Goal: Task Accomplishment & Management: Use online tool/utility

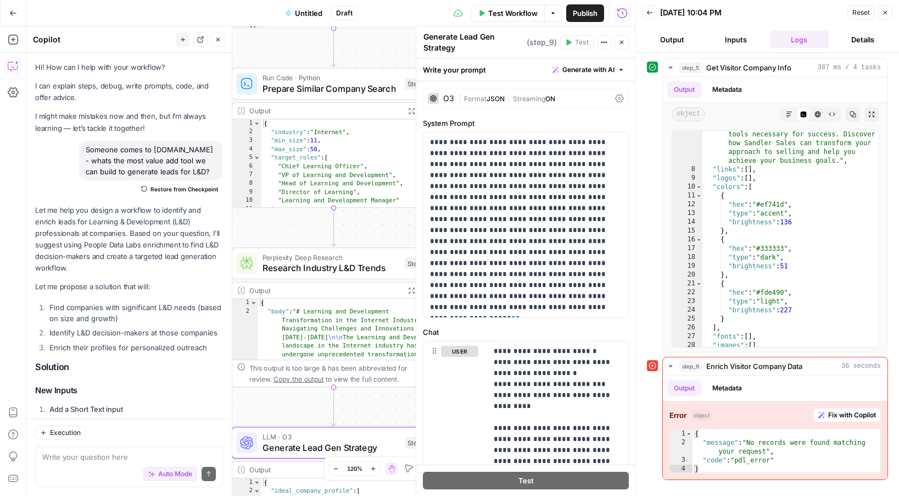
scroll to position [318, 0]
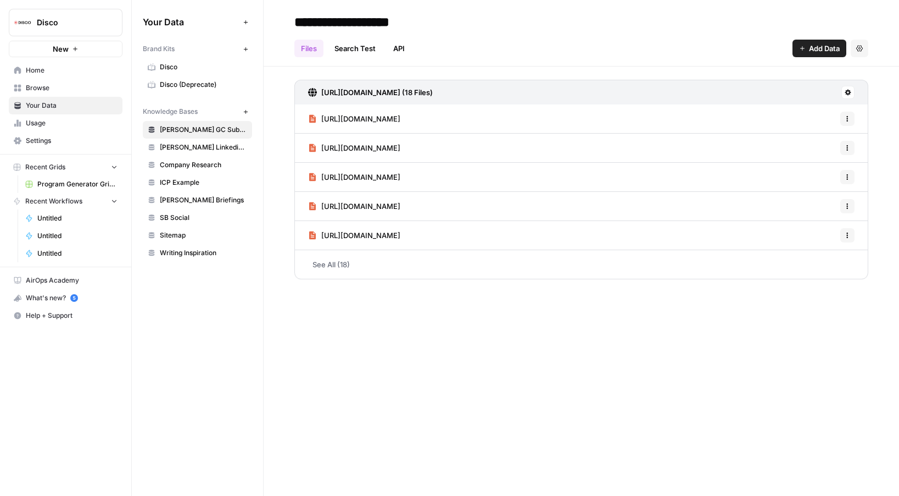
click at [72, 48] on icon "button" at bounding box center [75, 49] width 7 height 7
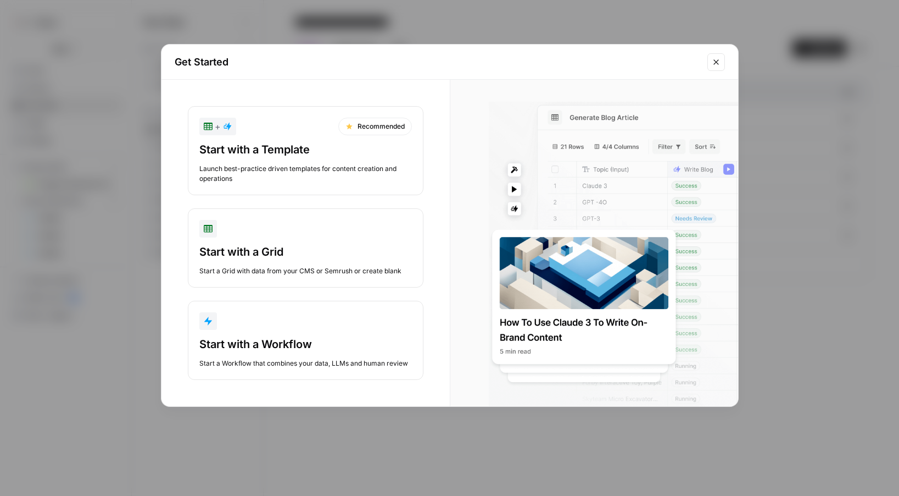
click at [126, 140] on div "Get Started + Recommended Start with a Template Launch best-practice driven tem…" at bounding box center [449, 248] width 899 height 496
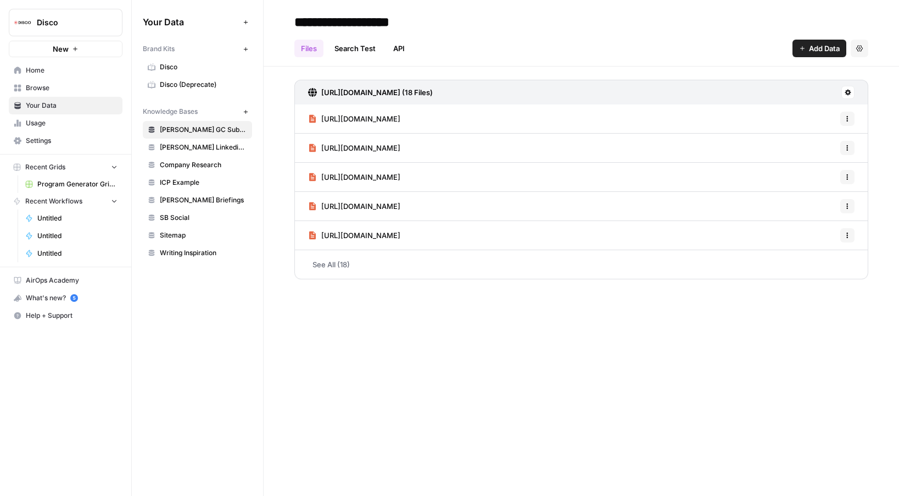
click at [73, 83] on span "Browse" at bounding box center [72, 88] width 92 height 10
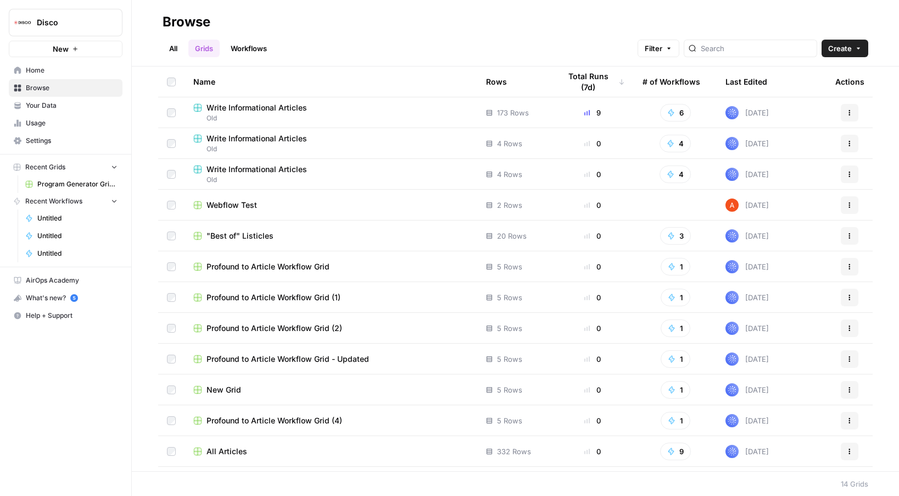
click at [68, 121] on span "Usage" at bounding box center [72, 123] width 92 height 10
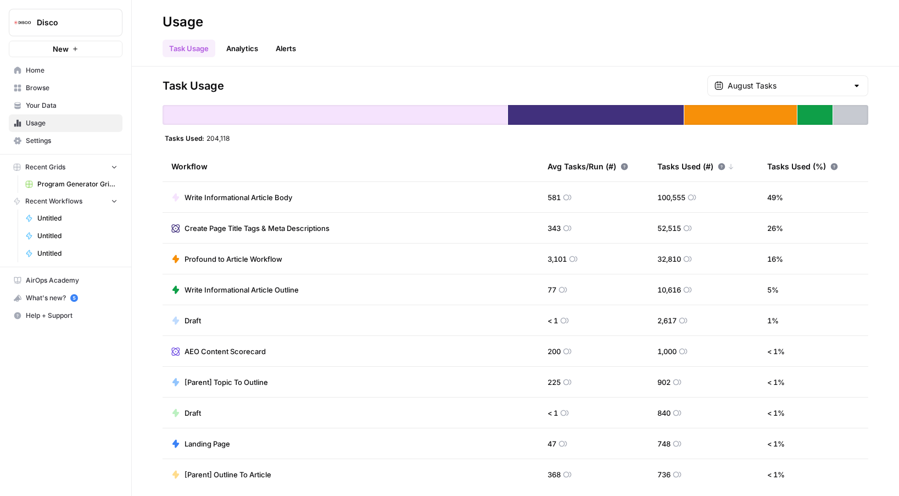
click at [88, 73] on span "Home" at bounding box center [72, 70] width 92 height 10
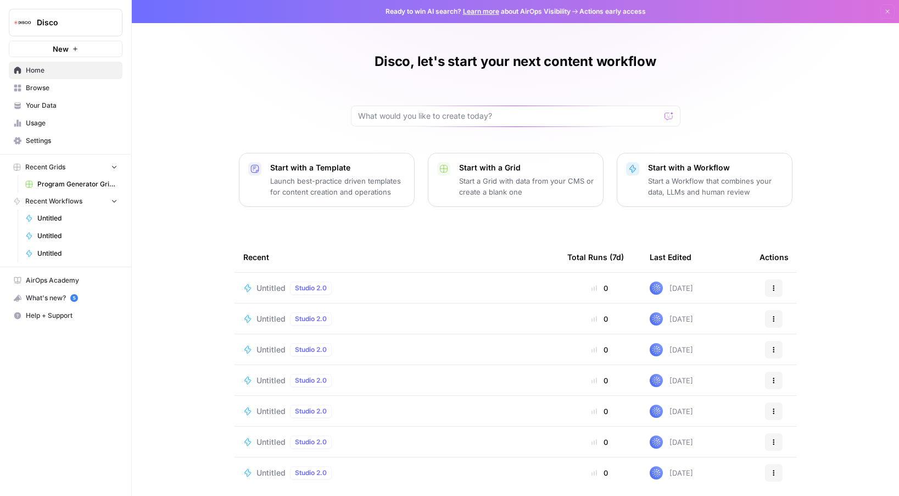
click at [269, 287] on span "Untitled" at bounding box center [271, 287] width 29 height 11
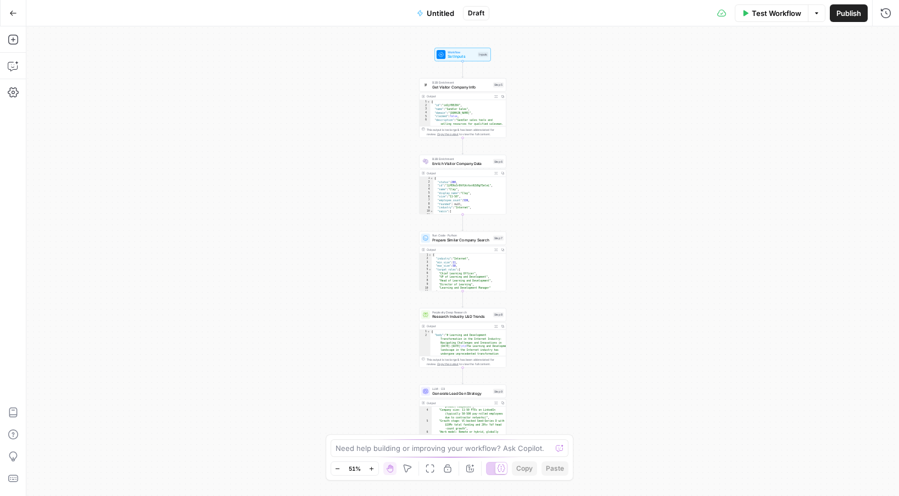
scroll to position [38, 0]
click at [495, 400] on button "Expand Output" at bounding box center [496, 402] width 7 height 7
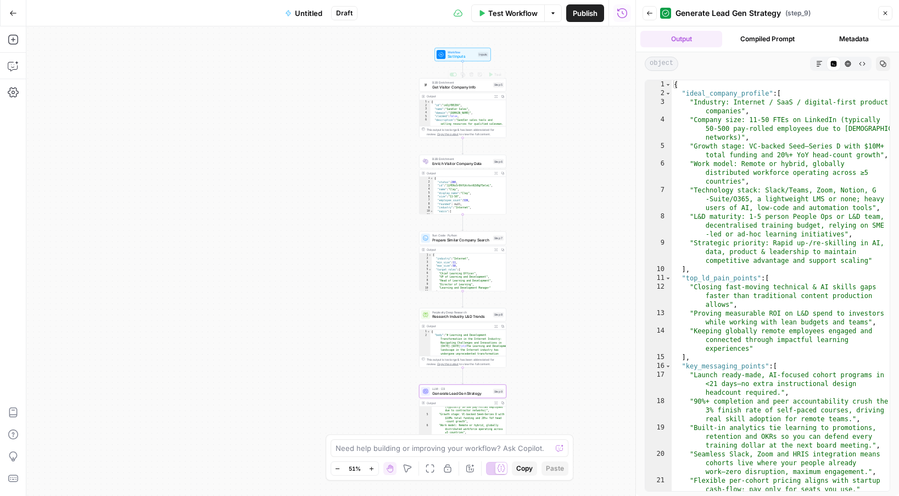
type textarea "**********"
click at [475, 114] on div "{ "id" : "id2yYBEZ6V" , "name" : "Sandler Sales" , "domain" : "sandlersales.com…" at bounding box center [469, 122] width 76 height 44
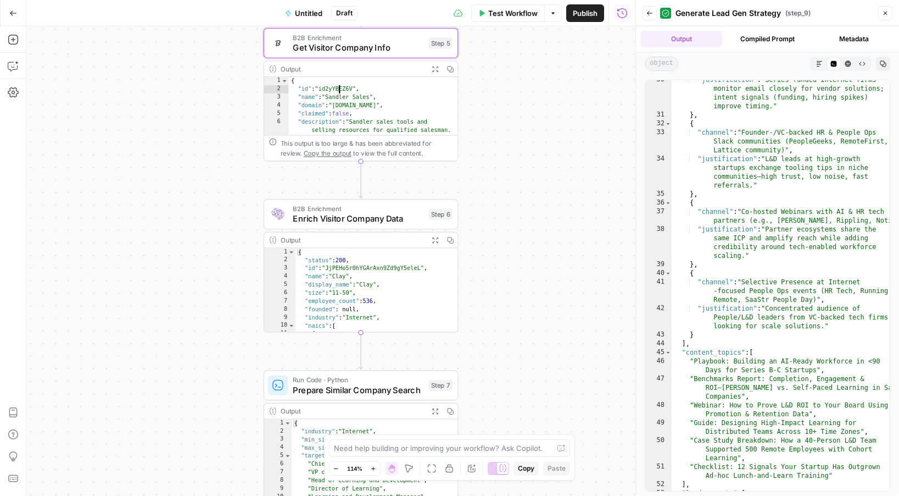
scroll to position [569, 0]
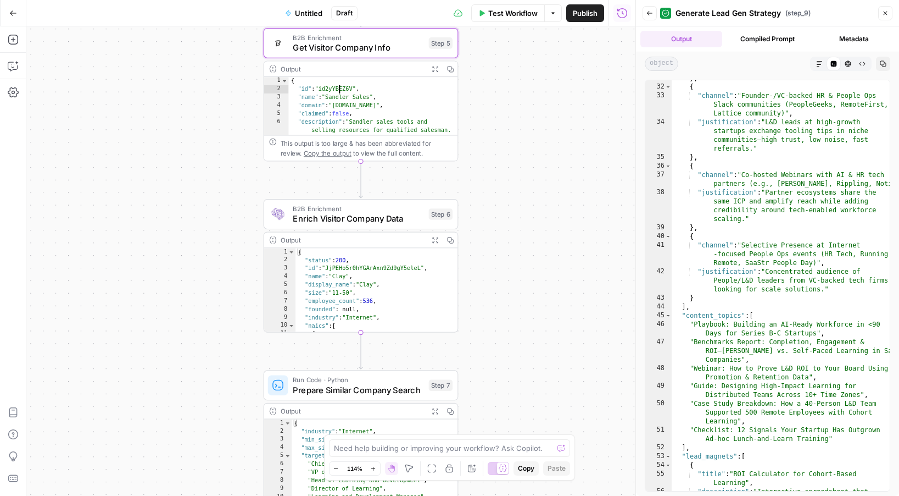
click at [886, 16] on icon "button" at bounding box center [885, 13] width 7 height 7
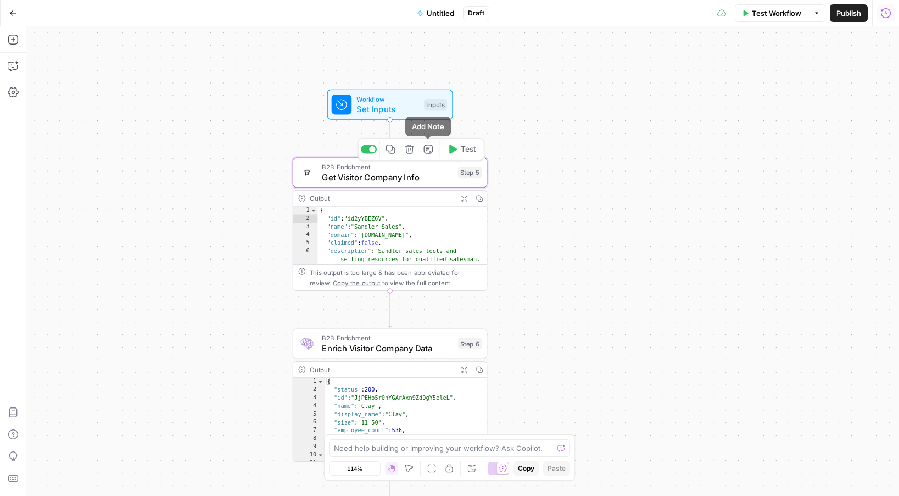
click at [421, 169] on span "B2B Enrichment" at bounding box center [387, 167] width 131 height 10
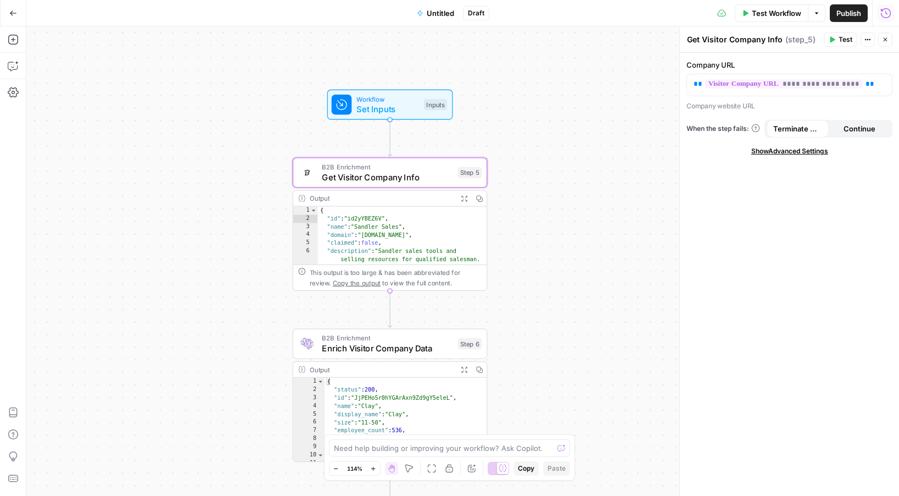
click at [768, 14] on span "Test Workflow" at bounding box center [776, 13] width 49 height 11
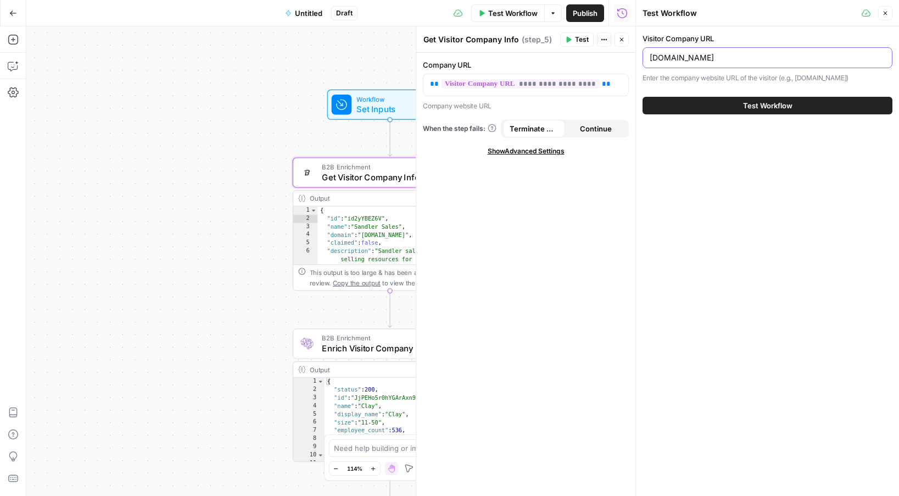
click at [700, 55] on input "sandlersales.com" at bounding box center [768, 57] width 236 height 11
paste input "https://www.klick.com/"
type input "https://www.klick.com/"
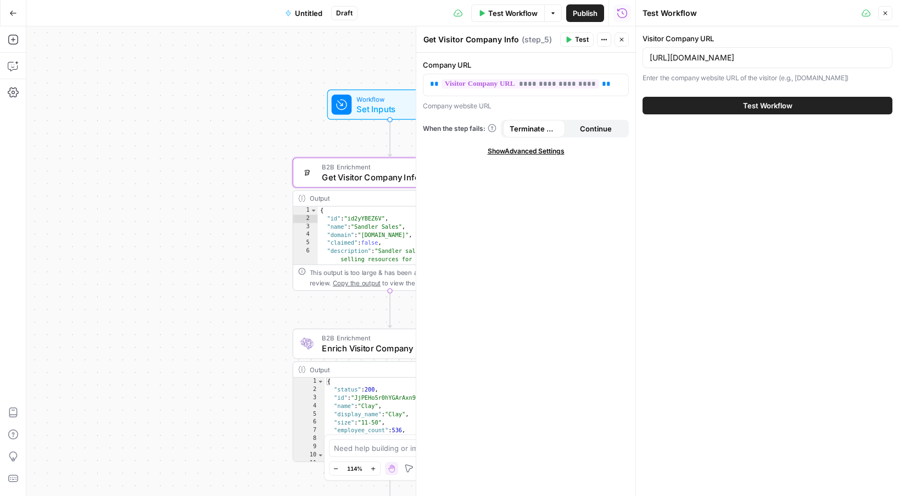
click at [708, 109] on button "Test Workflow" at bounding box center [768, 106] width 250 height 18
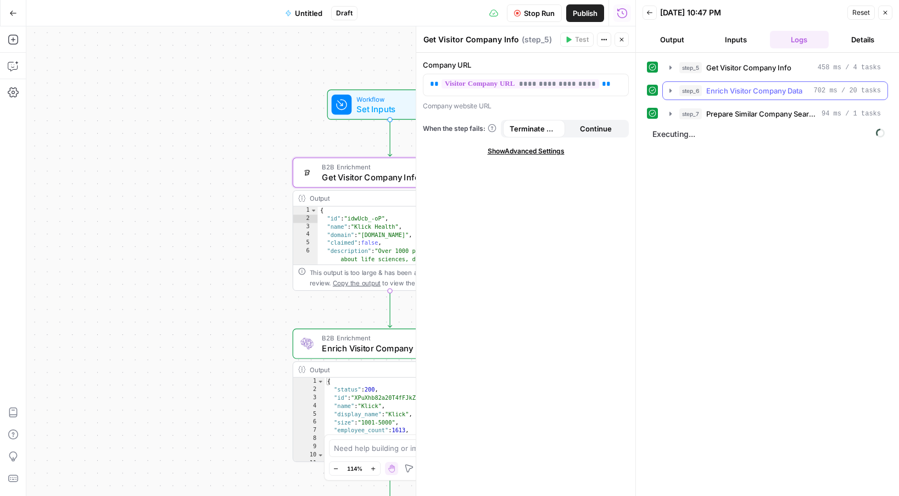
click at [671, 87] on icon "button" at bounding box center [670, 90] width 9 height 9
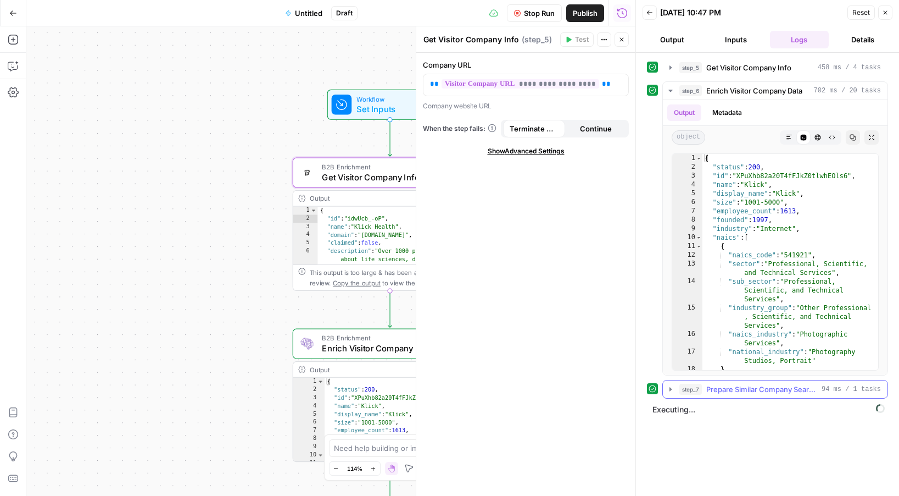
click at [671, 389] on icon "button" at bounding box center [671, 389] width 2 height 4
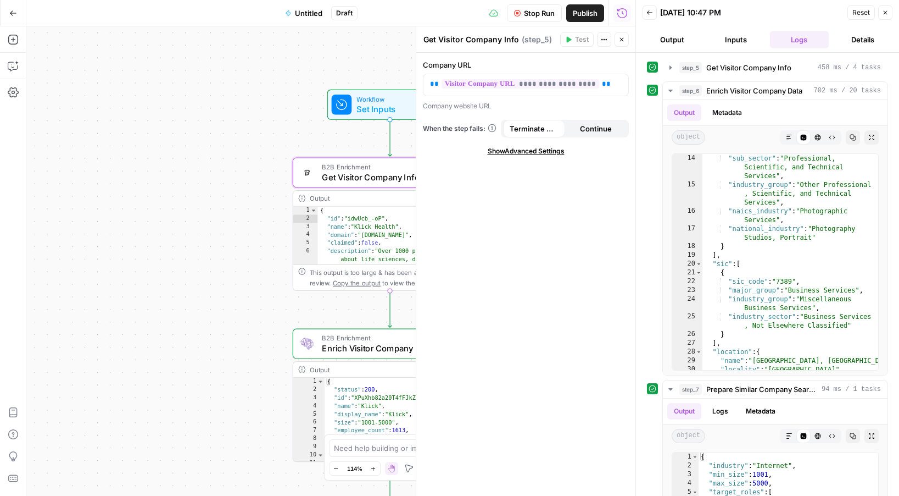
click at [886, 15] on icon "button" at bounding box center [885, 12] width 7 height 7
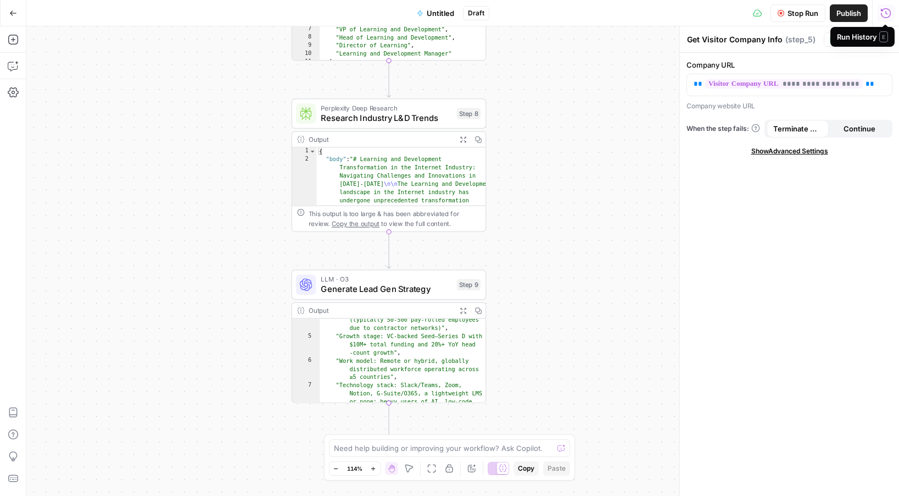
click at [887, 14] on icon "button" at bounding box center [886, 13] width 11 height 11
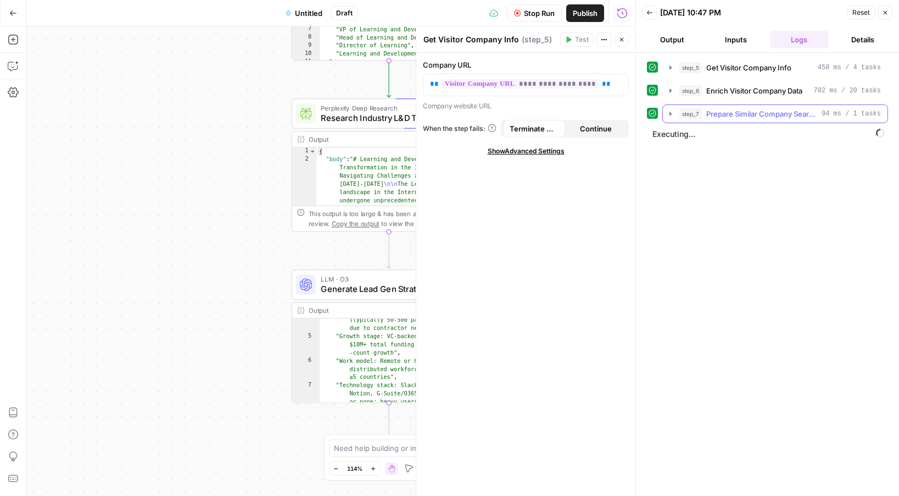
click at [669, 114] on icon "button" at bounding box center [670, 113] width 9 height 9
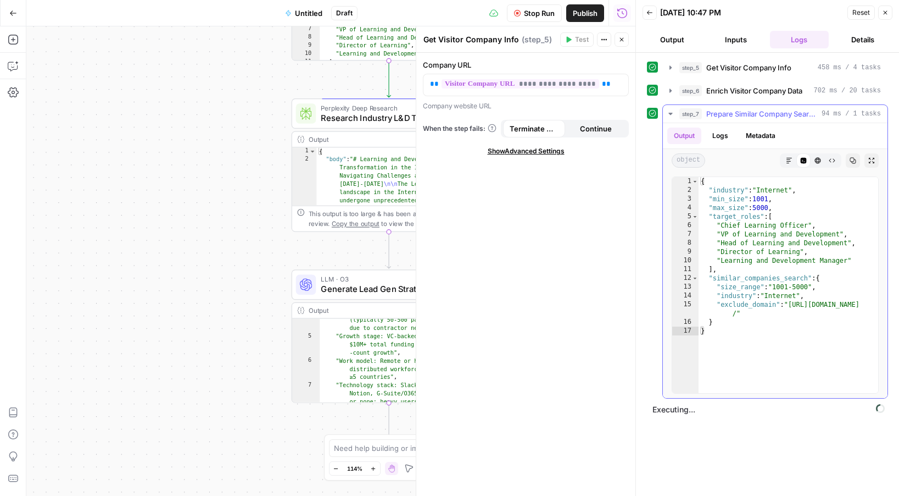
click at [669, 114] on icon "button" at bounding box center [670, 113] width 9 height 9
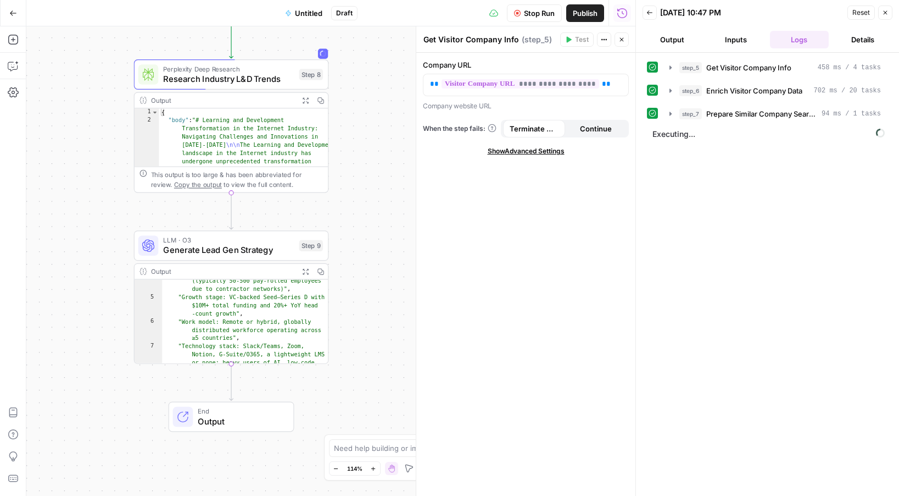
drag, startPoint x: 235, startPoint y: 243, endPoint x: 77, endPoint y: 204, distance: 161.9
click at [77, 204] on div "**********" at bounding box center [330, 260] width 609 height 469
type textarea "**********"
click at [251, 331] on div ""Company size: 11-50 FTEs on LinkedIn (typically 50-500 pay-rolled employees du…" at bounding box center [245, 340] width 166 height 142
click at [305, 275] on button "Expand Output" at bounding box center [305, 271] width 15 height 15
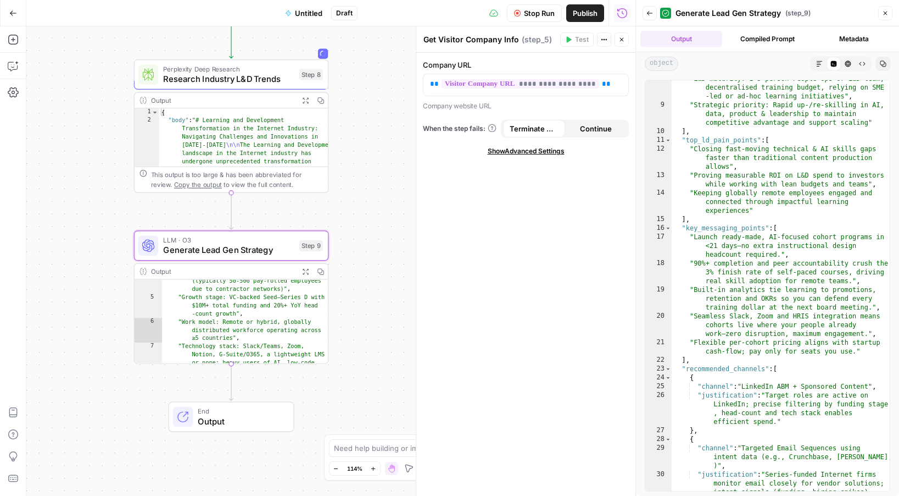
scroll to position [138, 0]
click at [890, 9] on button "Close" at bounding box center [885, 13] width 14 height 14
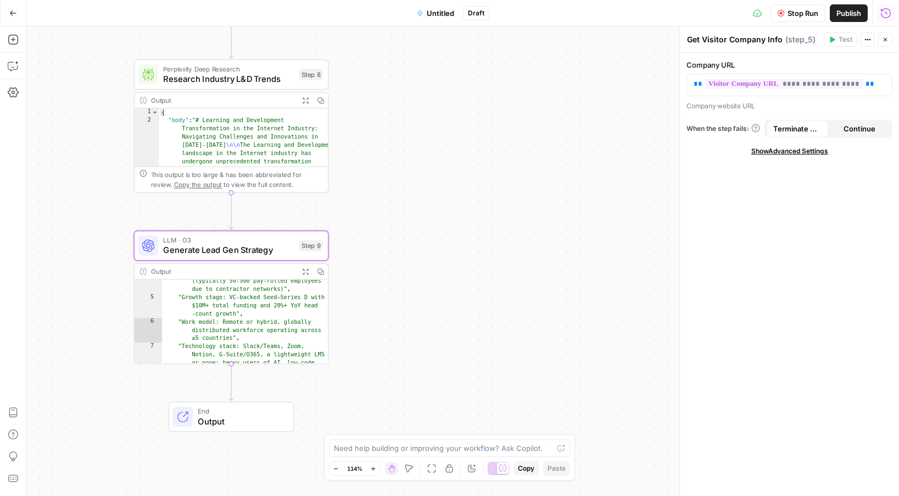
click at [882, 20] on button "Run History" at bounding box center [886, 13] width 18 height 18
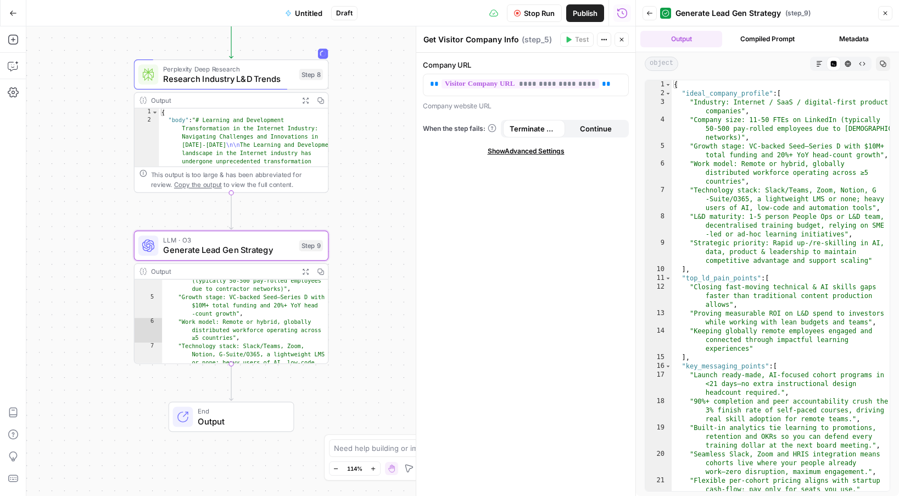
click at [853, 33] on button "Metadata" at bounding box center [854, 39] width 82 height 16
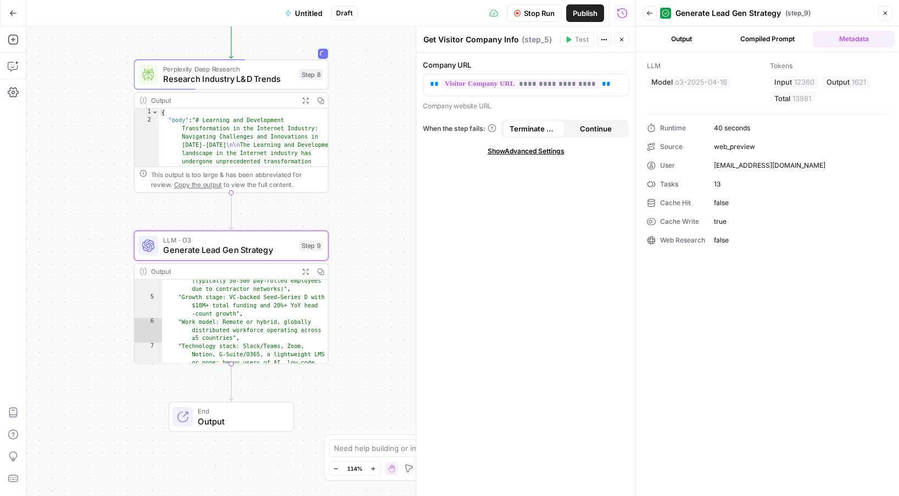
click at [798, 43] on button "Compiled Prompt" at bounding box center [768, 39] width 82 height 16
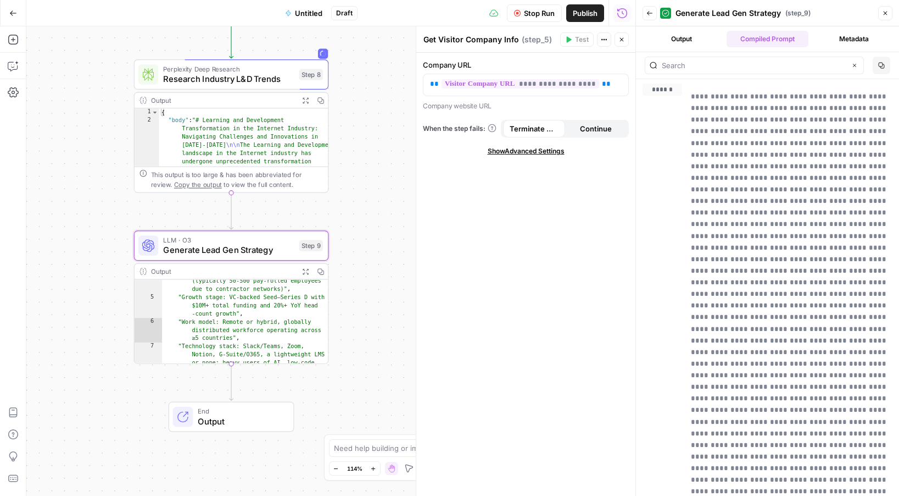
click at [842, 43] on button "Metadata" at bounding box center [854, 39] width 82 height 16
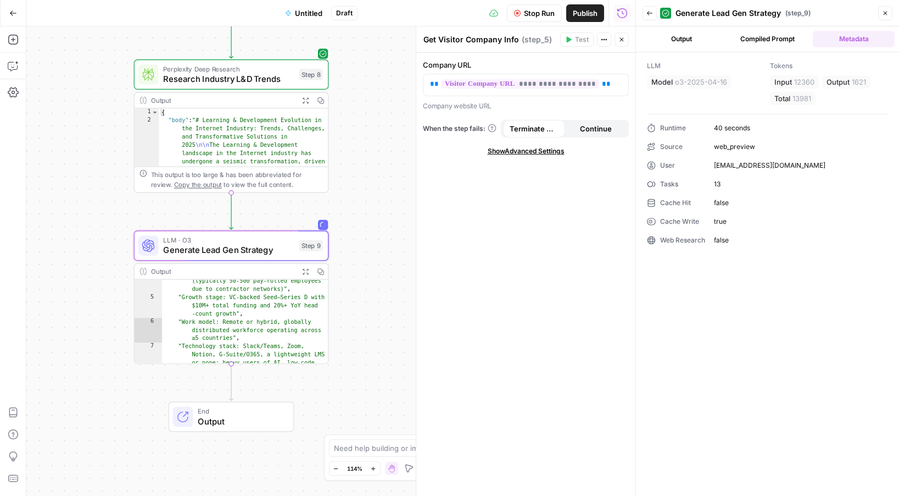
click at [764, 42] on button "Compiled Prompt" at bounding box center [768, 39] width 82 height 16
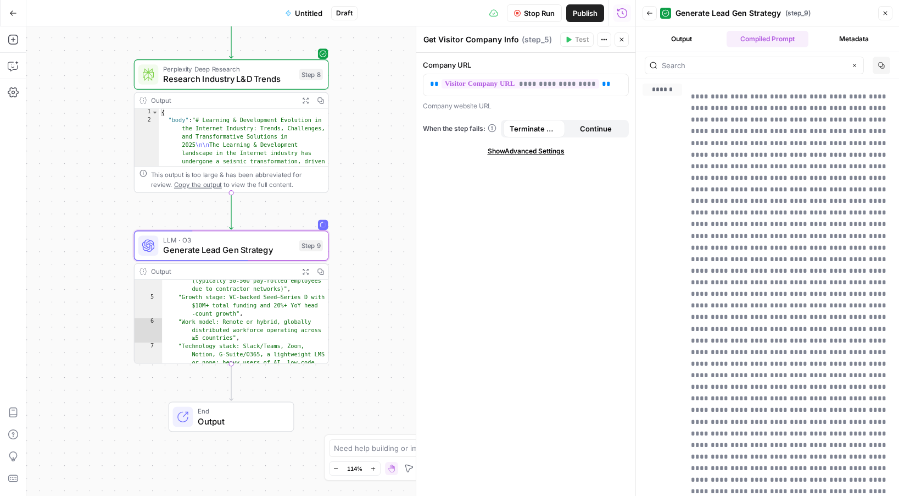
click at [704, 42] on button "Output" at bounding box center [682, 39] width 82 height 16
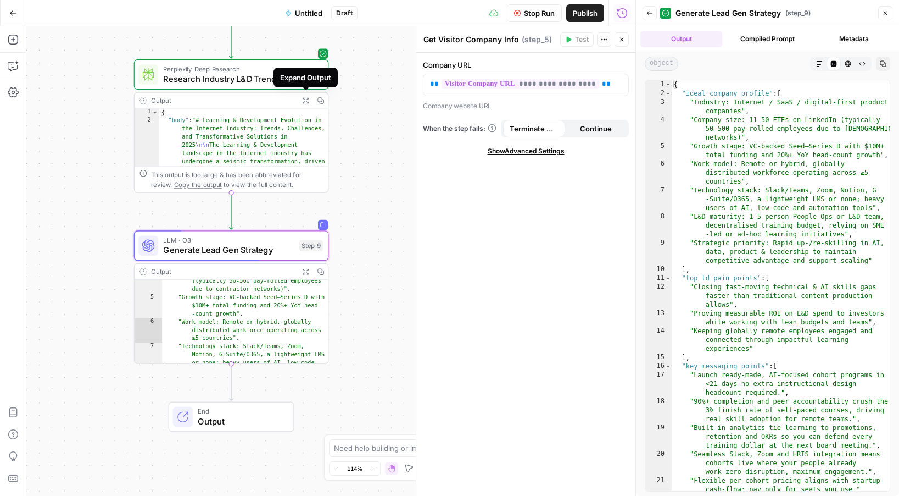
click at [307, 102] on icon "button" at bounding box center [305, 100] width 7 height 7
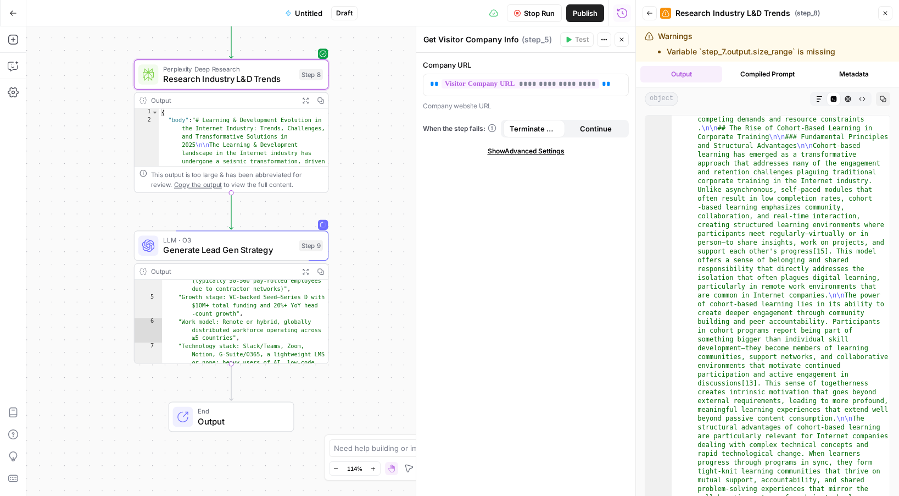
scroll to position [2224, 0]
click at [889, 13] on button "Close" at bounding box center [885, 13] width 14 height 14
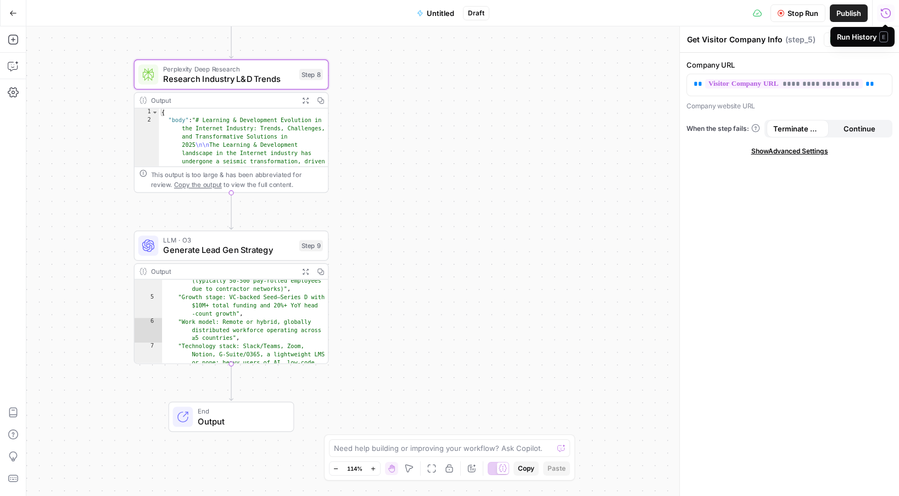
click at [444, 109] on div "**********" at bounding box center [462, 260] width 873 height 469
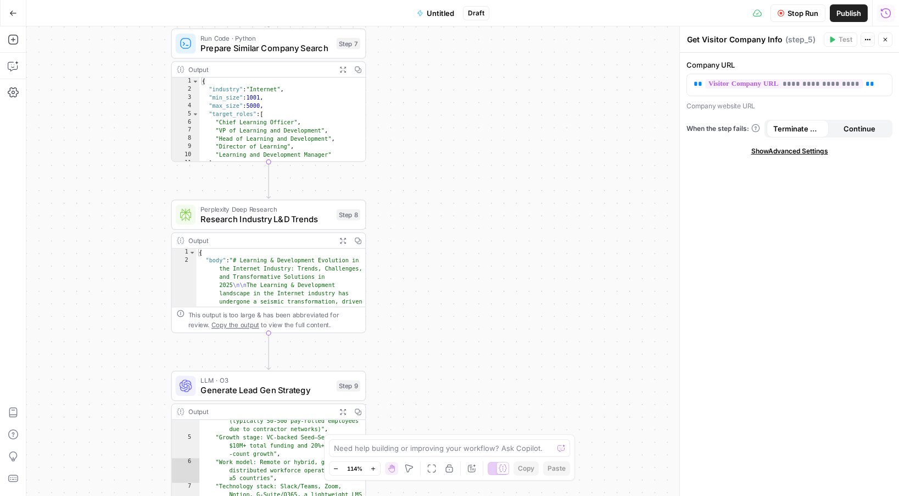
drag, startPoint x: 440, startPoint y: 112, endPoint x: 476, endPoint y: 245, distance: 138.2
click at [476, 245] on div "**********" at bounding box center [462, 260] width 873 height 469
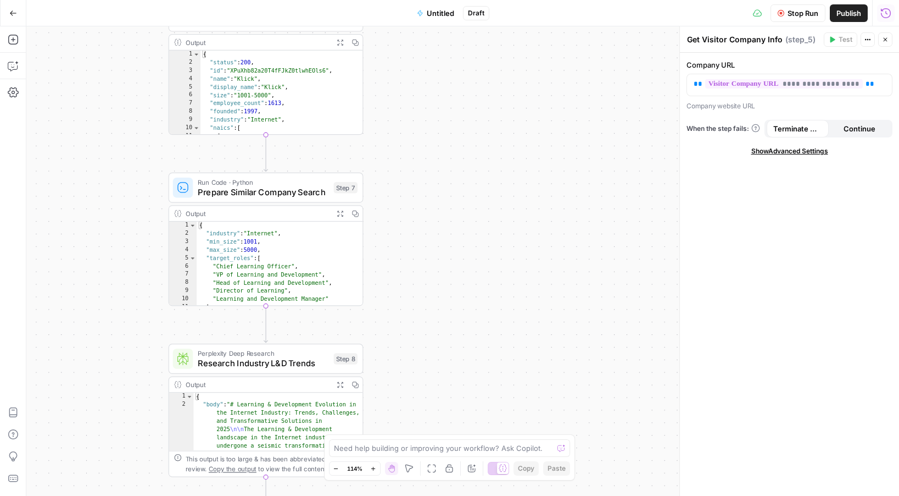
drag, startPoint x: 416, startPoint y: 132, endPoint x: 421, endPoint y: 381, distance: 248.9
click at [421, 381] on div "**********" at bounding box center [462, 260] width 873 height 469
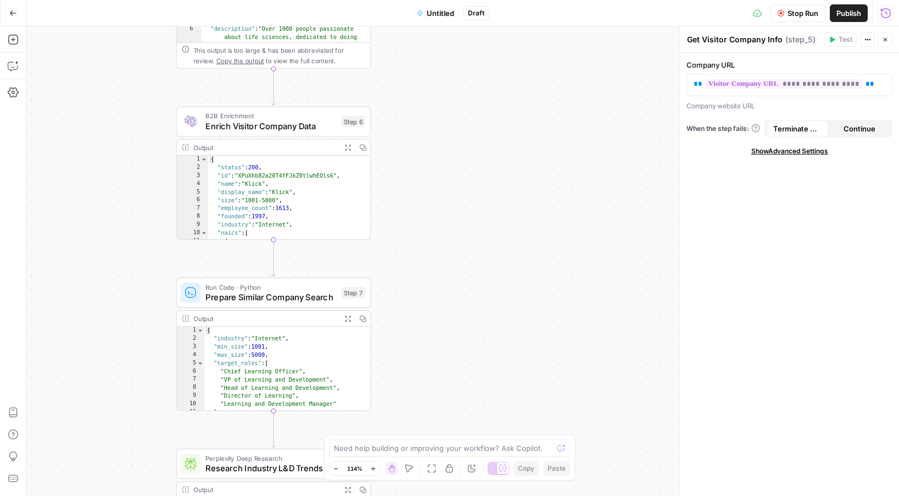
click at [350, 146] on icon "button" at bounding box center [347, 147] width 7 height 7
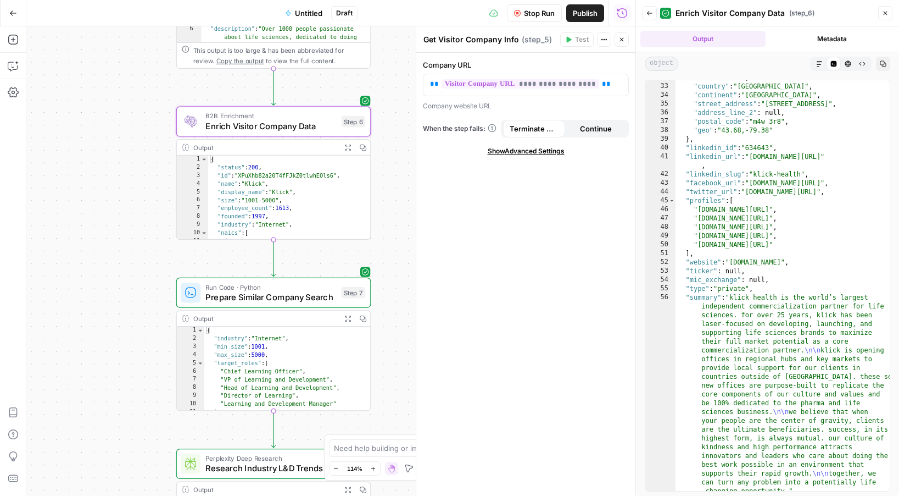
scroll to position [407, 0]
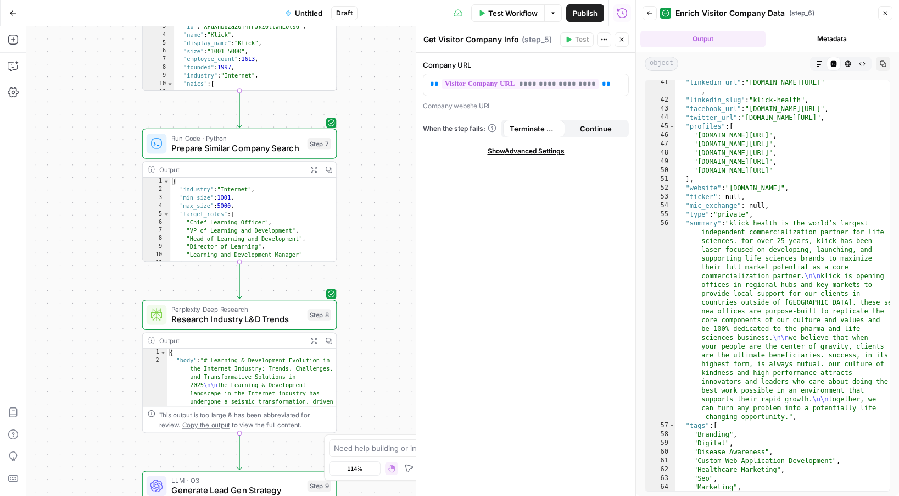
drag, startPoint x: 158, startPoint y: 305, endPoint x: 113, endPoint y: 148, distance: 163.6
click at [117, 148] on div "**********" at bounding box center [330, 260] width 609 height 469
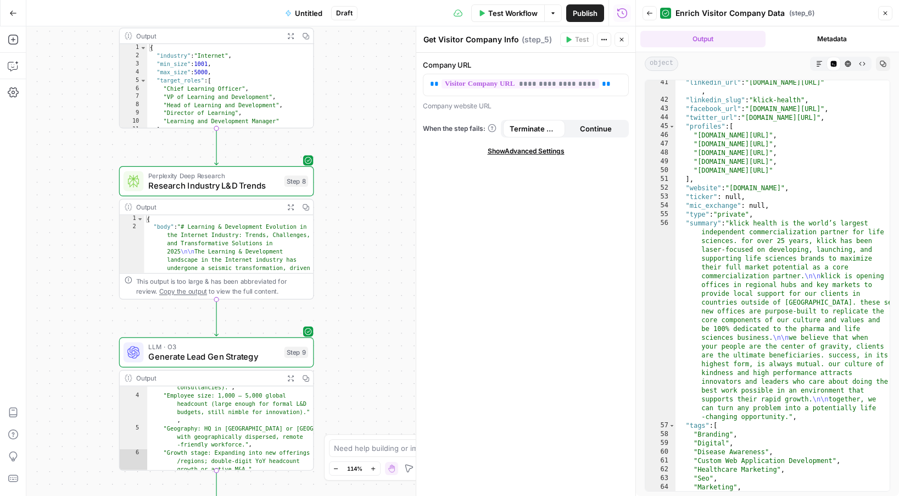
drag, startPoint x: 97, startPoint y: 194, endPoint x: 81, endPoint y: 69, distance: 126.3
click at [81, 69] on div "**********" at bounding box center [330, 260] width 609 height 469
click at [290, 375] on icon "button" at bounding box center [290, 377] width 5 height 5
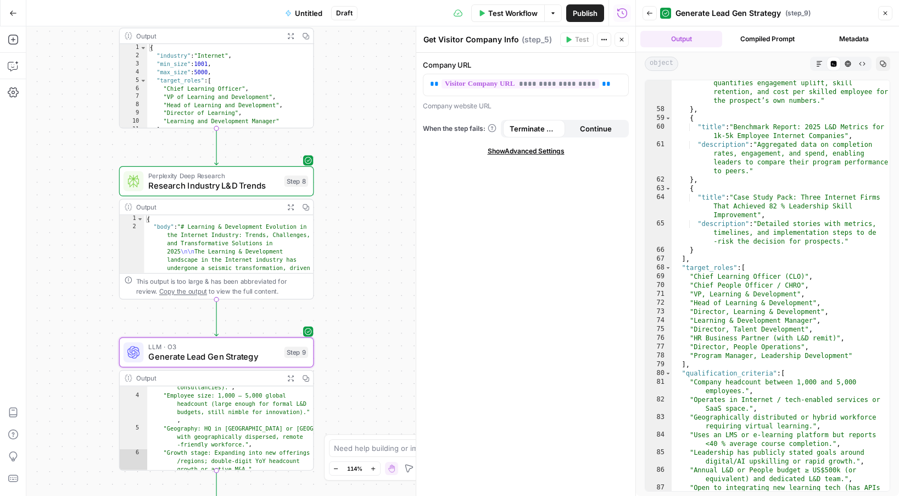
scroll to position [1137, 0]
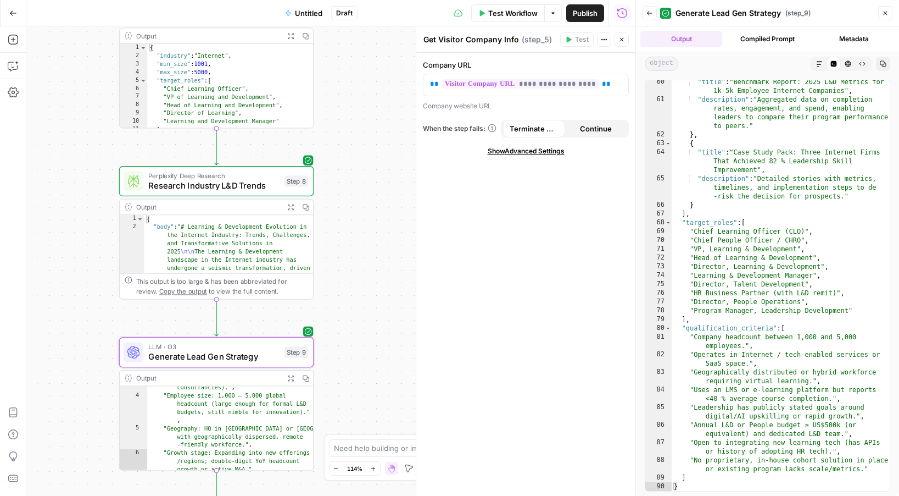
click at [886, 14] on icon "button" at bounding box center [885, 13] width 7 height 7
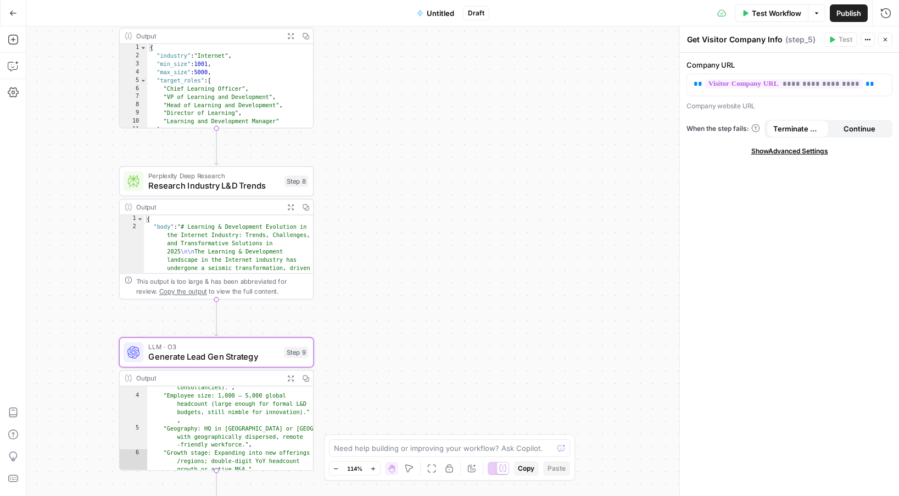
click at [5, 14] on button "Go Back" at bounding box center [13, 13] width 20 height 20
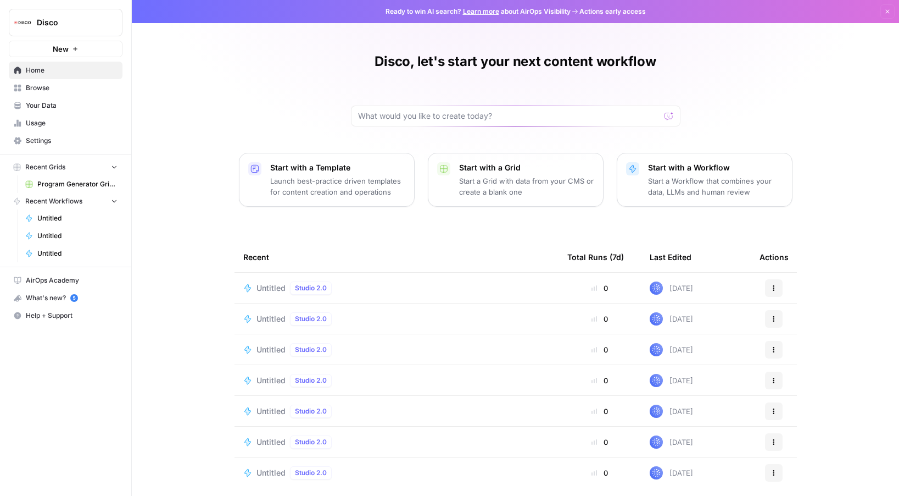
click at [50, 49] on button "New" at bounding box center [66, 49] width 114 height 16
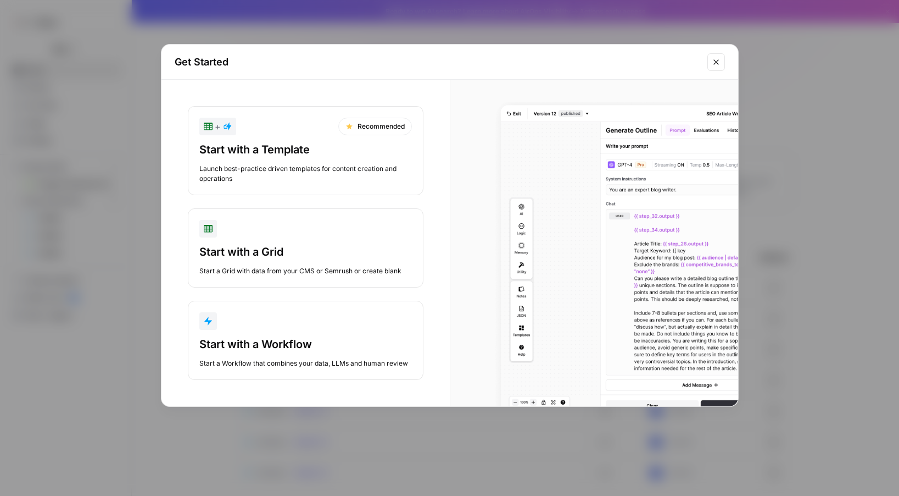
click at [275, 327] on div "button" at bounding box center [305, 321] width 213 height 18
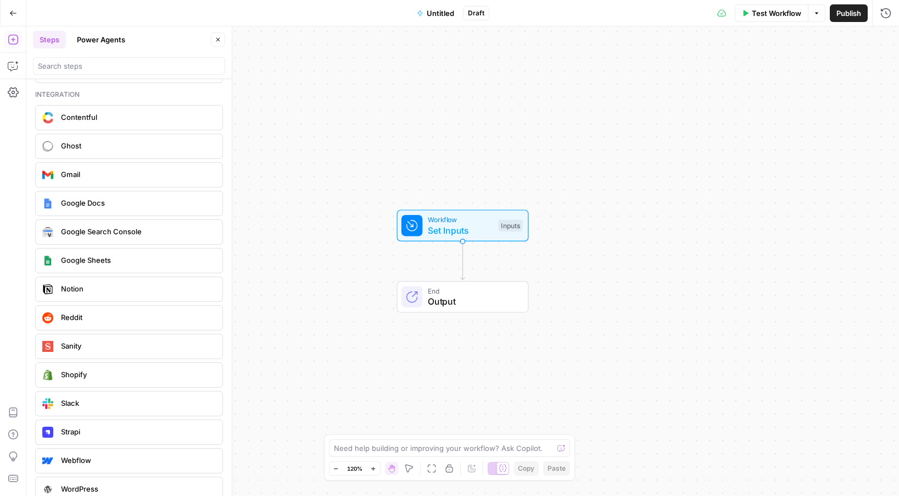
scroll to position [1978, 0]
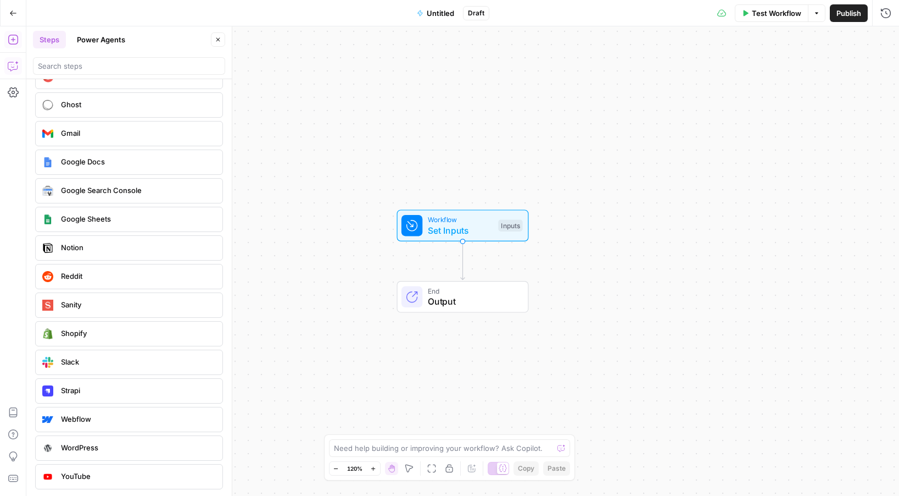
click at [12, 65] on icon "button" at bounding box center [13, 65] width 11 height 11
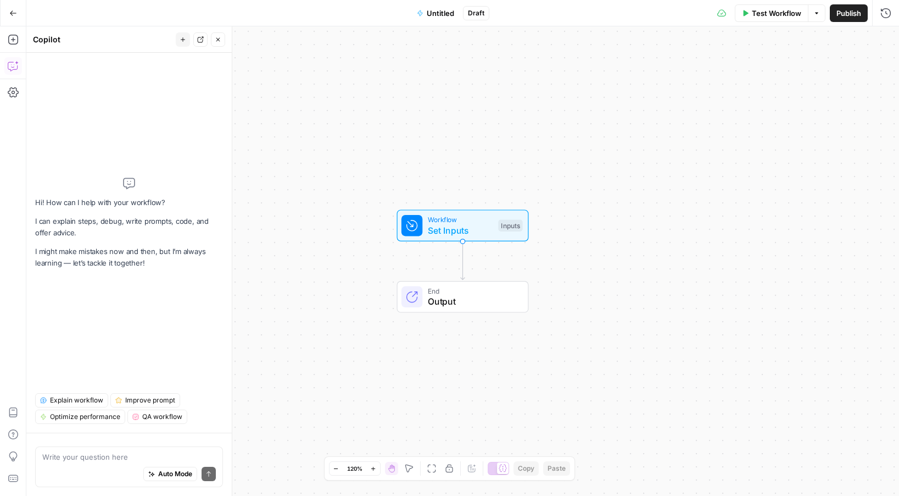
click at [7, 12] on button "Go Back" at bounding box center [13, 13] width 20 height 20
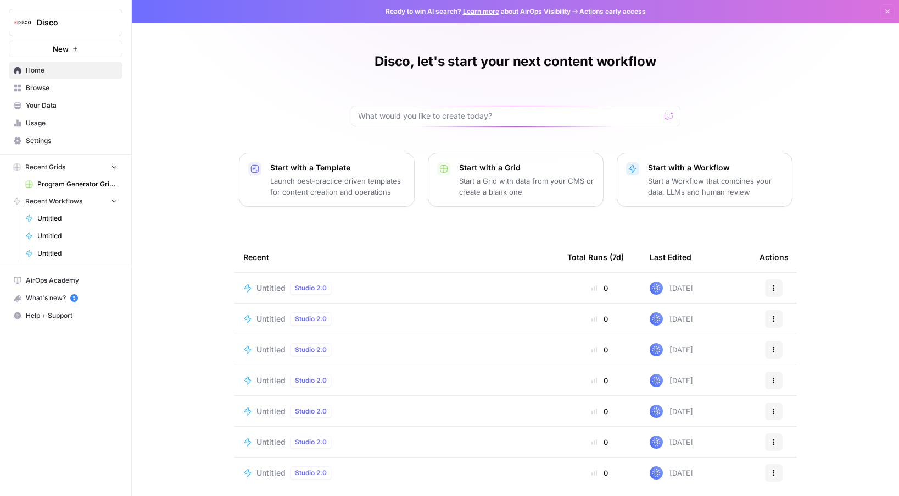
click at [56, 83] on span "Browse" at bounding box center [72, 88] width 92 height 10
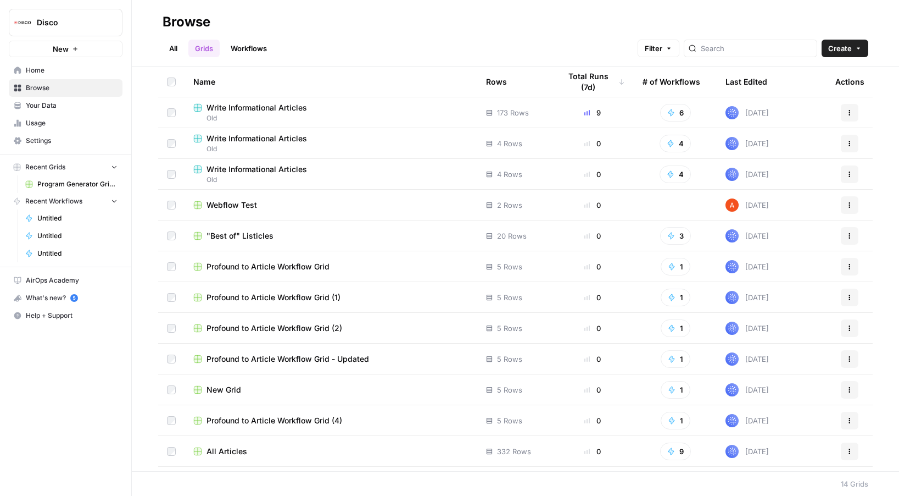
click at [275, 103] on span "Write Informational Articles" at bounding box center [257, 107] width 101 height 11
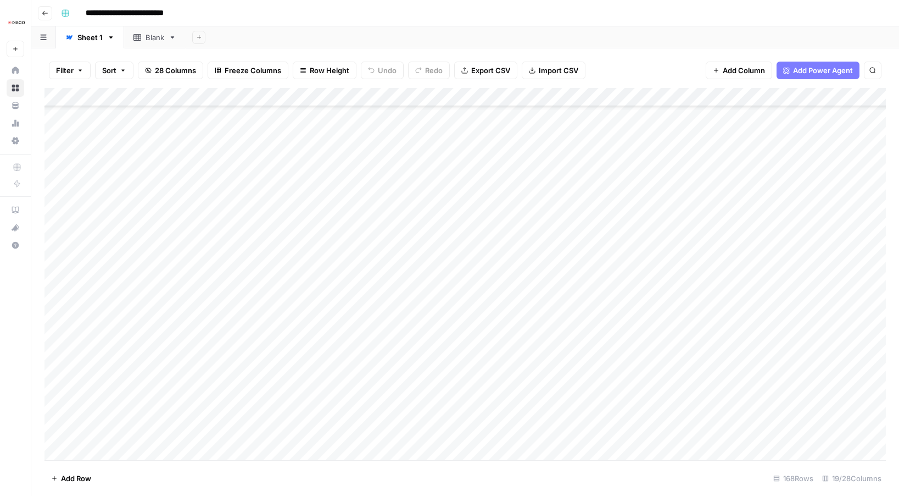
scroll to position [2802, 0]
click at [121, 447] on div "Add Column" at bounding box center [465, 274] width 842 height 372
type textarea "**********"
click at [388, 431] on div "Add Column" at bounding box center [465, 274] width 842 height 372
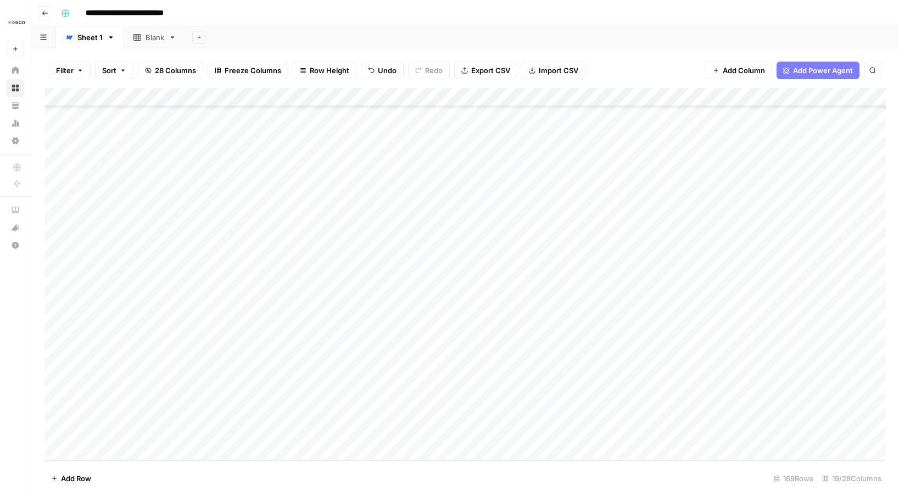
click at [455, 430] on div "Add Column" at bounding box center [465, 274] width 842 height 372
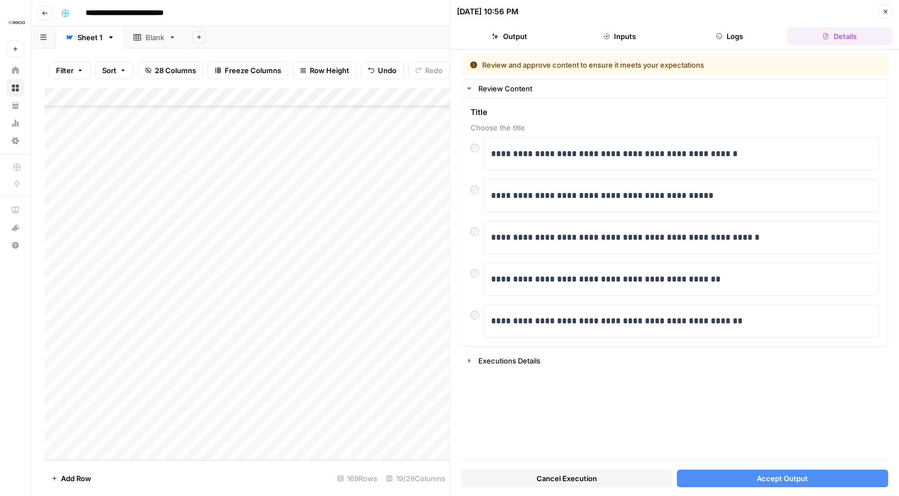
click at [836, 475] on button "Accept Output" at bounding box center [783, 478] width 212 height 18
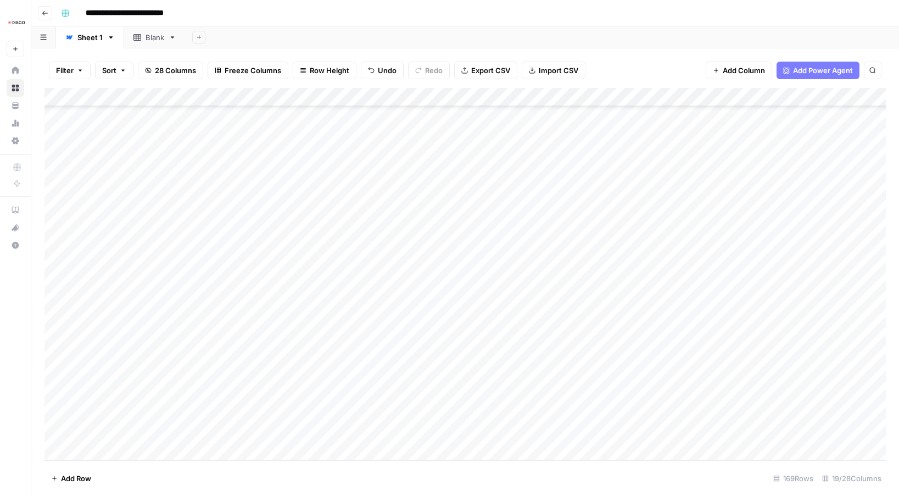
click at [767, 429] on div "Add Column" at bounding box center [465, 274] width 842 height 372
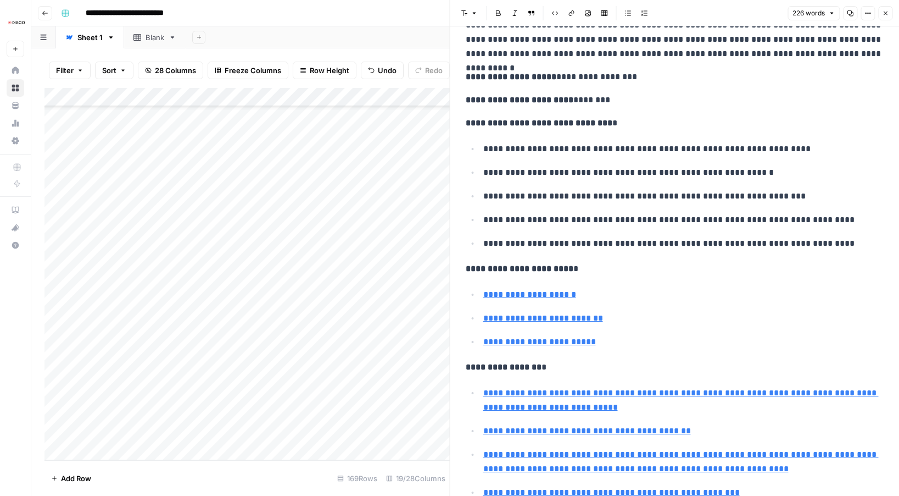
scroll to position [264, 0]
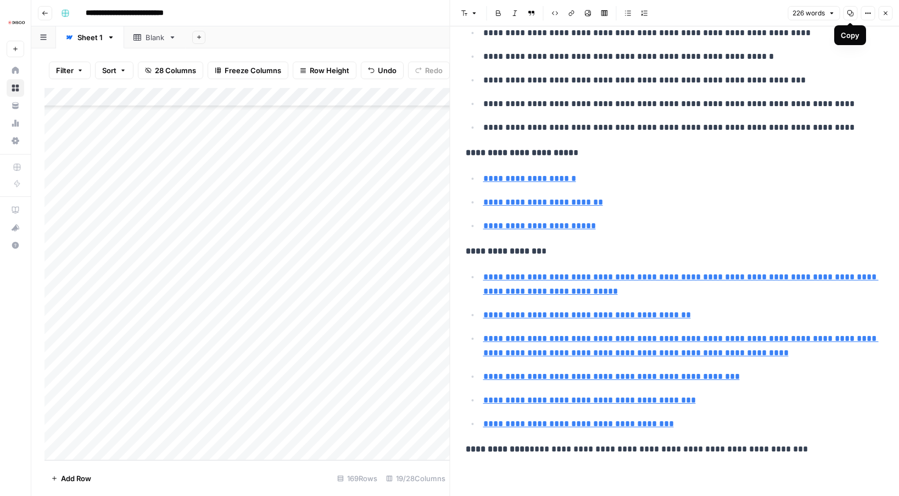
click at [886, 10] on icon "button" at bounding box center [885, 13] width 7 height 7
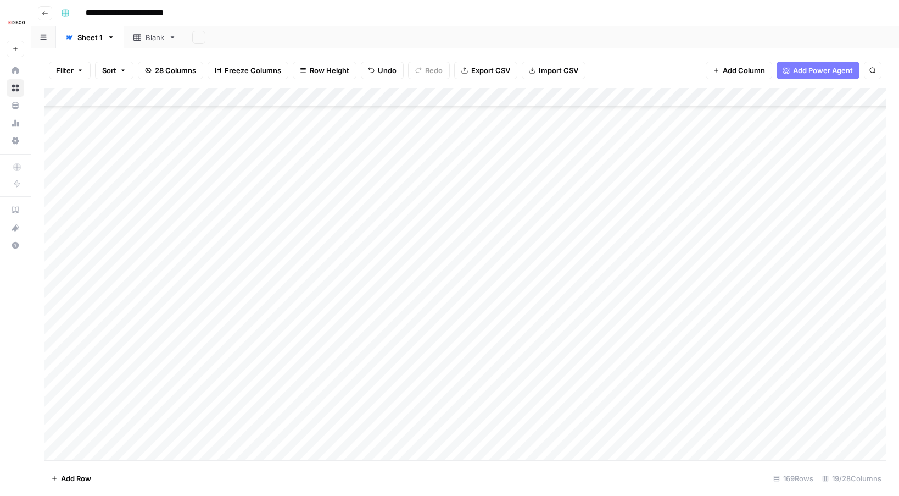
click at [844, 431] on div "Add Column" at bounding box center [465, 274] width 842 height 372
click at [581, 431] on div "Add Column" at bounding box center [465, 274] width 842 height 372
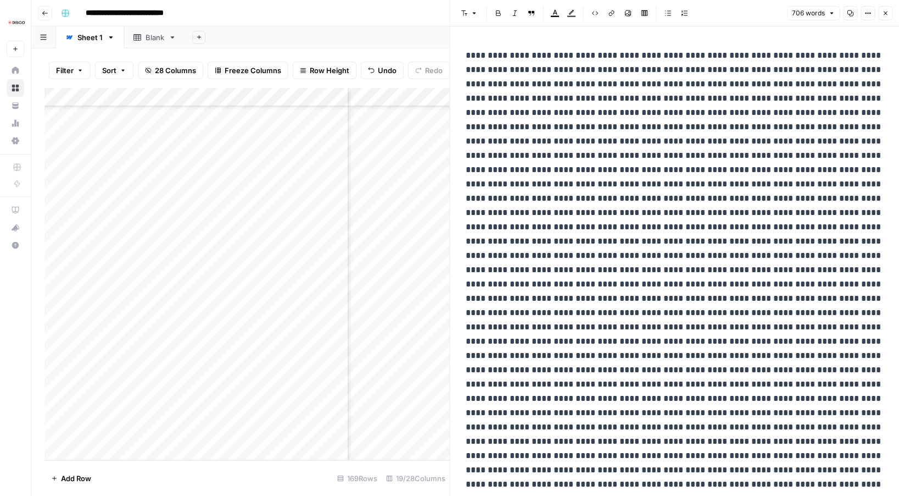
click at [887, 13] on icon "button" at bounding box center [885, 13] width 7 height 7
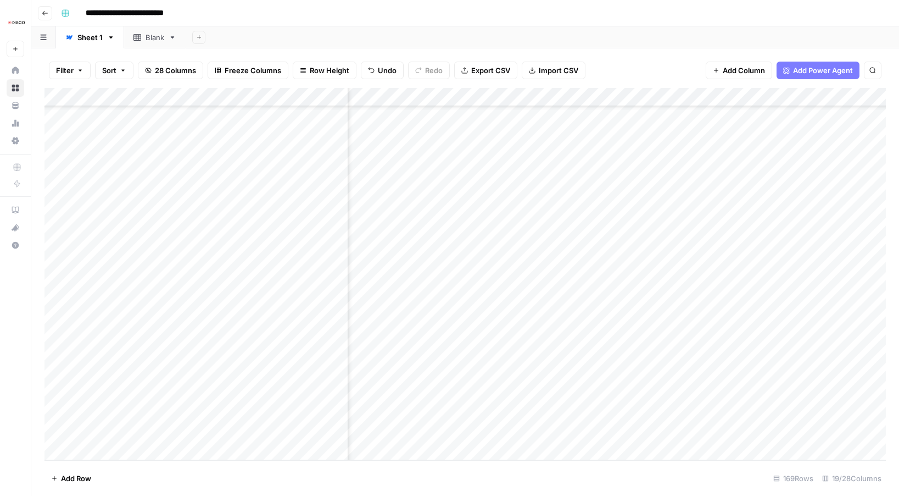
click at [701, 431] on div "Add Column" at bounding box center [465, 274] width 842 height 372
click at [720, 432] on div "Add Column" at bounding box center [465, 274] width 842 height 372
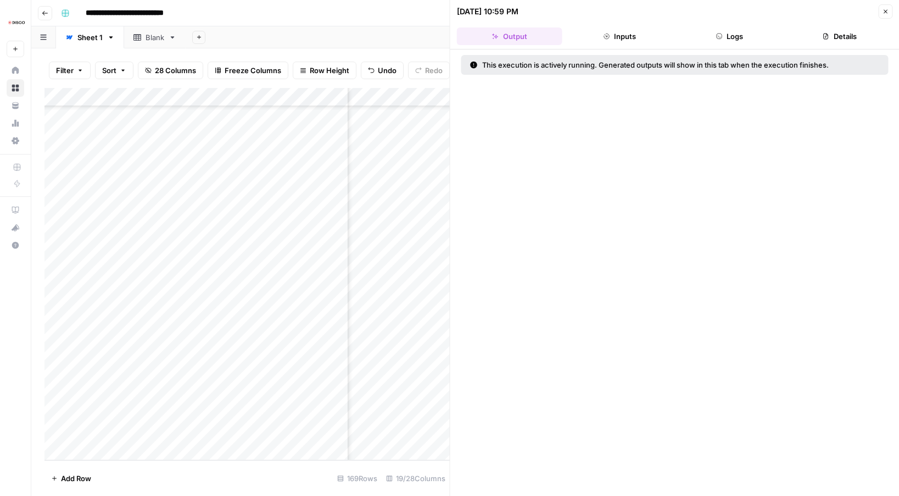
click at [624, 25] on header "08/19/25 at 10:59 PM Close Output Inputs Logs Details" at bounding box center [674, 24] width 449 height 49
click at [625, 31] on button "Inputs" at bounding box center [619, 36] width 105 height 18
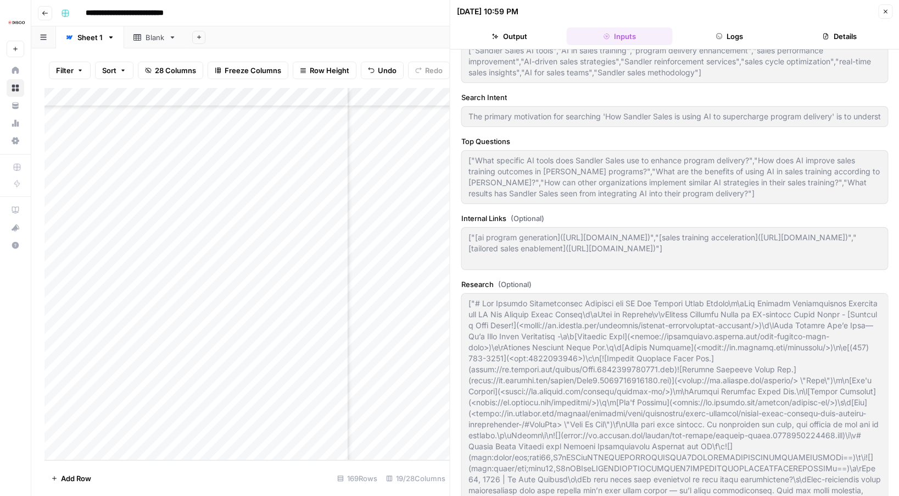
scroll to position [248, 0]
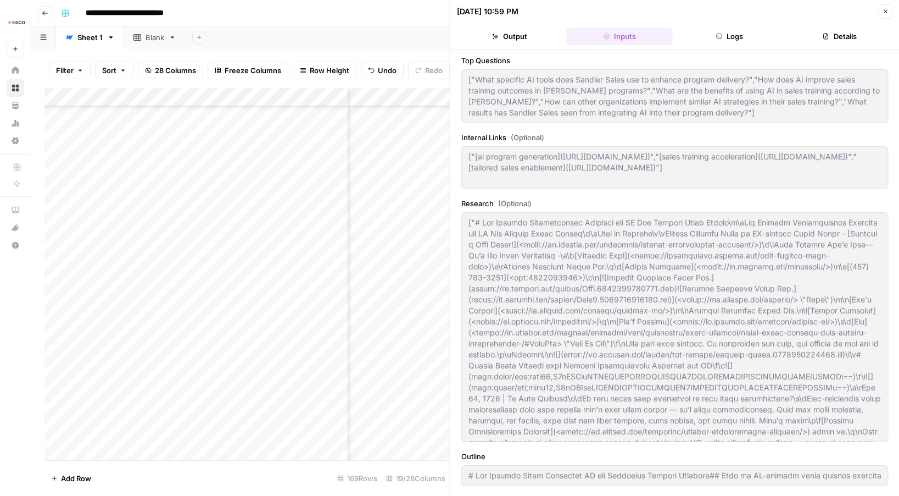
click at [810, 25] on header "08/19/25 at 10:59 PM Close Output Inputs Logs Details" at bounding box center [674, 24] width 449 height 49
type input "# How Sandler Sales Leverages AI for Effective Program Delivery## What is AI-po…"
click at [817, 41] on button "Details" at bounding box center [839, 36] width 105 height 18
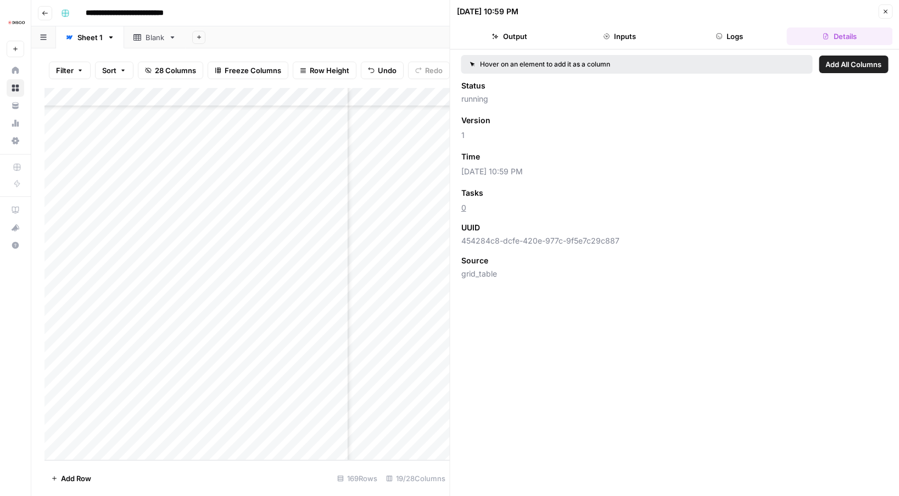
scroll to position [0, 0]
click at [743, 33] on button "Logs" at bounding box center [729, 36] width 105 height 18
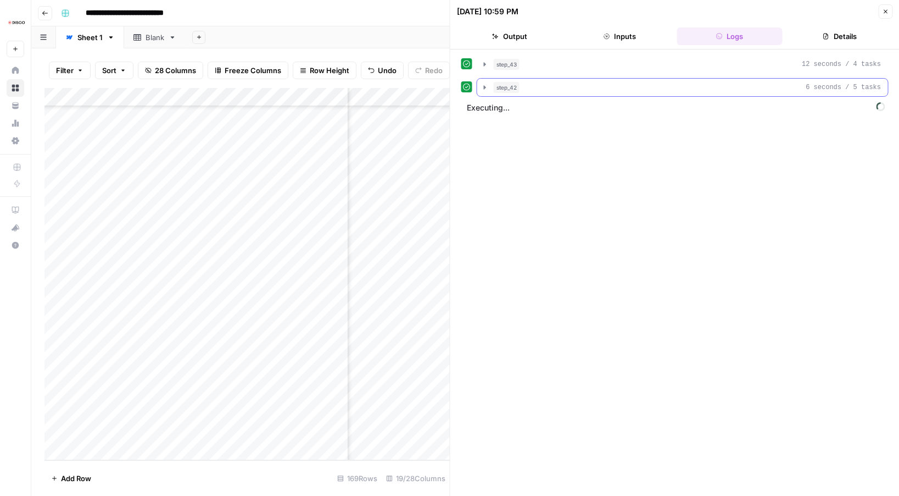
click at [486, 83] on icon "button" at bounding box center [485, 87] width 9 height 9
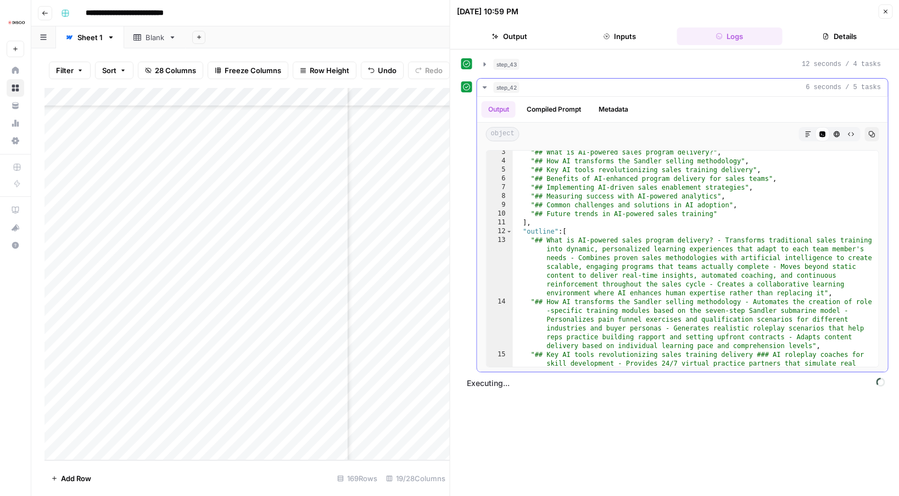
scroll to position [21, 0]
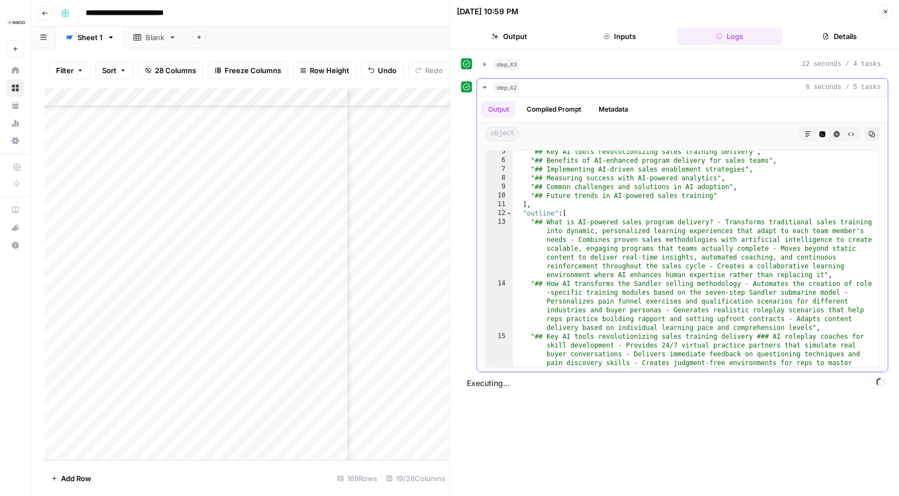
scroll to position [39, 0]
click at [883, 18] on button "Close" at bounding box center [885, 11] width 14 height 14
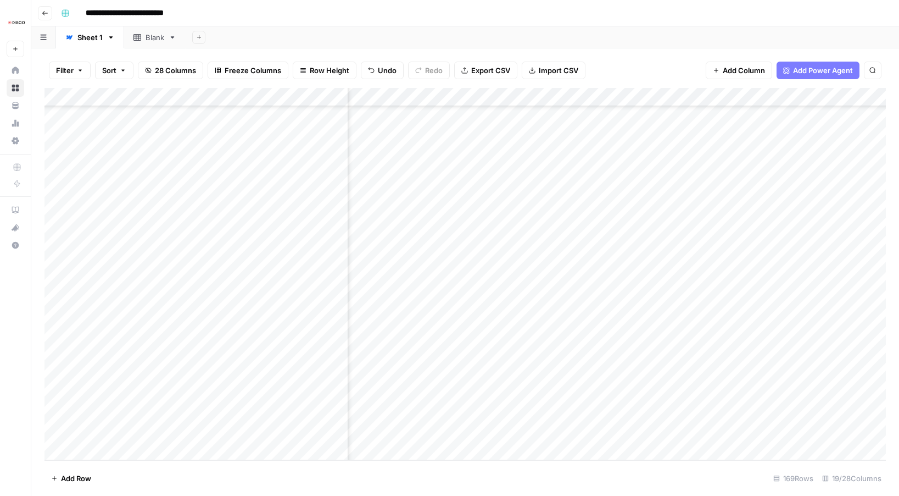
click at [16, 69] on icon at bounding box center [15, 69] width 7 height 7
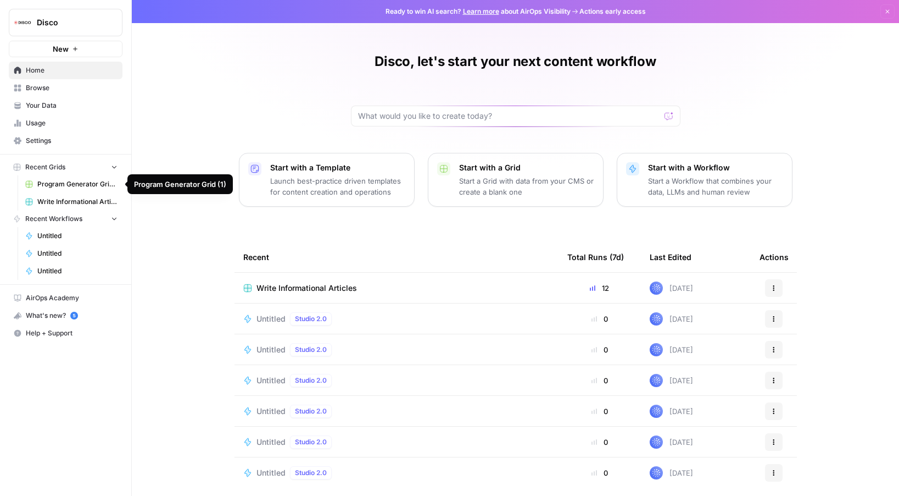
click at [57, 194] on link "Write Informational Articles" at bounding box center [71, 202] width 102 height 18
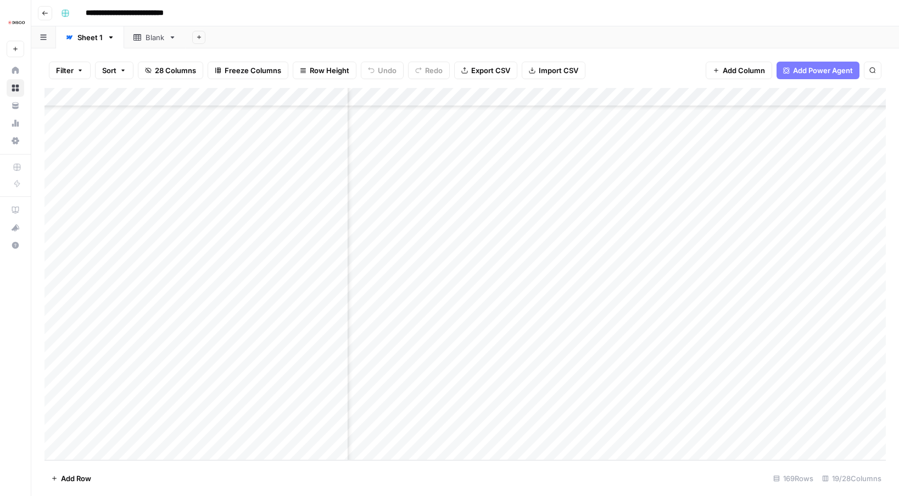
scroll to position [2821, 704]
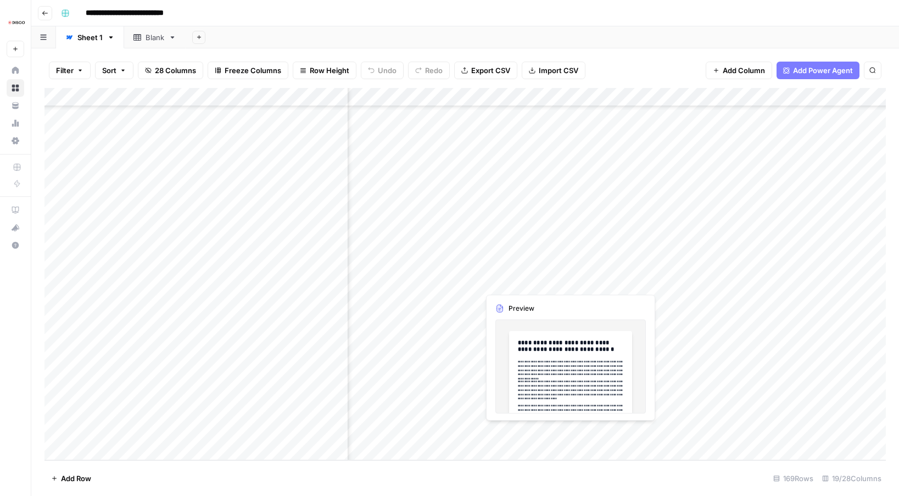
click at [569, 434] on div "Add Column" at bounding box center [465, 274] width 842 height 372
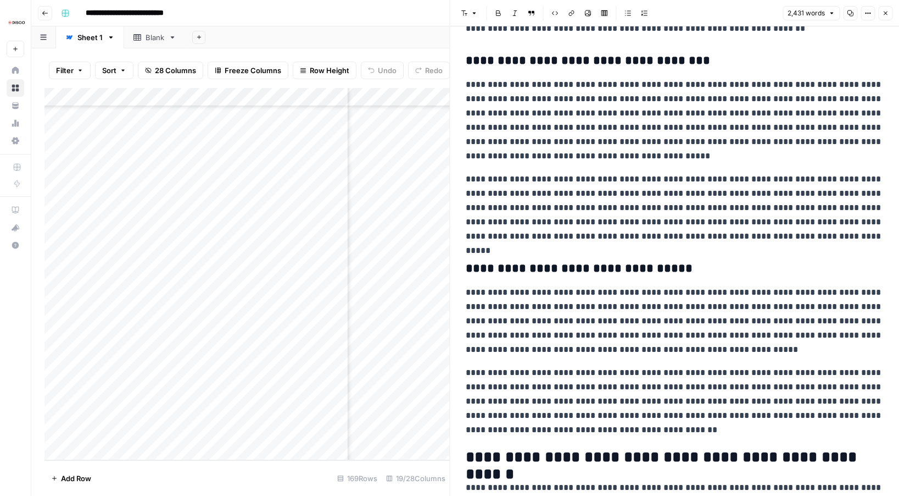
scroll to position [1361, 0]
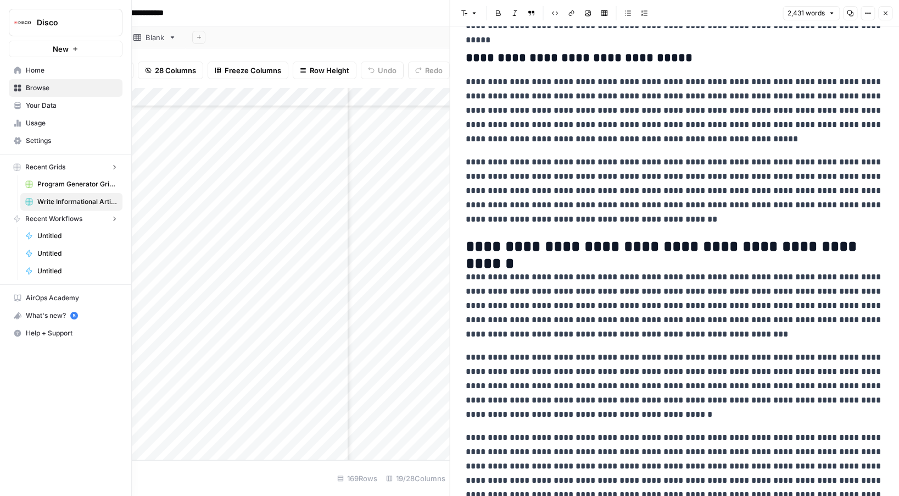
click at [23, 65] on link "Home" at bounding box center [66, 71] width 114 height 18
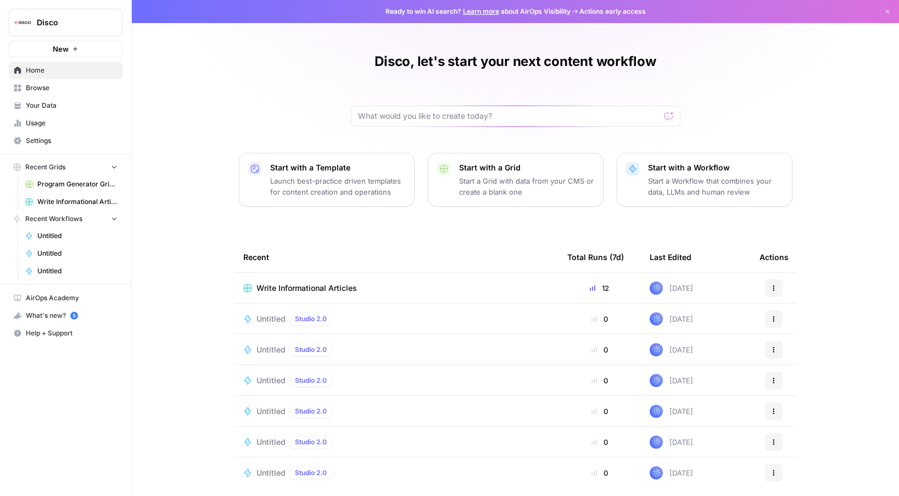
click at [55, 100] on link "Your Data" at bounding box center [66, 106] width 114 height 18
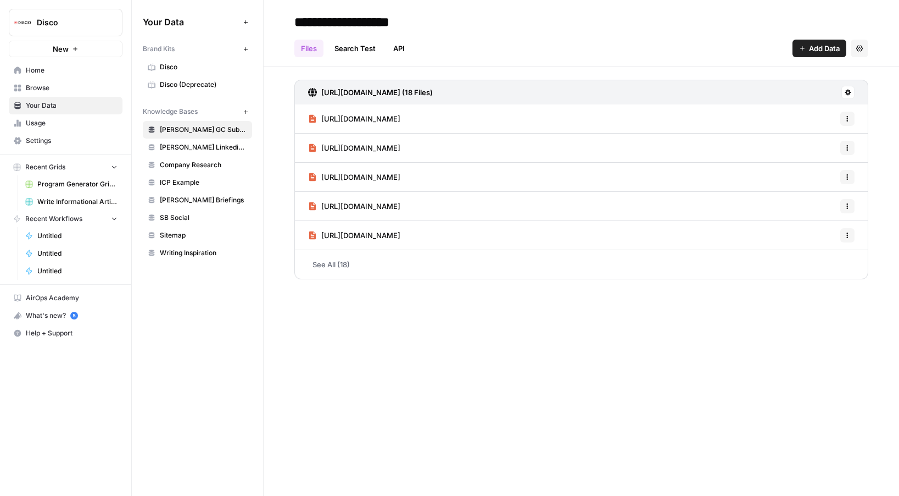
click at [63, 51] on span "New" at bounding box center [61, 48] width 16 height 11
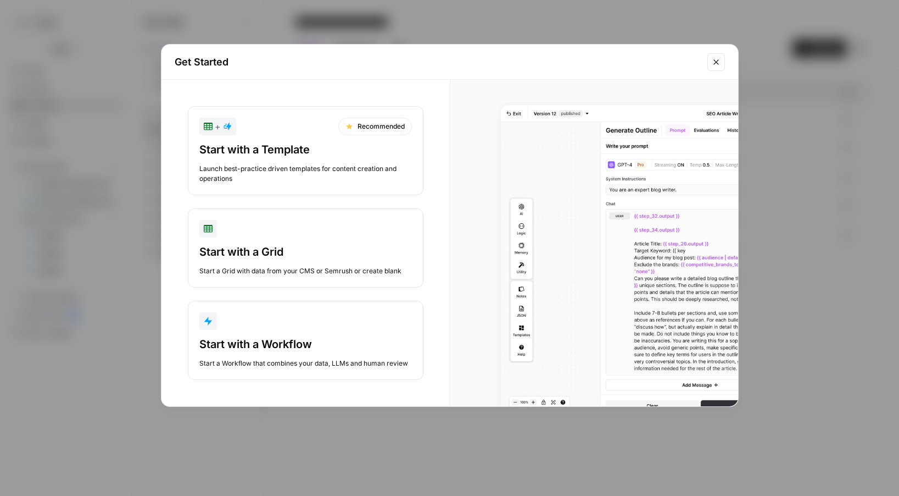
click at [261, 346] on div "Start with a Workflow" at bounding box center [305, 343] width 213 height 15
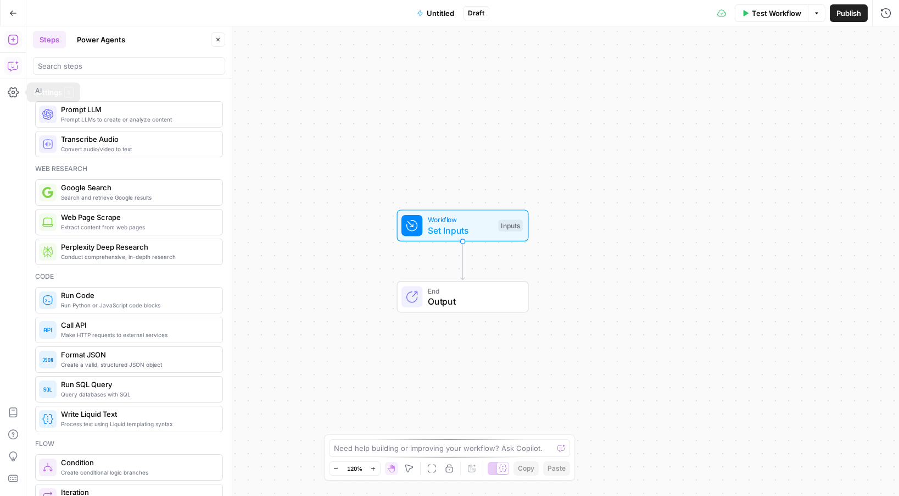
click at [10, 59] on button "Copilot" at bounding box center [13, 66] width 18 height 18
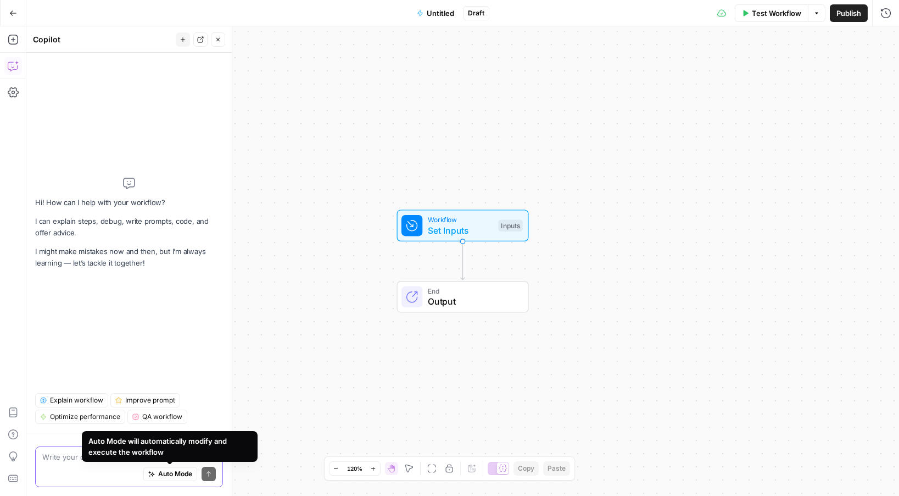
click at [165, 472] on span "Auto Mode" at bounding box center [175, 474] width 34 height 10
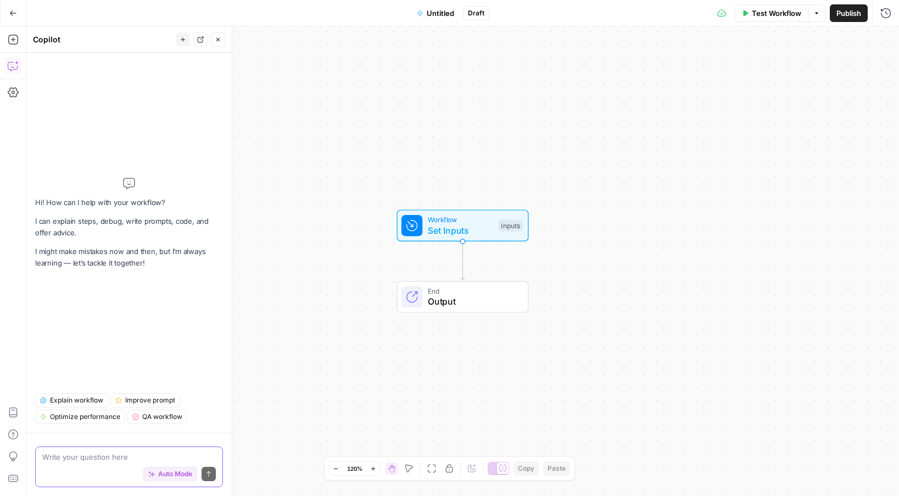
click at [120, 458] on textarea at bounding box center [129, 456] width 174 height 11
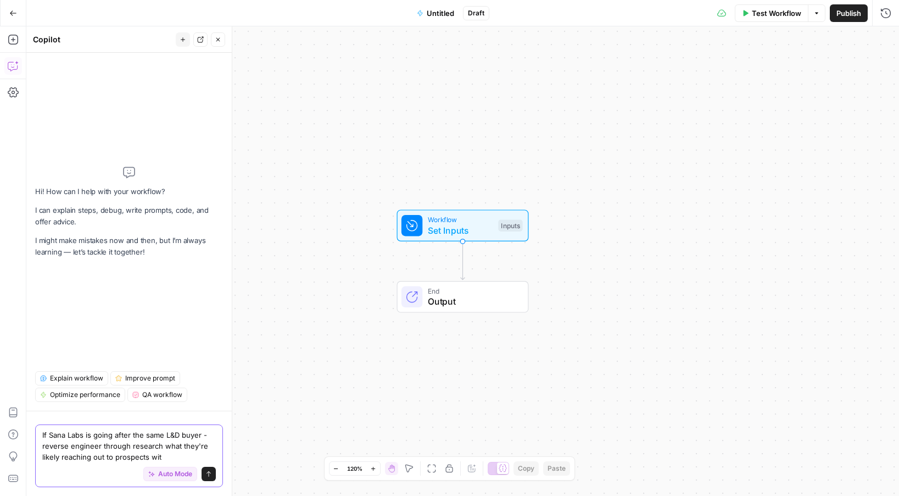
type textarea "If Sana Labs is going after the same L&D buyer - reverse engineer through resea…"
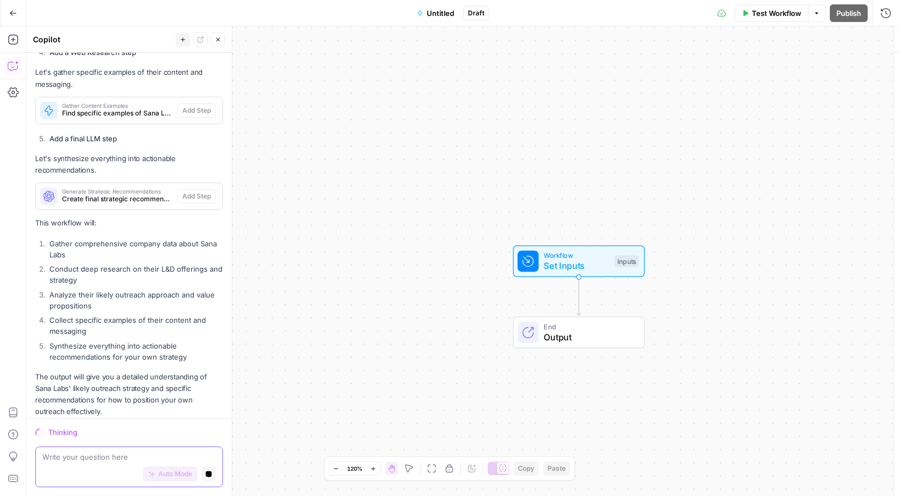
scroll to position [614, 0]
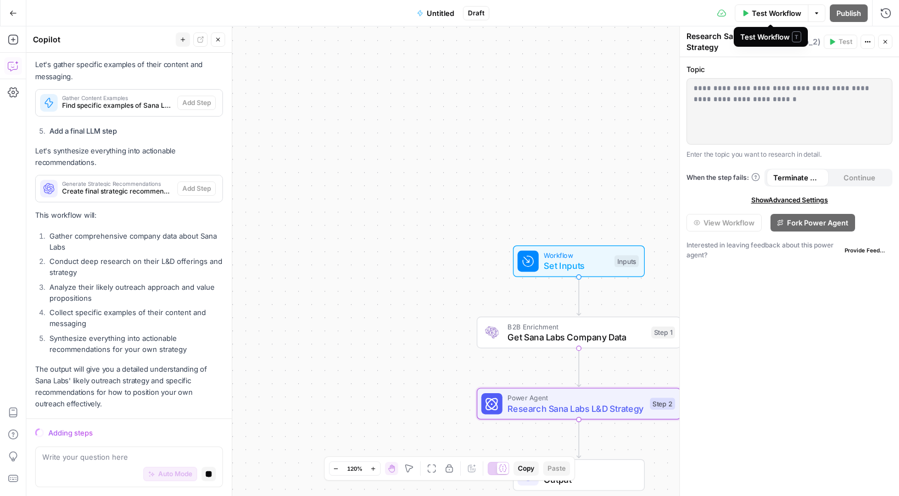
click at [770, 15] on span "Test Workflow" at bounding box center [776, 13] width 49 height 11
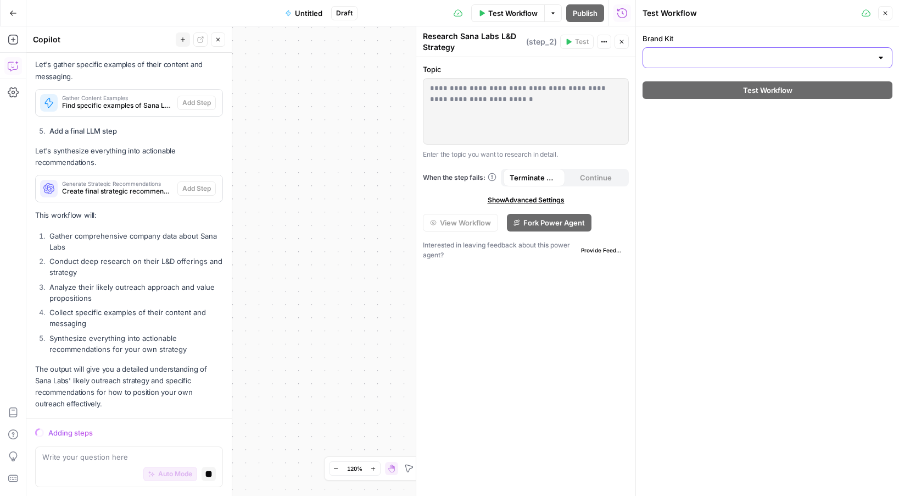
click at [752, 55] on input "Brand Kit" at bounding box center [761, 57] width 222 height 11
click at [739, 146] on div "Brand Kit Test Workflow" at bounding box center [767, 260] width 263 height 469
click at [886, 14] on icon "button" at bounding box center [885, 13] width 7 height 7
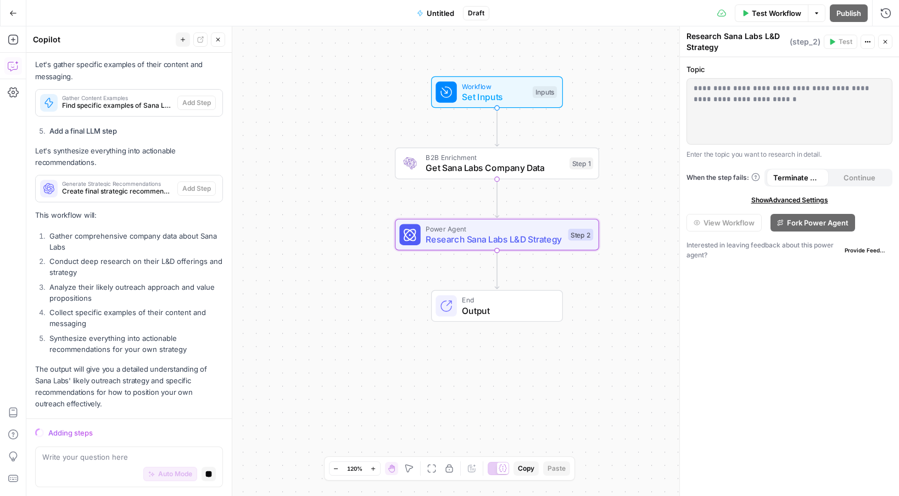
drag, startPoint x: 411, startPoint y: 270, endPoint x: 323, endPoint y: 280, distance: 88.9
click at [323, 280] on div "Workflow Set Inputs Inputs B2B Enrichment Get Sana Labs Company Data Step 1 Pow…" at bounding box center [462, 260] width 873 height 469
drag, startPoint x: 141, startPoint y: 449, endPoint x: 141, endPoint y: 435, distance: 14.3
click at [141, 449] on div "Write your question here Auto Mode Stop generating" at bounding box center [129, 466] width 188 height 41
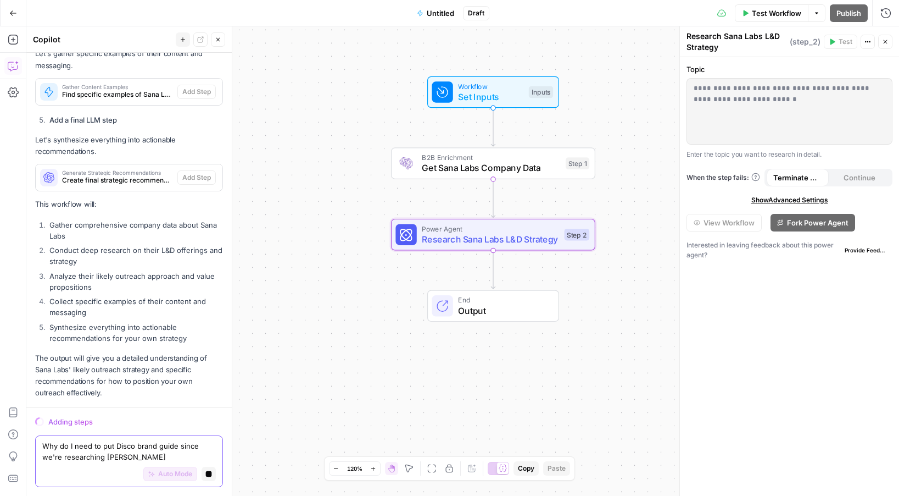
type textarea "Why do I need to put Disco brand guide since we're researching Sana"
click at [209, 479] on button "Stop generating" at bounding box center [209, 473] width 14 height 14
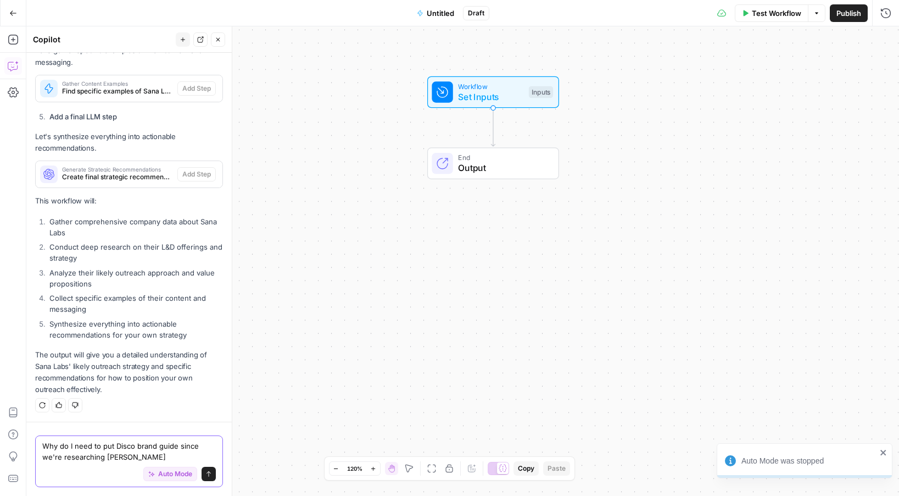
click at [191, 460] on textarea "Why do I need to put Disco brand guide since we're researching Sana" at bounding box center [129, 451] width 174 height 22
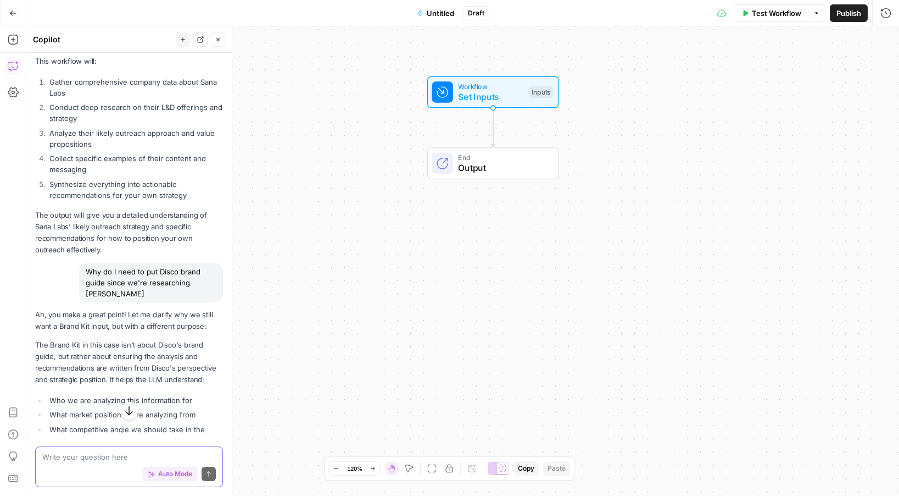
scroll to position [284, 0]
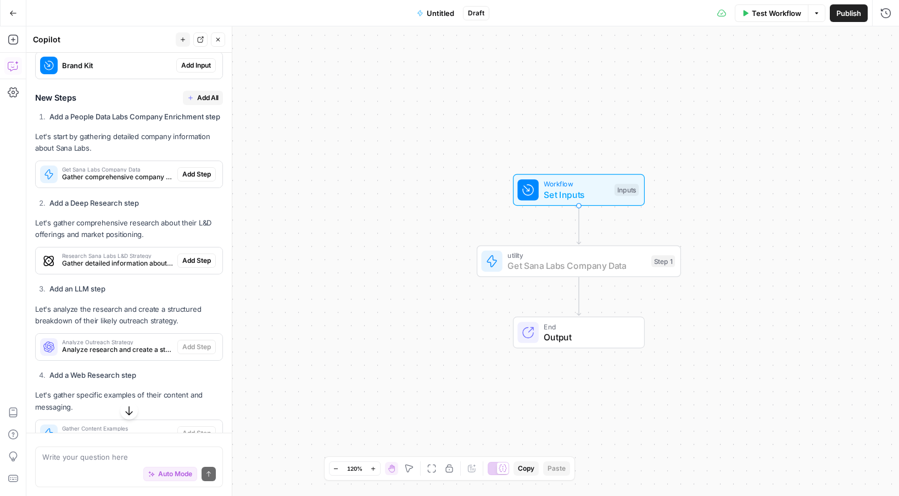
click at [204, 171] on span "Add Step" at bounding box center [196, 174] width 29 height 10
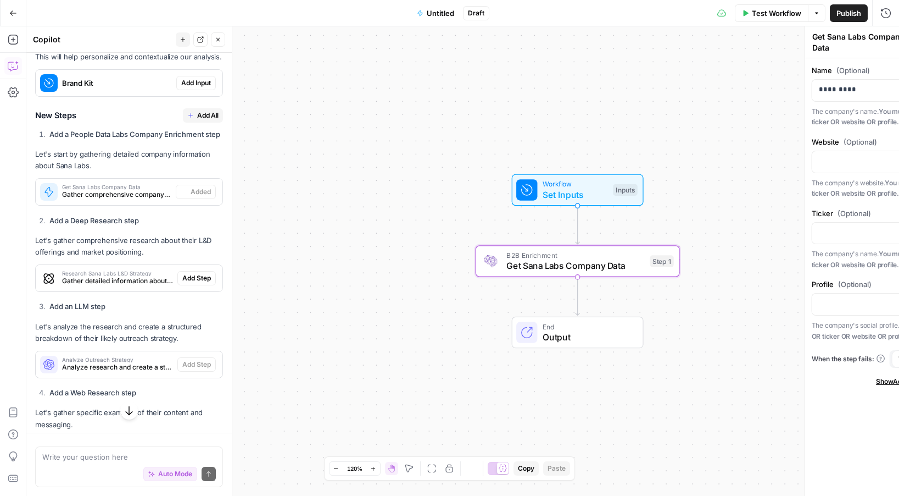
scroll to position [302, 0]
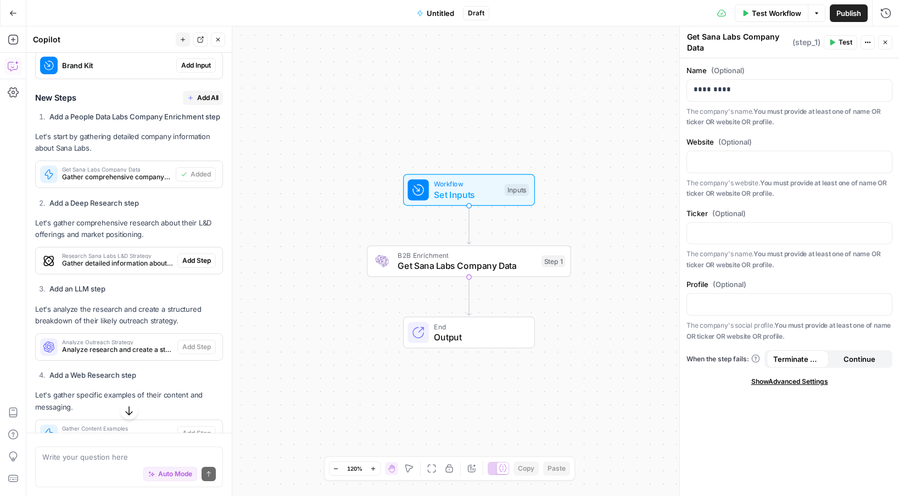
click at [208, 99] on span "Add All" at bounding box center [207, 98] width 21 height 10
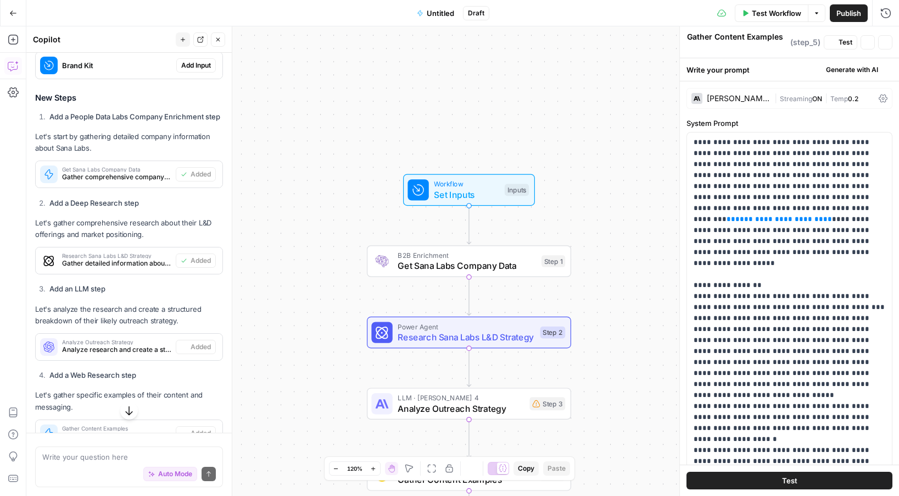
type textarea "Generate Strategic Recommendations"
click at [482, 255] on span "B2B Enrichment" at bounding box center [467, 255] width 138 height 10
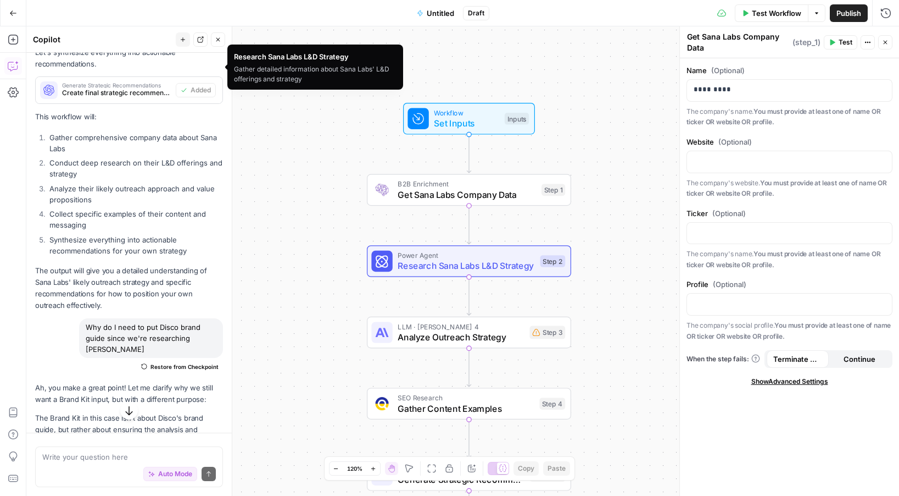
scroll to position [819, 0]
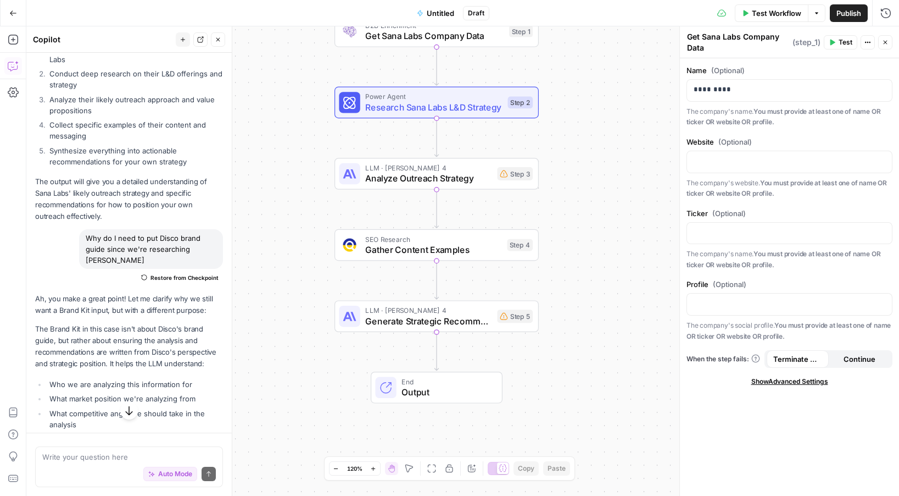
drag, startPoint x: 327, startPoint y: 285, endPoint x: 294, endPoint y: 198, distance: 93.4
click at [294, 198] on div "Workflow Set Inputs Inputs B2B Enrichment Get Sana Labs Company Data Step 1 Pow…" at bounding box center [462, 260] width 873 height 469
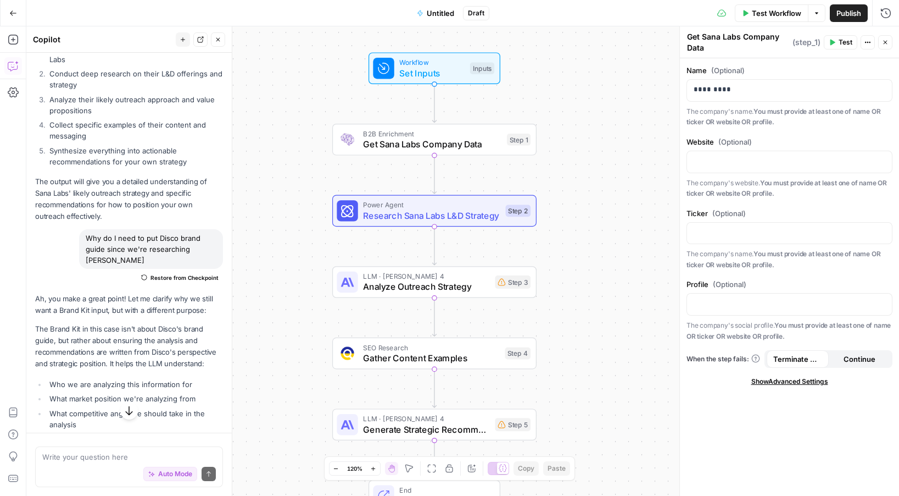
drag, startPoint x: 611, startPoint y: 102, endPoint x: 611, endPoint y: 186, distance: 84.1
click at [611, 186] on div "Workflow Set Inputs Inputs B2B Enrichment Get Sana Labs Company Data Step 1 Pow…" at bounding box center [462, 260] width 873 height 469
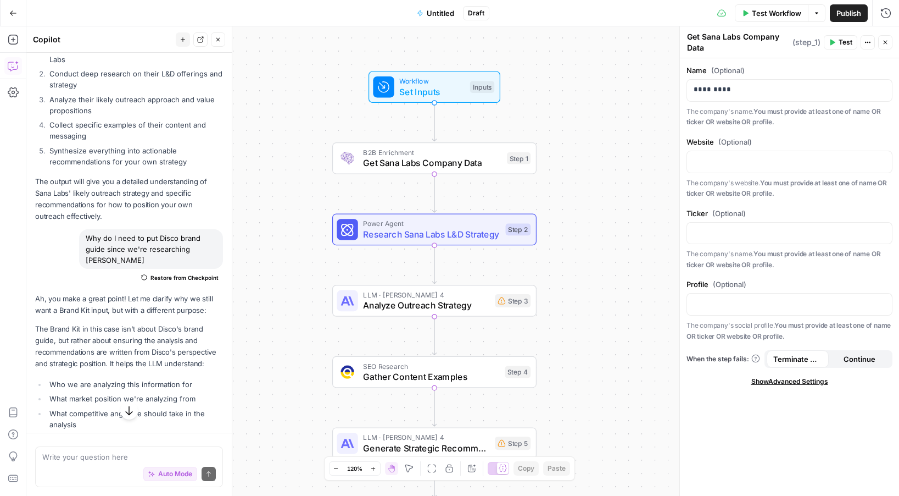
click at [778, 13] on span "Test Workflow" at bounding box center [776, 13] width 49 height 11
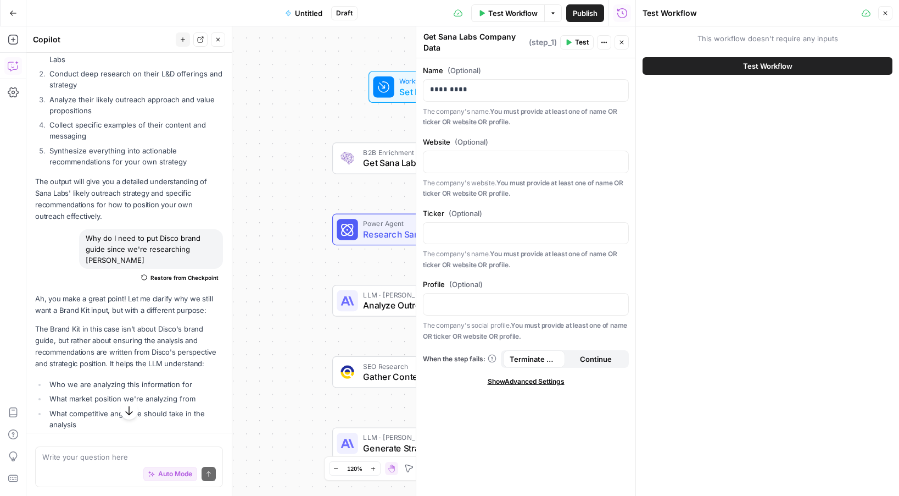
click at [713, 68] on button "Test Workflow" at bounding box center [768, 66] width 250 height 18
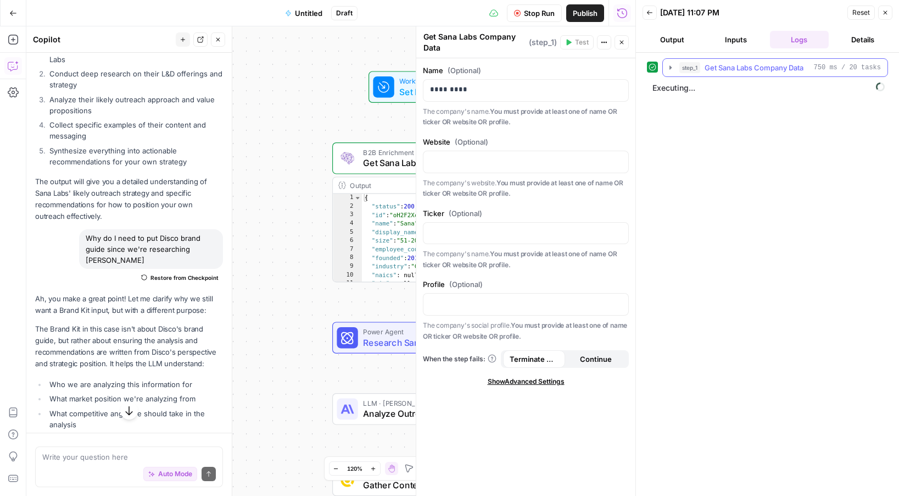
click at [672, 65] on icon "button" at bounding box center [670, 67] width 9 height 9
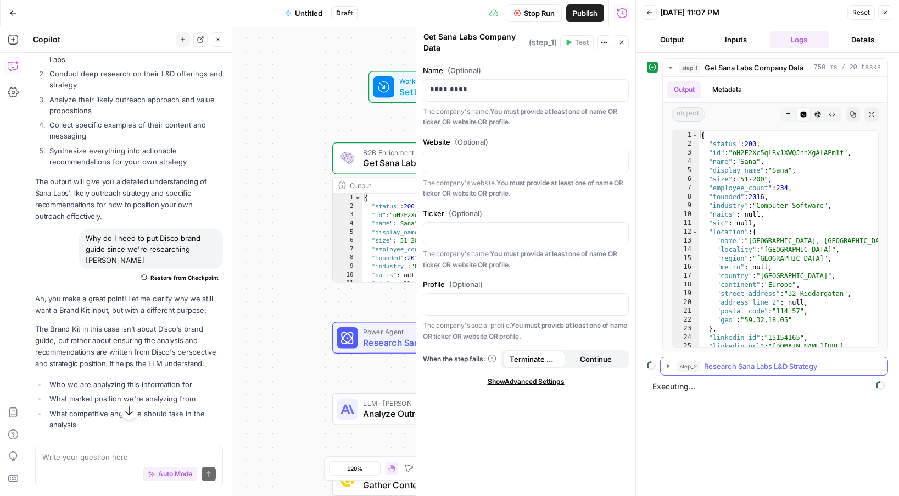
click at [668, 364] on icon "button" at bounding box center [668, 365] width 9 height 9
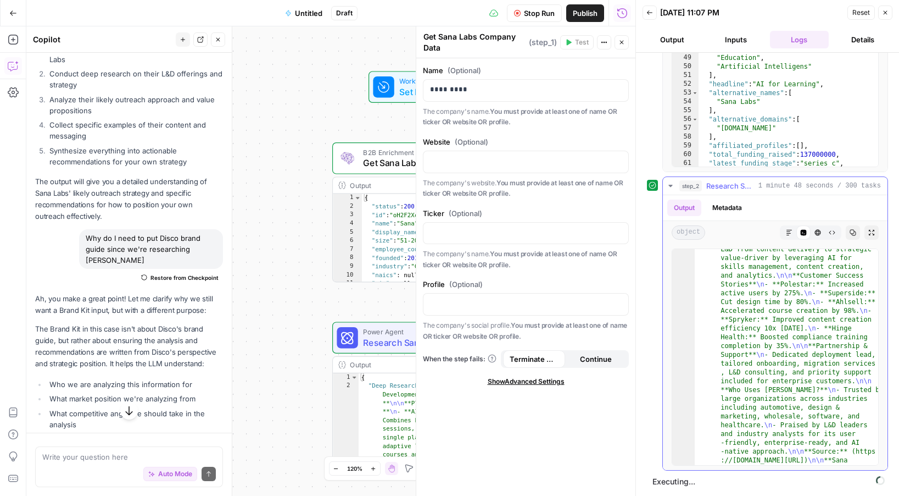
scroll to position [2099, 0]
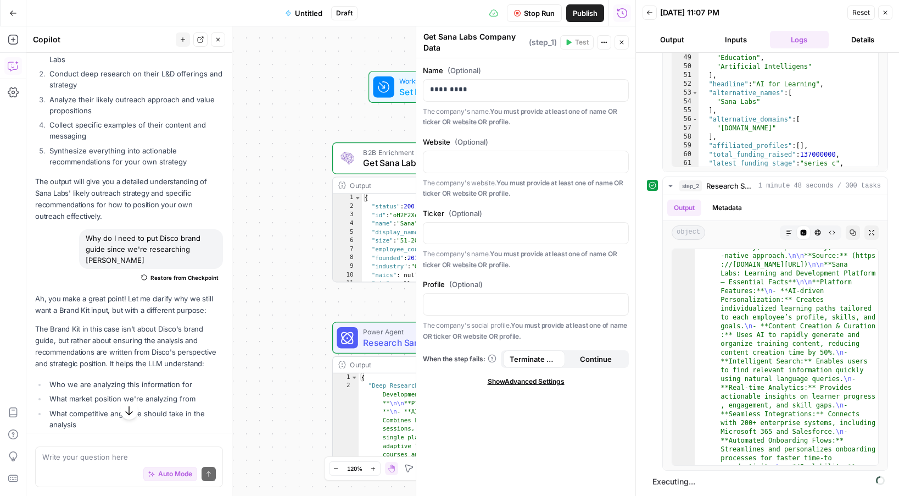
click at [887, 8] on button "Close" at bounding box center [885, 12] width 14 height 14
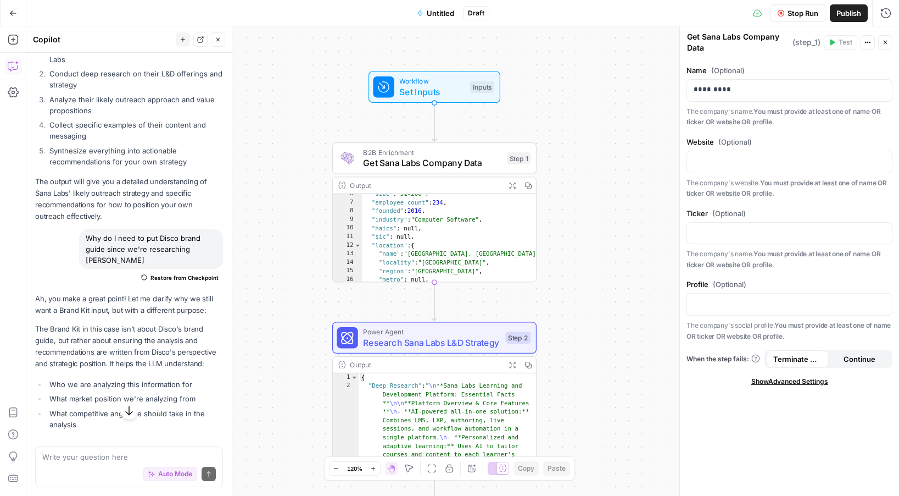
scroll to position [232, 0]
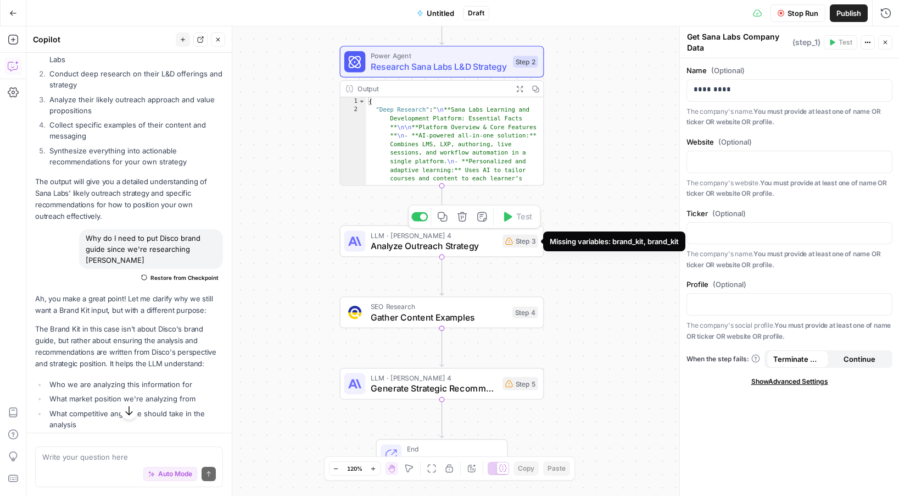
click at [510, 244] on icon at bounding box center [509, 241] width 8 height 8
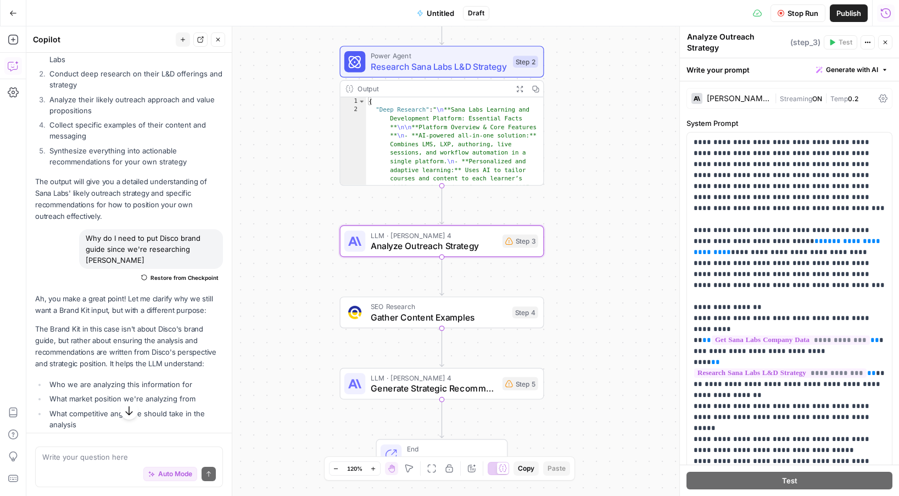
click at [893, 13] on button "Run History" at bounding box center [886, 13] width 18 height 18
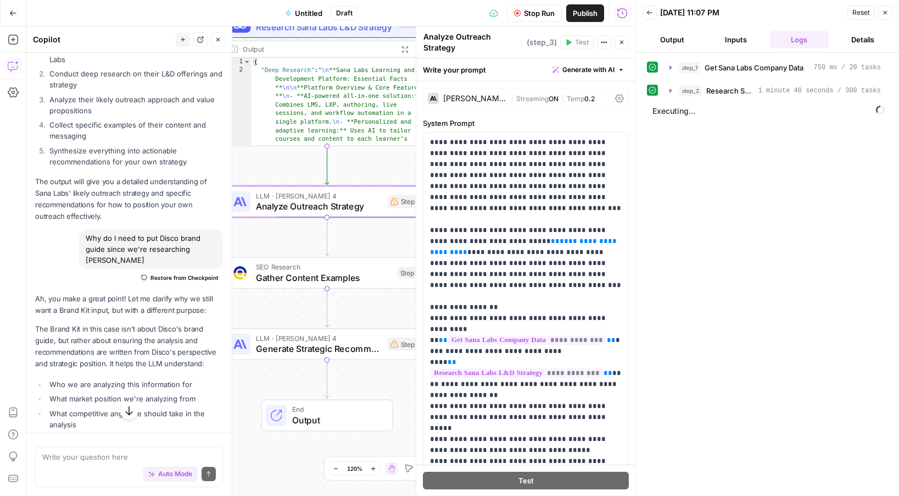
drag, startPoint x: 338, startPoint y: 282, endPoint x: 224, endPoint y: 243, distance: 121.4
click at [224, 243] on body "Disco New Home Browse Your Data Usage Settings Recent Grids Program Generator G…" at bounding box center [449, 248] width 899 height 496
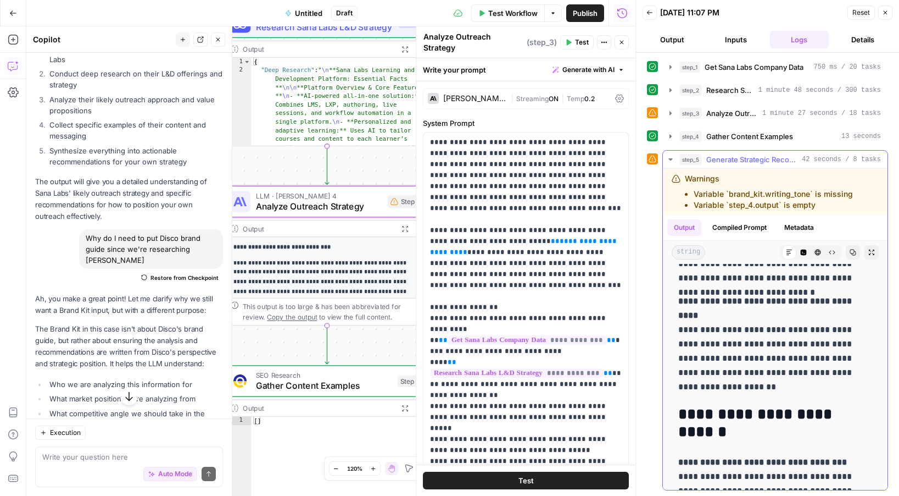
scroll to position [1111, 0]
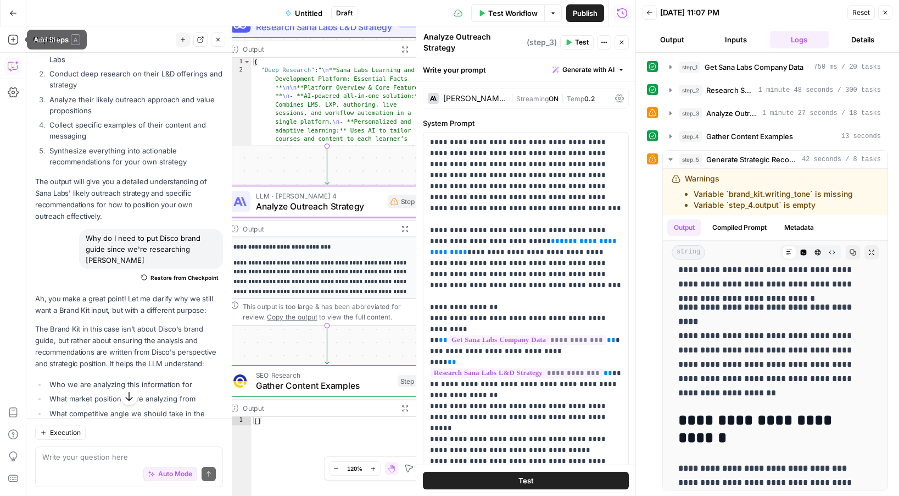
click at [14, 14] on icon "button" at bounding box center [13, 13] width 8 height 8
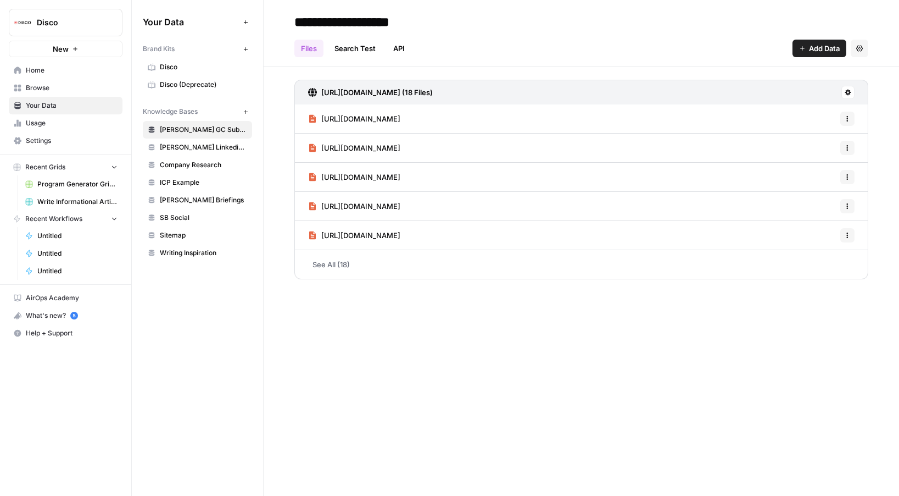
click at [86, 48] on button "New" at bounding box center [66, 49] width 114 height 16
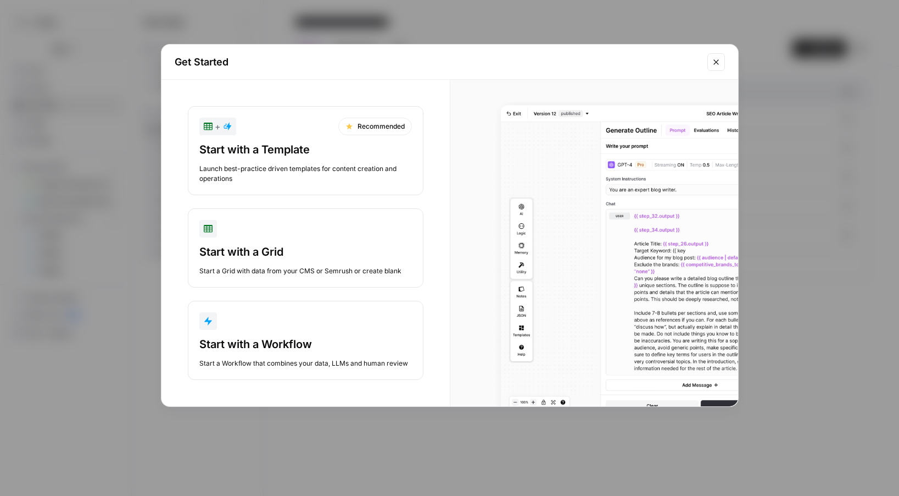
click at [266, 347] on div "Start with a Workflow" at bounding box center [305, 343] width 213 height 15
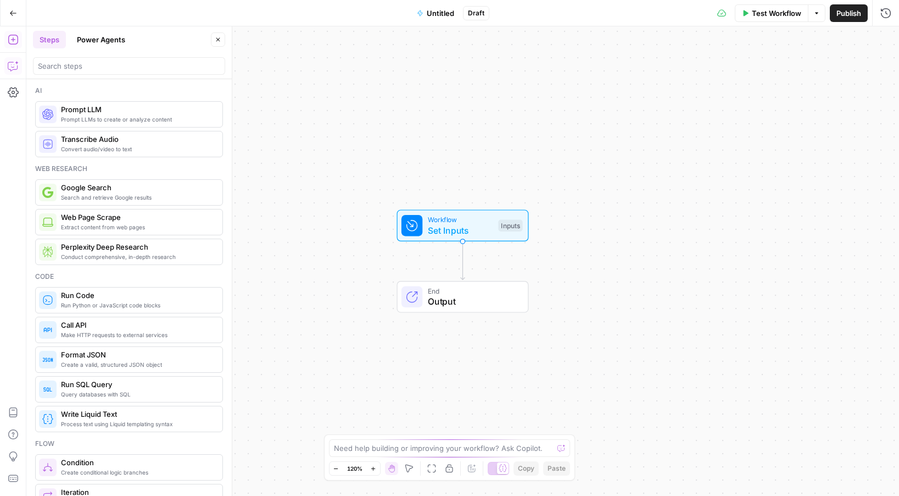
click at [16, 60] on button "Copilot" at bounding box center [13, 66] width 18 height 18
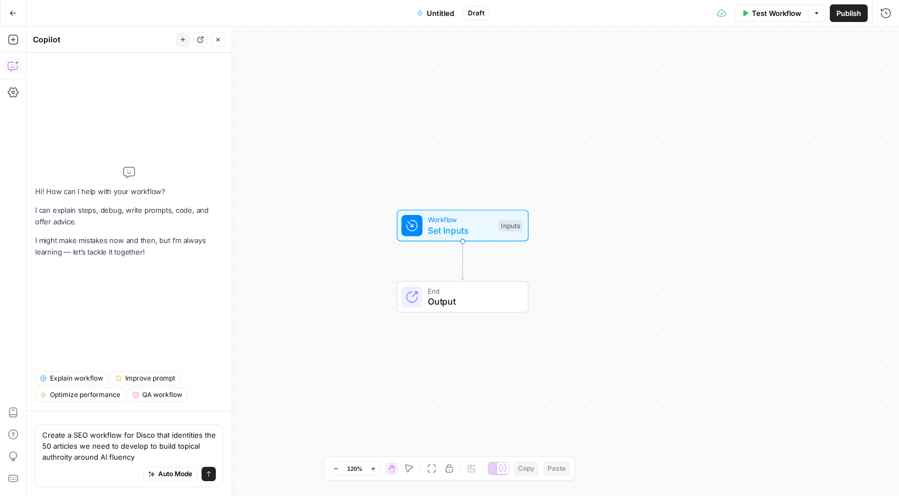
type textarea "Create a SEO workflow for Disco that identities the 50 articles we need to deve…"
click at [170, 472] on span "Auto Mode" at bounding box center [175, 474] width 34 height 10
click at [143, 466] on button "Auto Mode" at bounding box center [170, 473] width 54 height 14
click at [166, 456] on textarea "Create a SEO workflow for Disco that identities the 50 articles we need to deve…" at bounding box center [129, 445] width 174 height 33
click at [166, 474] on span "Auto Mode" at bounding box center [175, 474] width 34 height 10
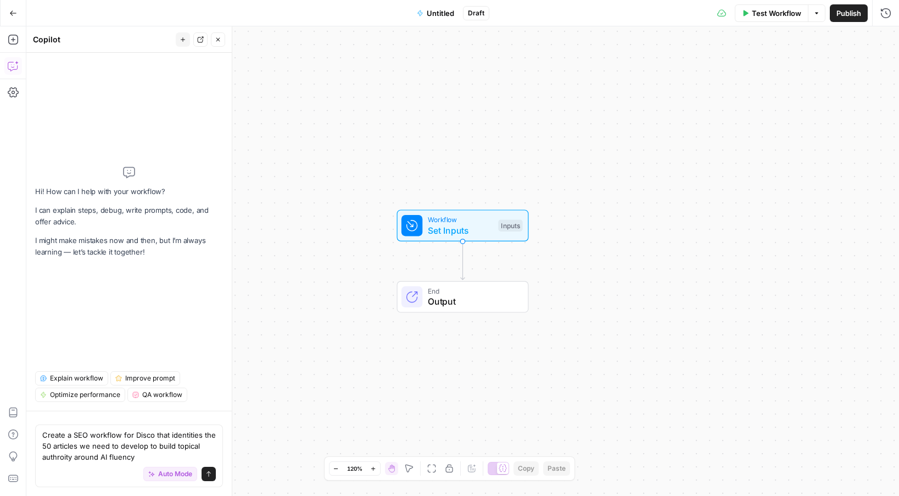
click at [156, 462] on div "Auto Mode Send" at bounding box center [129, 474] width 174 height 24
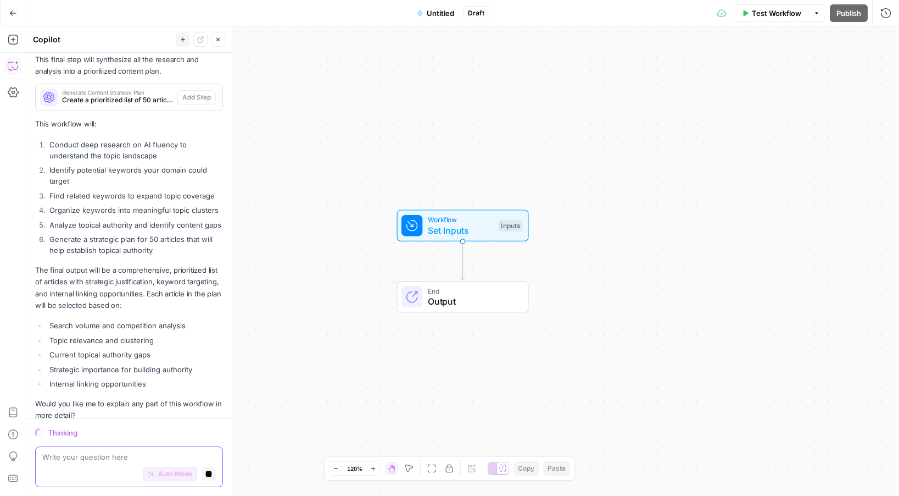
scroll to position [943, 0]
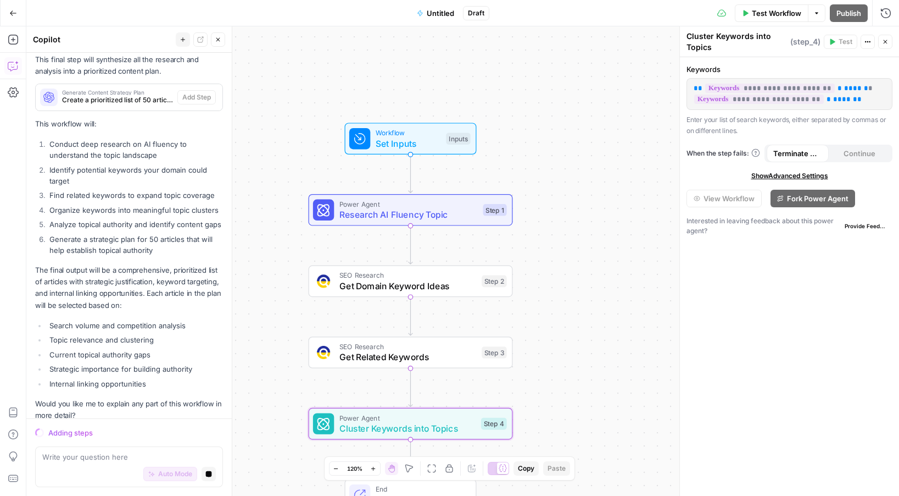
drag, startPoint x: 565, startPoint y: 152, endPoint x: 513, endPoint y: 65, distance: 101.3
click at [513, 65] on div "Workflow Set Inputs Inputs Power Agent Research AI Fluency Topic Step 1 SEO Res…" at bounding box center [462, 260] width 873 height 469
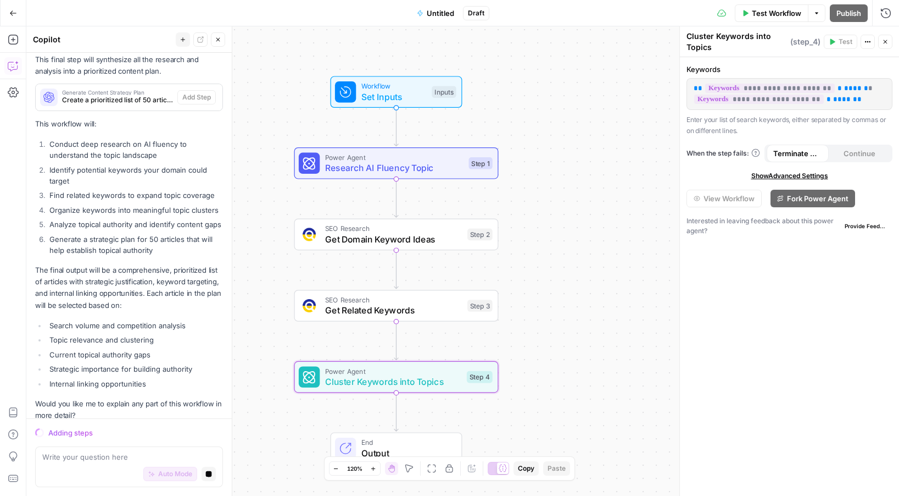
drag, startPoint x: 557, startPoint y: 202, endPoint x: 533, endPoint y: 105, distance: 99.7
click at [533, 105] on div "Workflow Set Inputs Inputs Power Agent Research AI Fluency Topic Step 1 SEO Res…" at bounding box center [462, 260] width 873 height 469
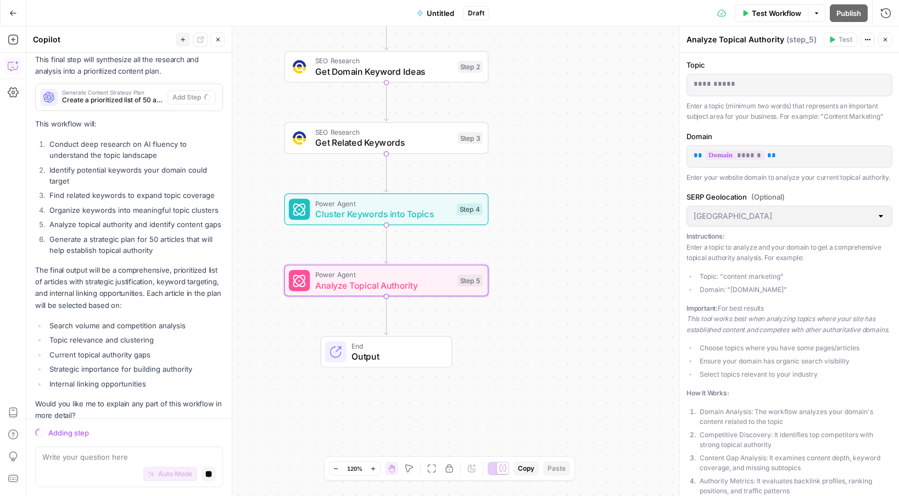
drag, startPoint x: 557, startPoint y: 247, endPoint x: 557, endPoint y: 129, distance: 117.6
click at [557, 129] on div "Workflow Set Inputs Inputs Power Agent Research AI Fluency Topic Step 1 SEO Res…" at bounding box center [462, 260] width 873 height 469
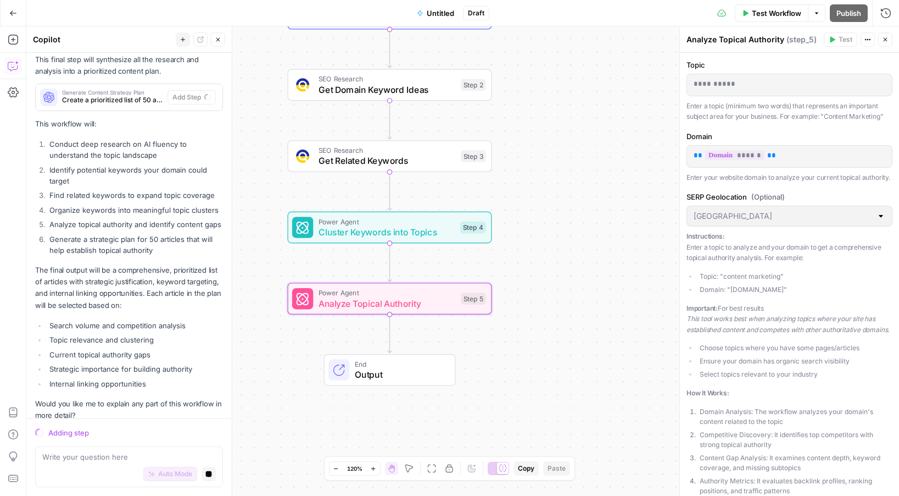
drag, startPoint x: 557, startPoint y: 129, endPoint x: 560, endPoint y: 147, distance: 18.4
click at [560, 147] on div "Workflow Set Inputs Inputs Power Agent Research AI Fluency Topic Step 1 SEO Res…" at bounding box center [462, 260] width 873 height 469
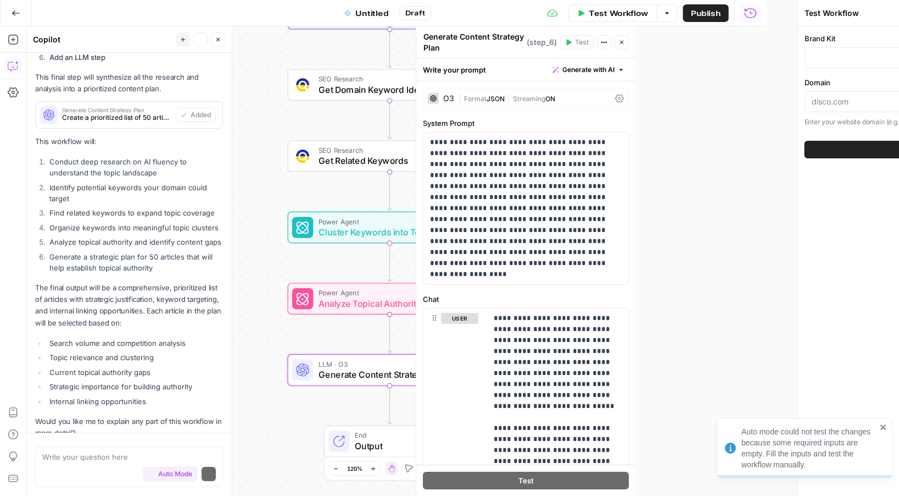
scroll to position [964, 0]
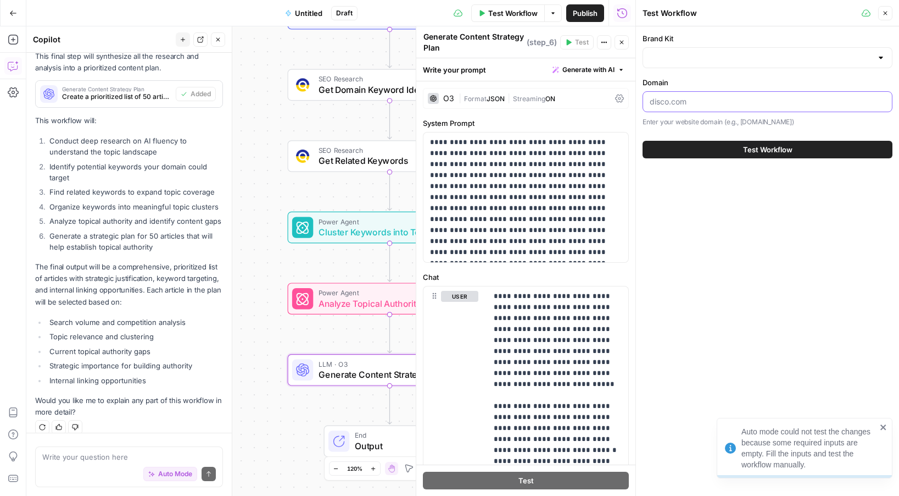
click at [707, 105] on input "Domain" at bounding box center [768, 101] width 236 height 11
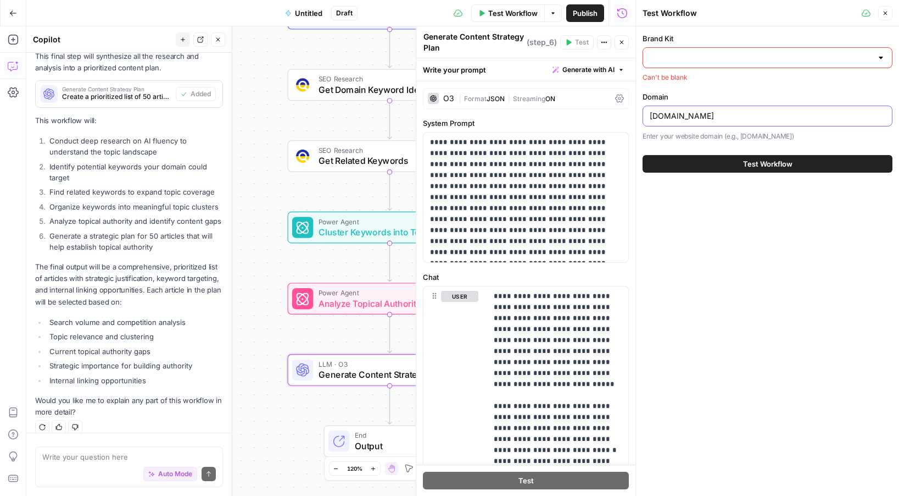
type input "disco.co"
click at [681, 63] on input "Brand Kit" at bounding box center [761, 57] width 222 height 11
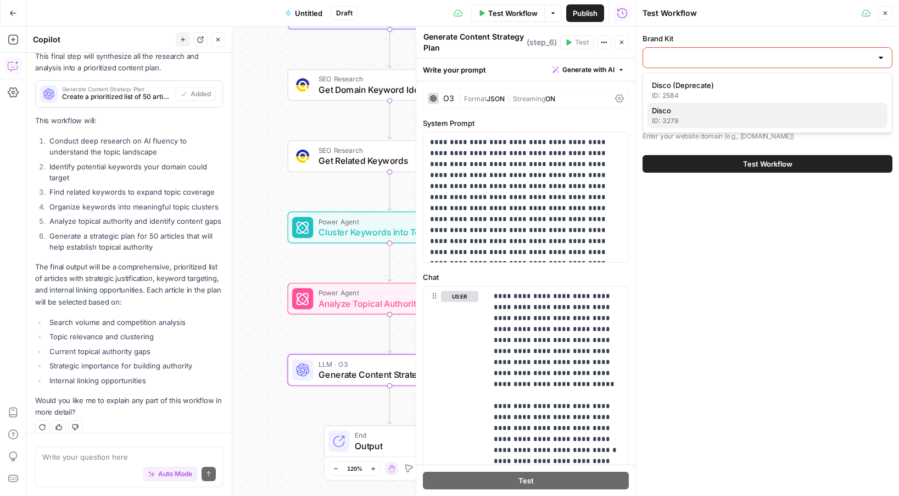
click at [674, 120] on div "ID: 3279" at bounding box center [767, 121] width 231 height 10
type input "Disco"
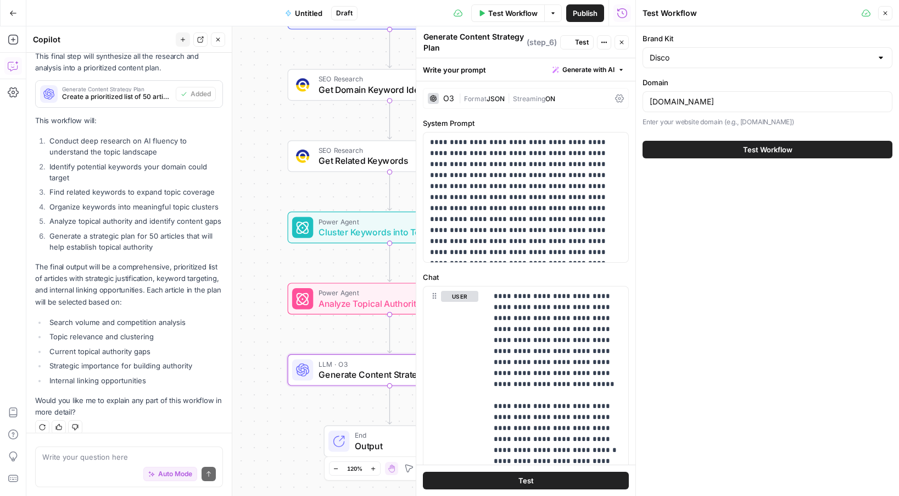
click at [693, 151] on button "Test Workflow" at bounding box center [768, 150] width 250 height 18
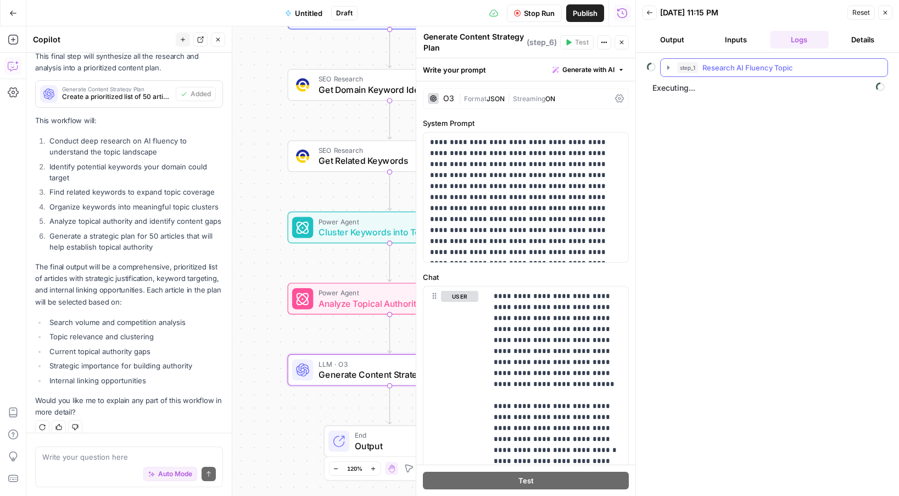
click at [706, 68] on span "Research AI Fluency Topic" at bounding box center [748, 67] width 91 height 11
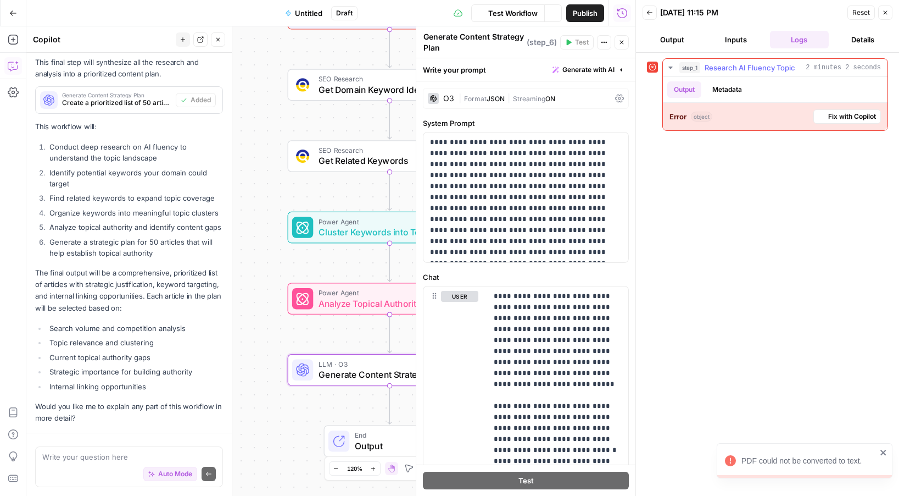
scroll to position [978, 0]
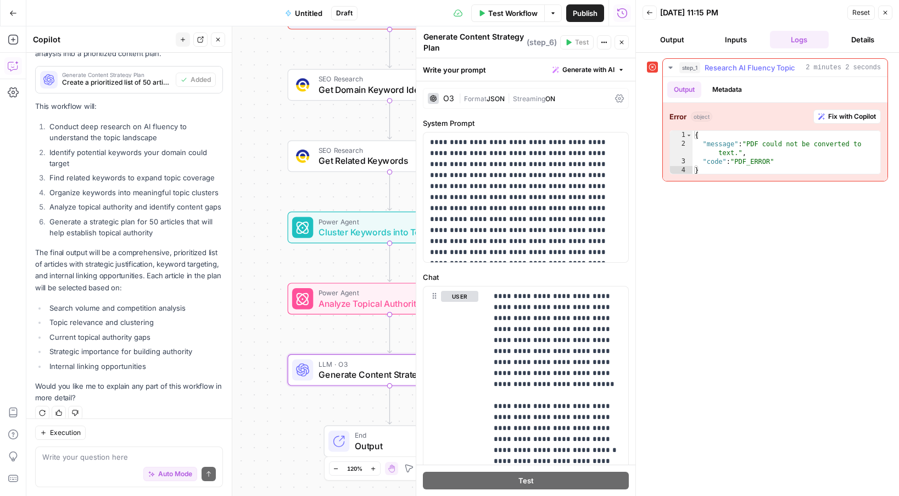
click at [850, 120] on span "Fix with Copilot" at bounding box center [852, 117] width 48 height 10
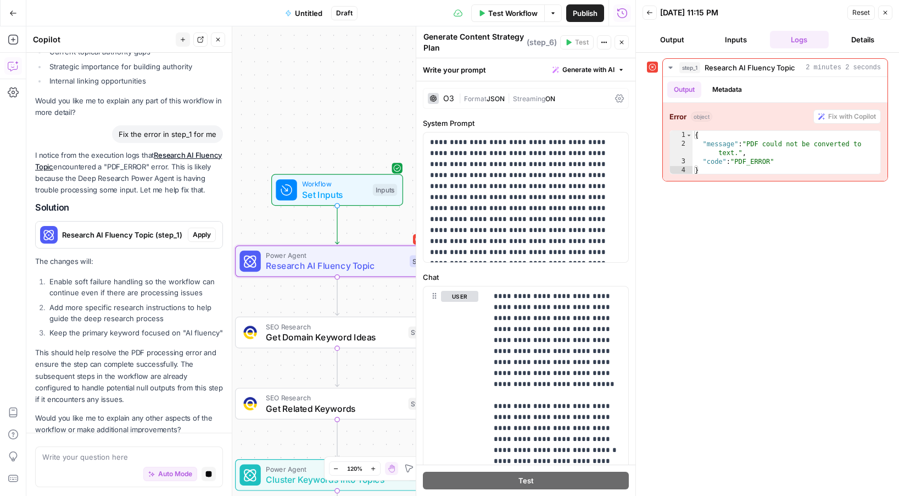
scroll to position [1295, 0]
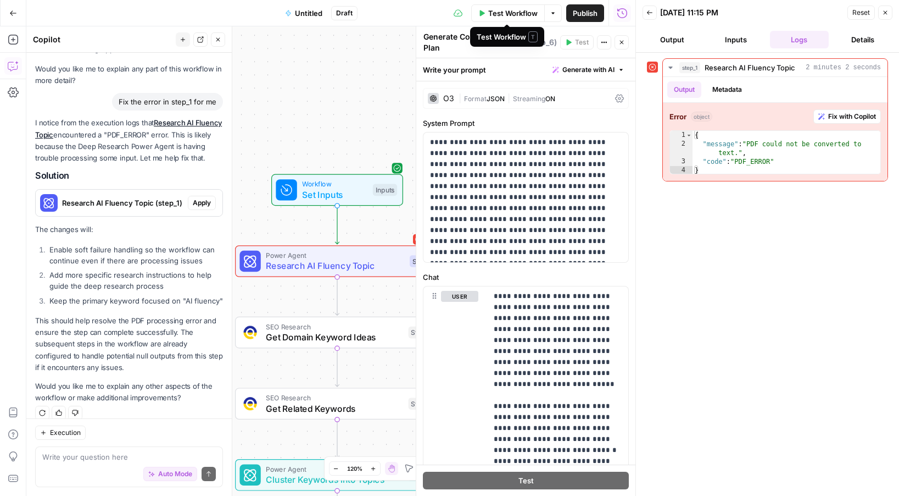
click at [519, 12] on span "Test Workflow" at bounding box center [512, 13] width 49 height 11
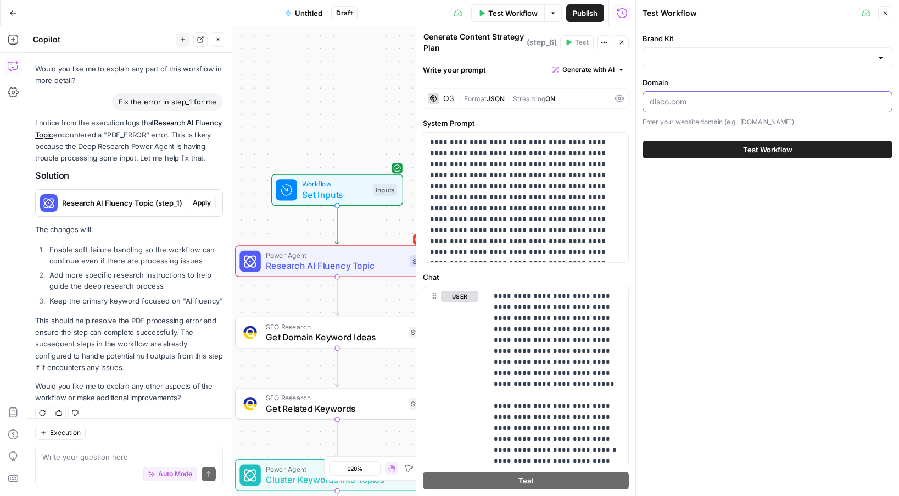
click at [707, 102] on input "Domain" at bounding box center [768, 101] width 236 height 11
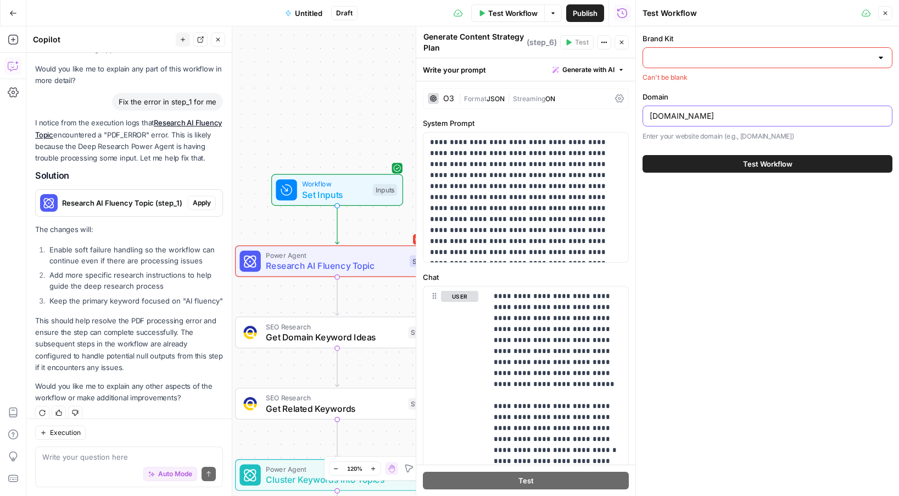
type input "disco.co"
click at [686, 57] on input "Brand Kit" at bounding box center [761, 57] width 222 height 11
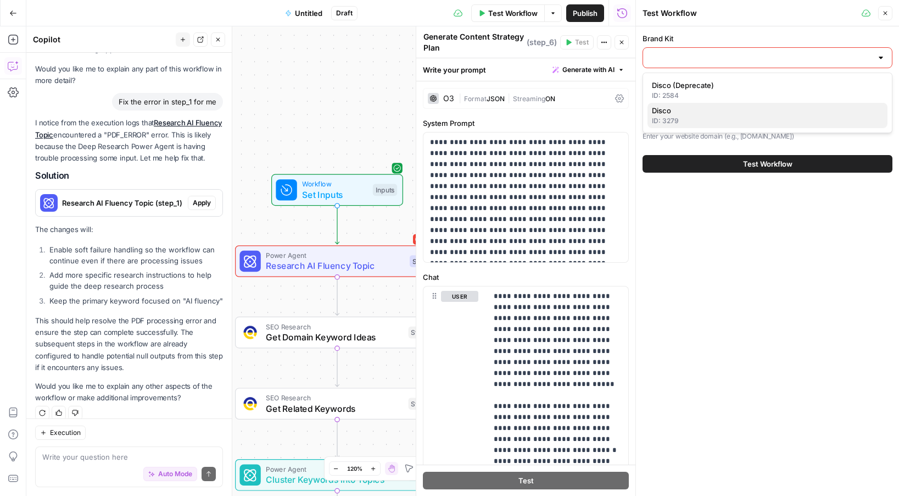
click at [686, 116] on div "ID: 3279" at bounding box center [767, 121] width 231 height 10
type input "Disco"
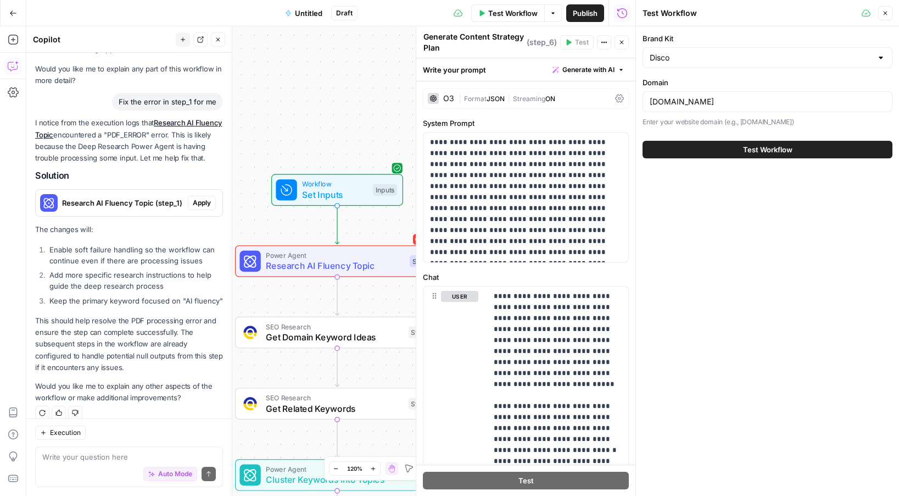
click at [693, 146] on button "Test Workflow" at bounding box center [768, 150] width 250 height 18
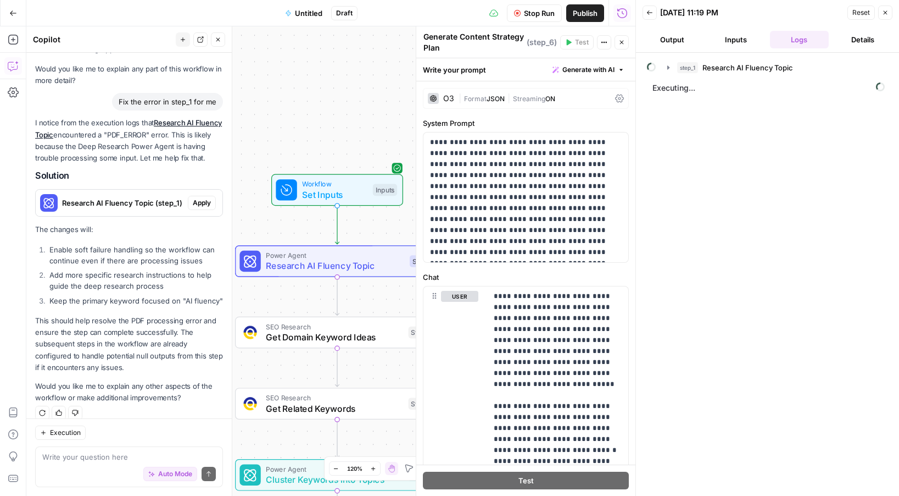
scroll to position [1295, 0]
click at [671, 68] on icon "button" at bounding box center [668, 67] width 9 height 9
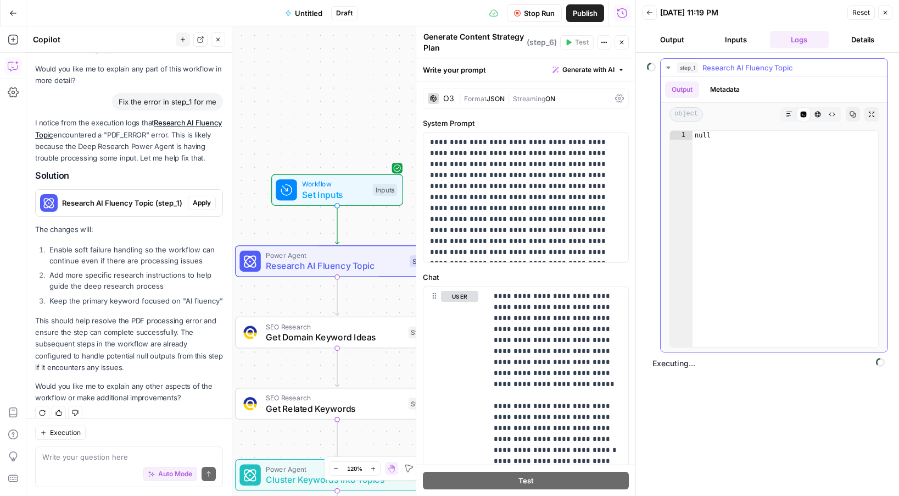
click at [733, 78] on div "Output Metadata" at bounding box center [774, 89] width 227 height 25
click at [733, 82] on button "Metadata" at bounding box center [725, 89] width 43 height 16
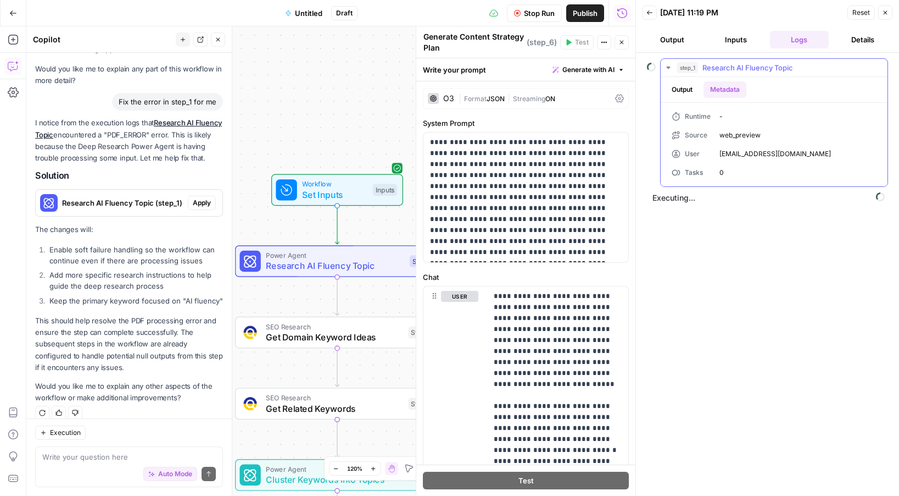
click at [683, 86] on button "Output" at bounding box center [682, 89] width 34 height 16
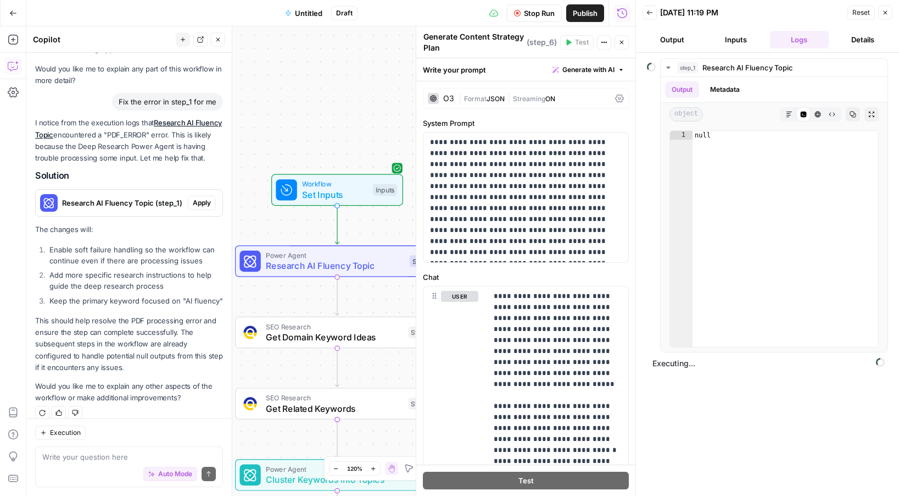
click at [738, 50] on header "Back 08/19/25 at 11:19 PM Reset Close Output Inputs Logs Details" at bounding box center [767, 26] width 263 height 53
click at [738, 48] on button "Inputs" at bounding box center [735, 40] width 59 height 18
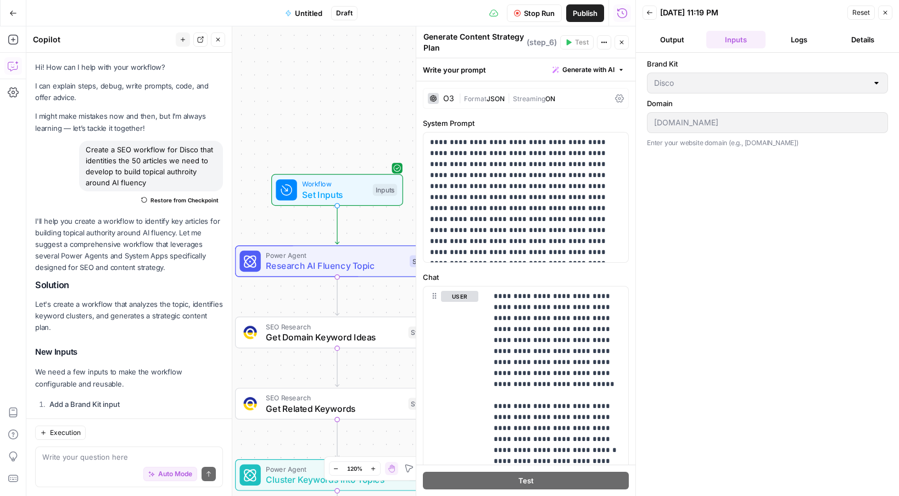
scroll to position [1295, 0]
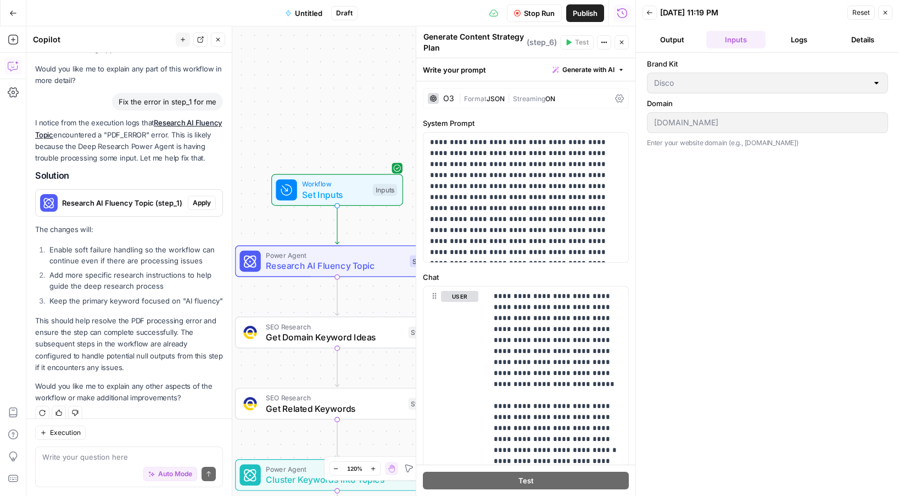
click at [686, 37] on button "Output" at bounding box center [672, 40] width 59 height 18
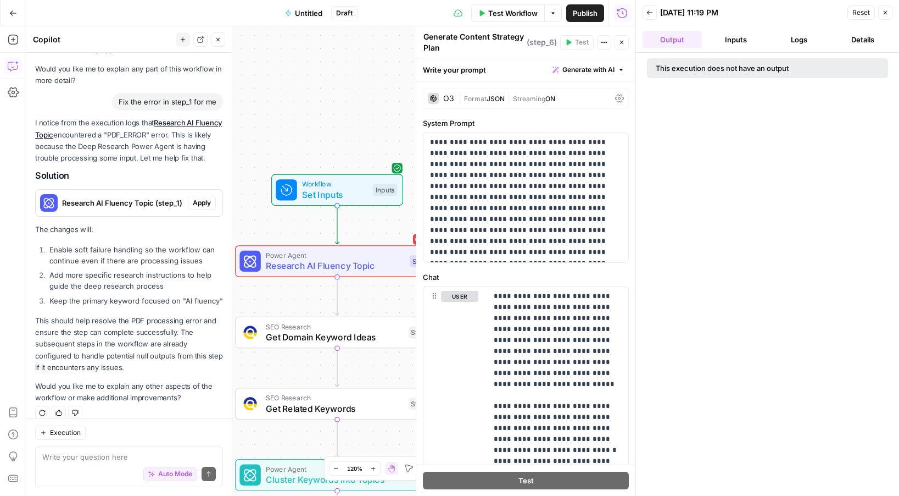
click at [731, 38] on button "Inputs" at bounding box center [735, 40] width 59 height 18
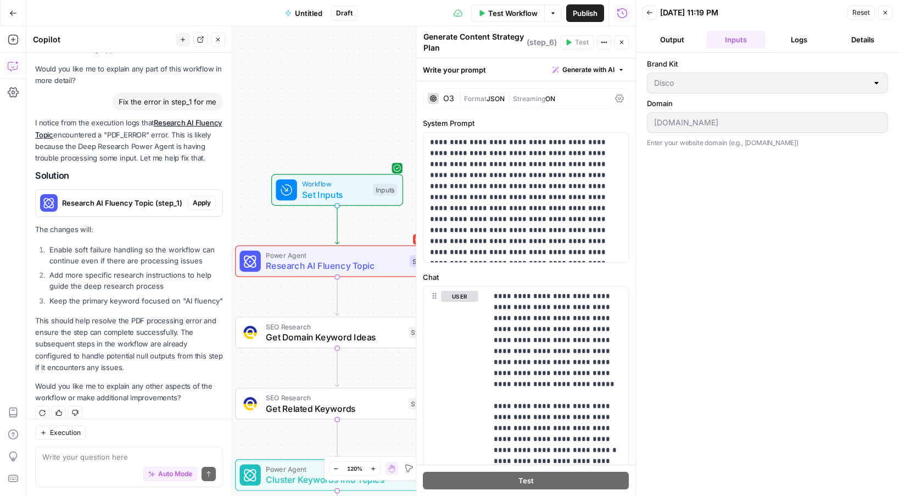
click at [686, 41] on button "Output" at bounding box center [672, 40] width 59 height 18
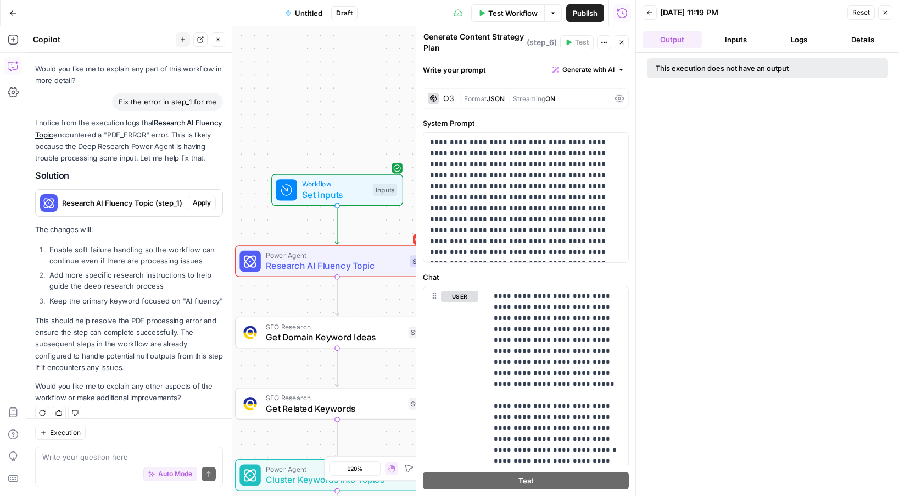
click at [392, 263] on span "Research AI Fluency Topic" at bounding box center [335, 265] width 138 height 13
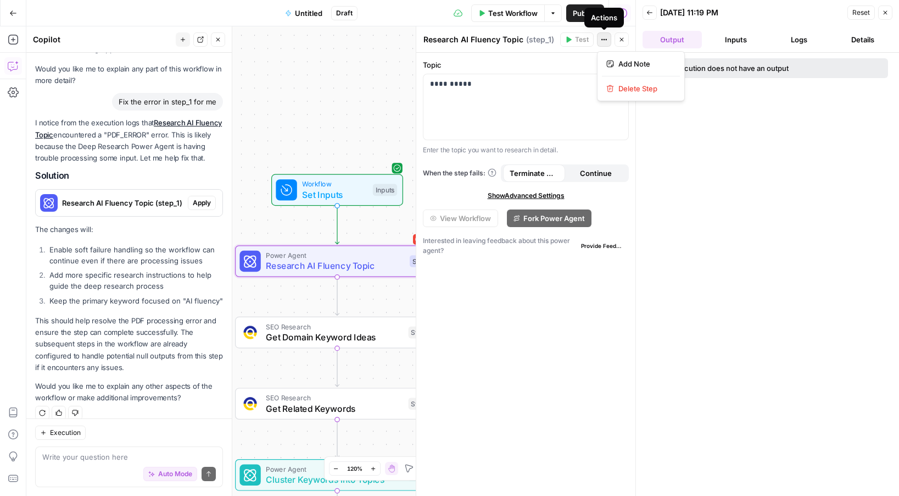
click at [604, 38] on icon "button" at bounding box center [604, 39] width 7 height 7
click at [804, 52] on header "Back 08/19/25 at 11:19 PM Reset Close Output Inputs Logs Details" at bounding box center [767, 26] width 263 height 53
click at [803, 42] on button "Logs" at bounding box center [799, 40] width 59 height 18
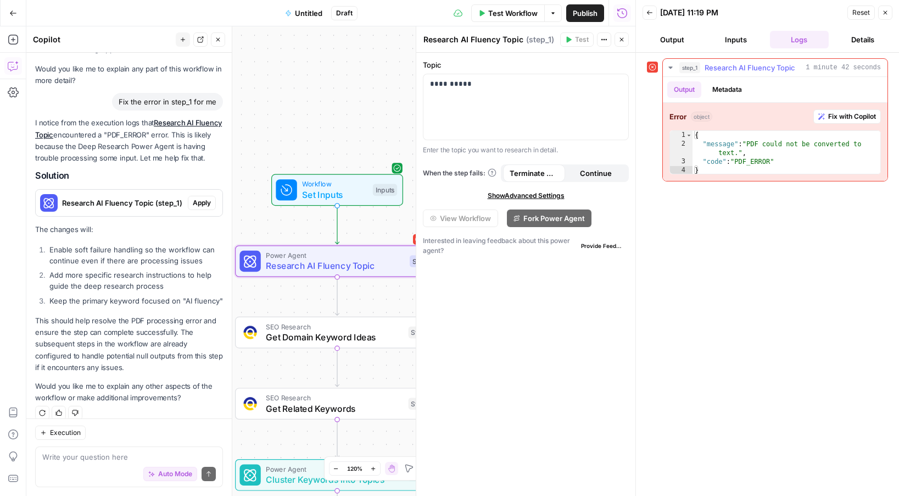
click at [734, 87] on button "Metadata" at bounding box center [727, 89] width 43 height 16
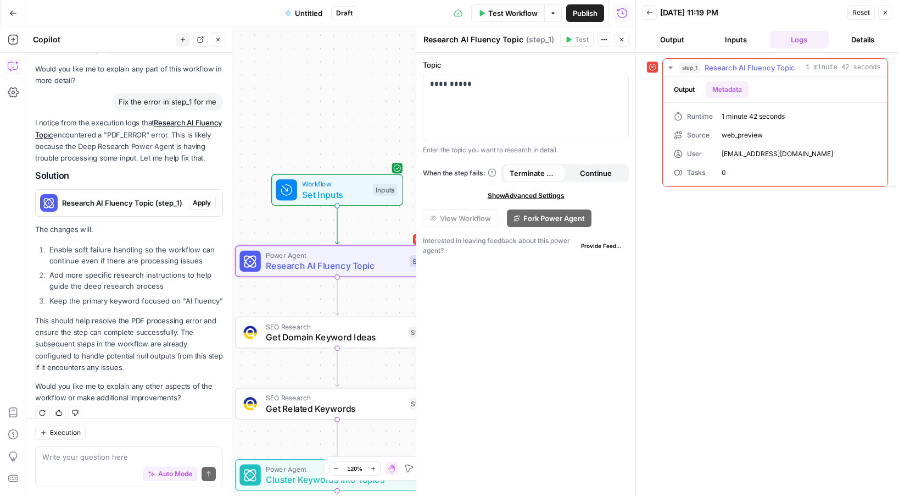
click at [683, 91] on button "Output" at bounding box center [684, 89] width 34 height 16
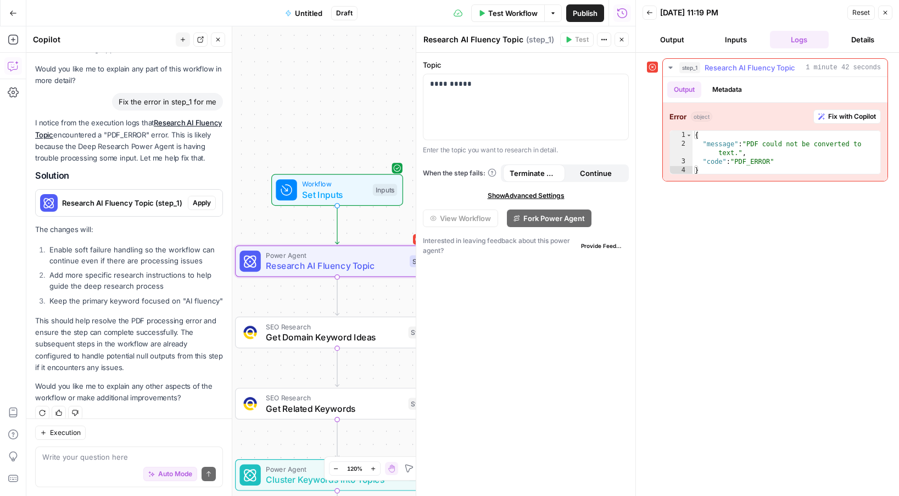
type textarea "*"
click at [763, 166] on div "{ "message" : "PDF could not be converted to text." , "code" : "PDF_ERROR" }" at bounding box center [787, 162] width 188 height 62
click at [848, 38] on button "Details" at bounding box center [862, 40] width 59 height 18
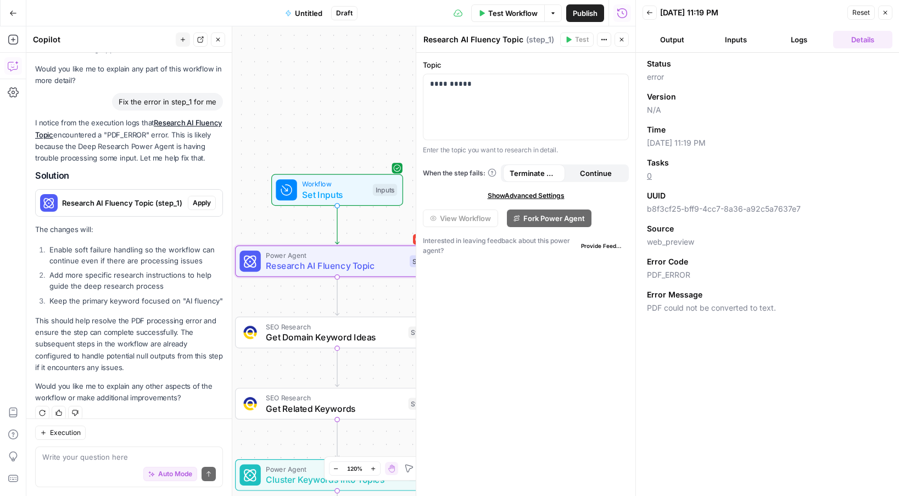
click at [693, 44] on button "Output" at bounding box center [672, 40] width 59 height 18
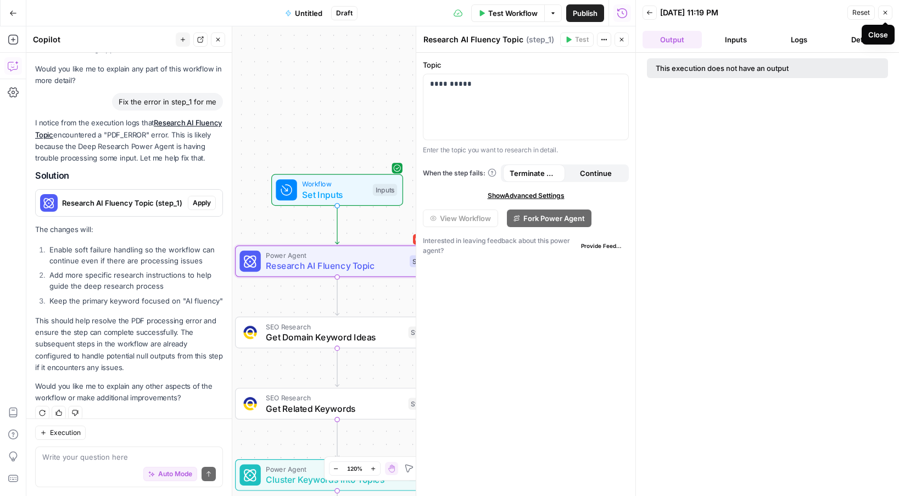
click at [888, 11] on icon "button" at bounding box center [885, 12] width 7 height 7
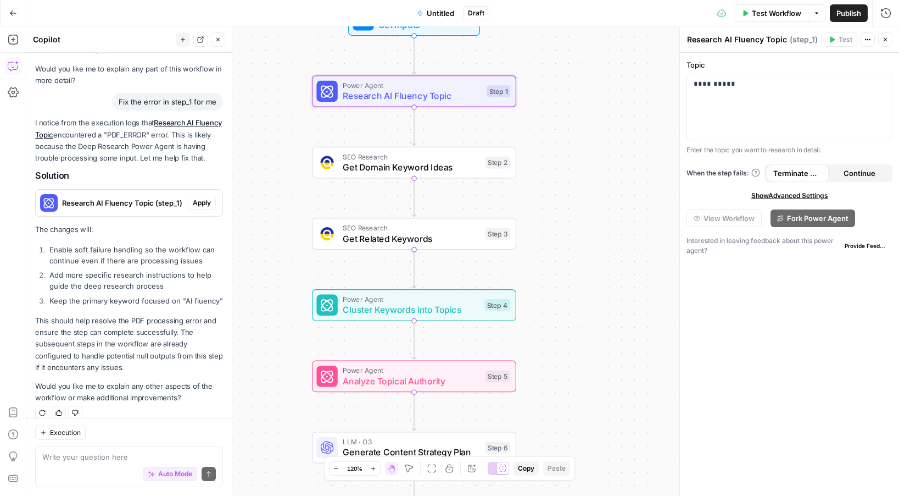
drag, startPoint x: 539, startPoint y: 248, endPoint x: 616, endPoint y: 78, distance: 186.4
click at [616, 78] on div "Workflow Set Inputs Inputs Power Agent Research AI Fluency Topic Step 1 SEO Res…" at bounding box center [462, 260] width 873 height 469
click at [109, 455] on textarea at bounding box center [129, 456] width 174 height 11
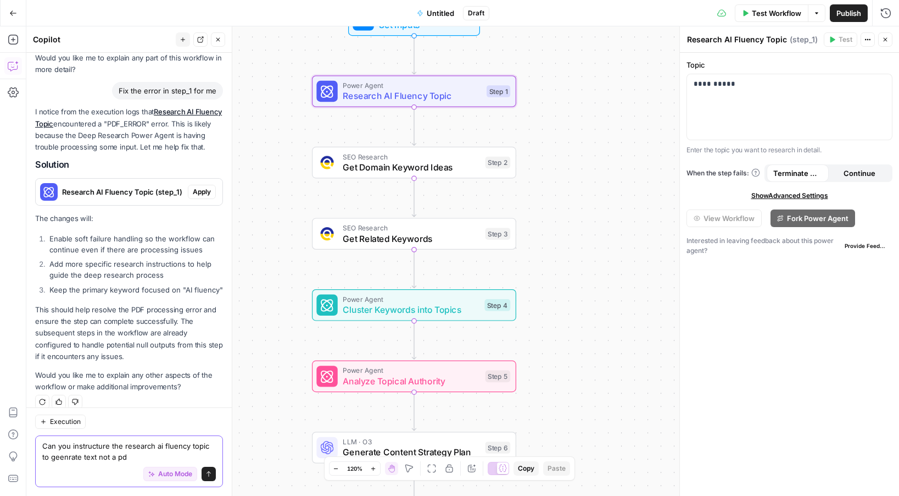
type textarea "Can you instructure the research ai fluency topic to geenrate text not a pdf"
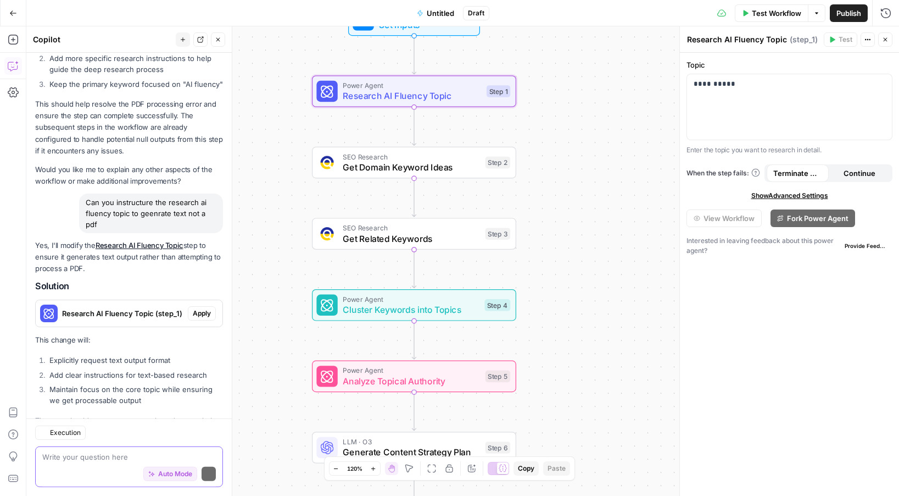
scroll to position [1569, 0]
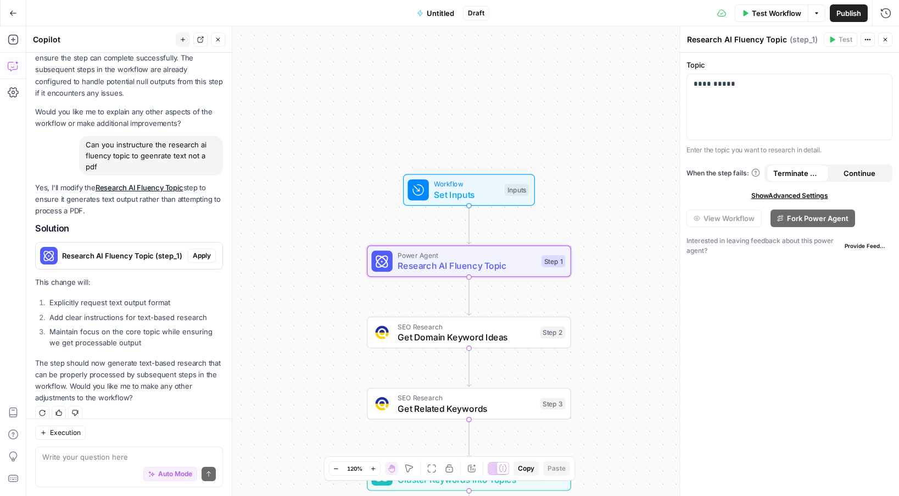
click at [205, 251] on span "Apply" at bounding box center [202, 256] width 18 height 10
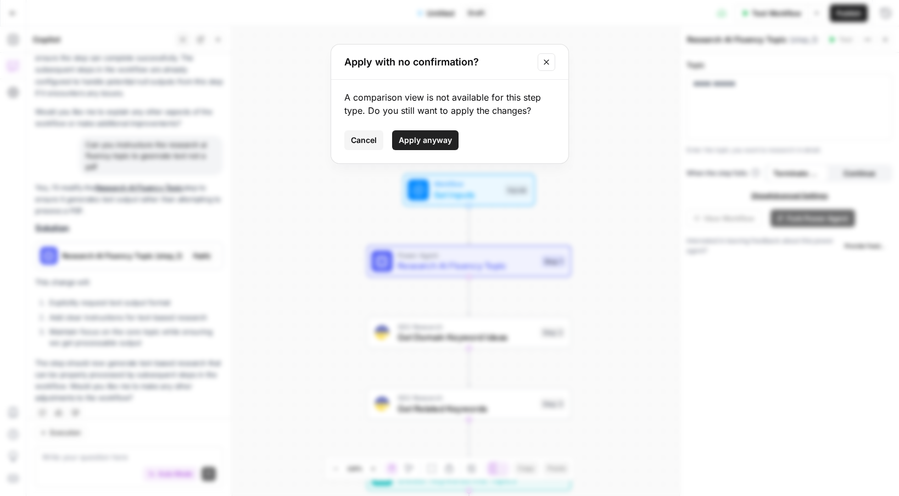
click at [439, 140] on span "Apply anyway" at bounding box center [425, 140] width 53 height 11
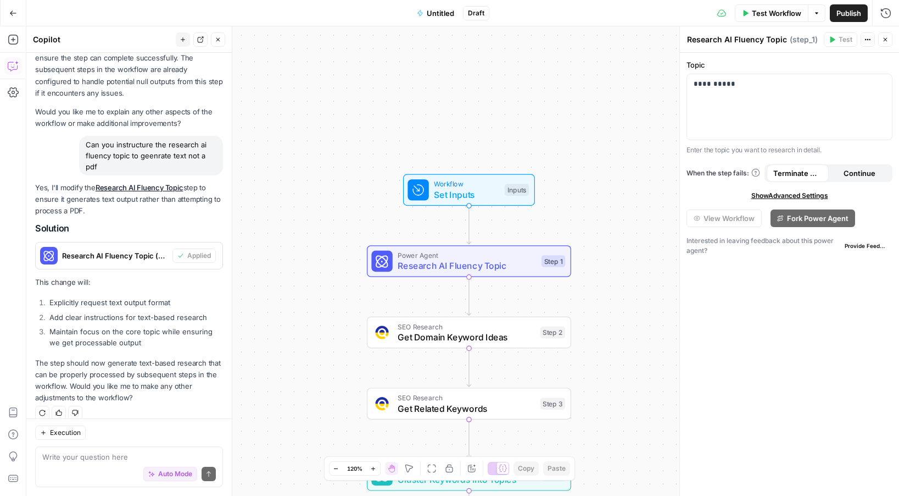
click at [784, 13] on span "Test Workflow" at bounding box center [776, 13] width 49 height 11
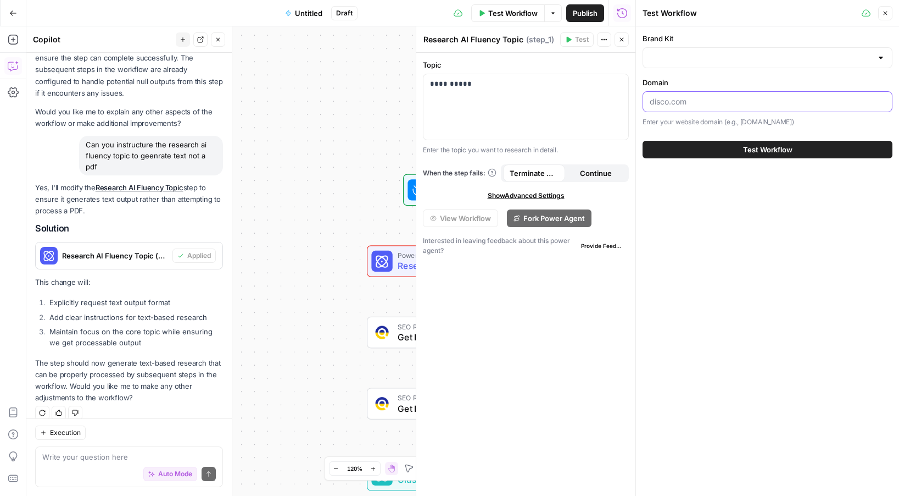
click at [719, 99] on input "Domain" at bounding box center [768, 101] width 236 height 11
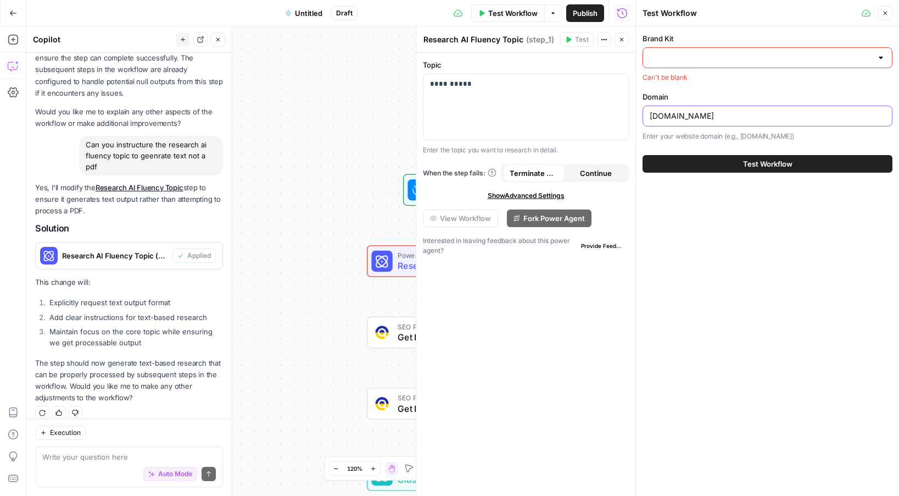
type input "[DOMAIN_NAME]"
click at [683, 65] on div at bounding box center [768, 57] width 250 height 21
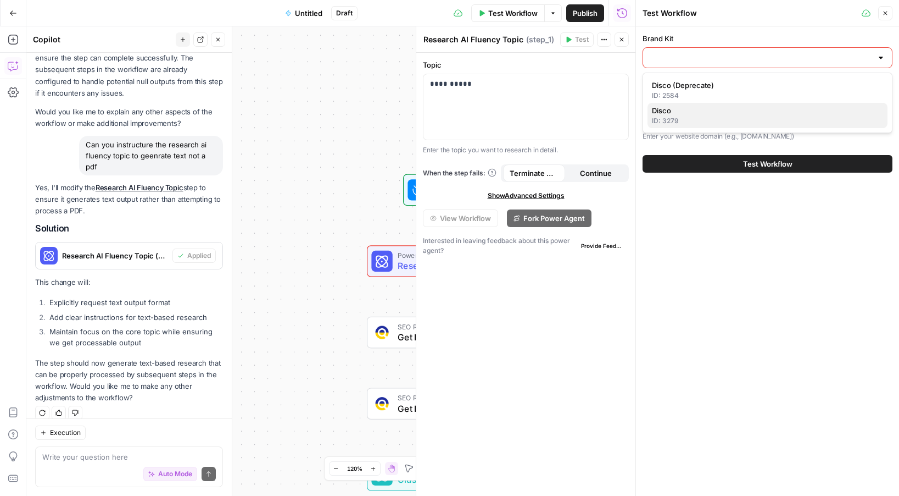
click at [688, 112] on span "Disco" at bounding box center [765, 110] width 227 height 11
type input "Disco"
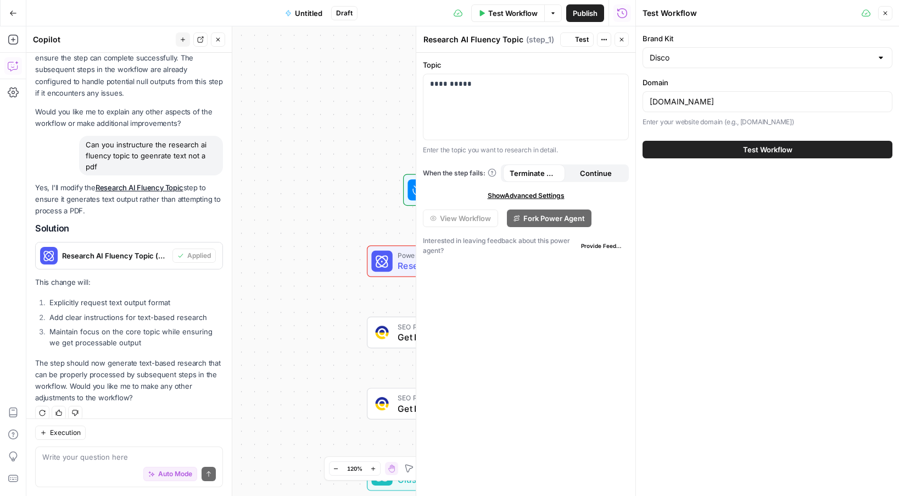
click at [706, 147] on button "Test Workflow" at bounding box center [768, 150] width 250 height 18
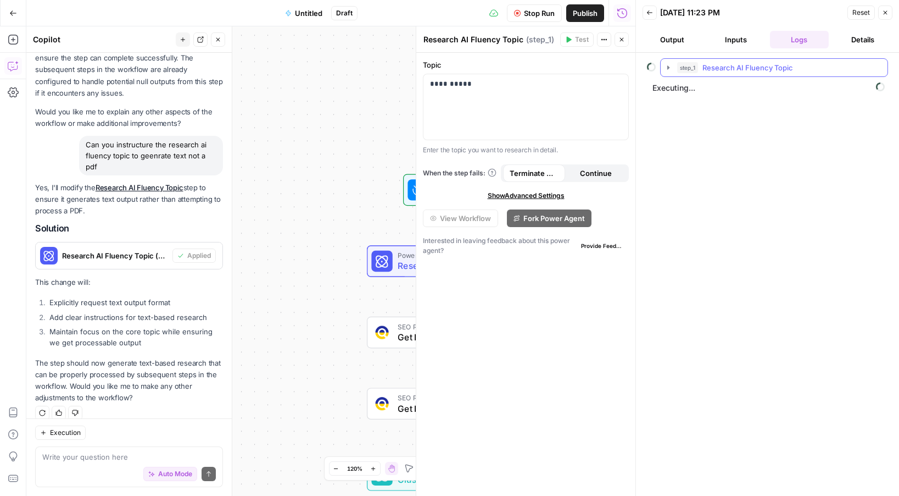
click at [671, 68] on icon "button" at bounding box center [668, 67] width 9 height 9
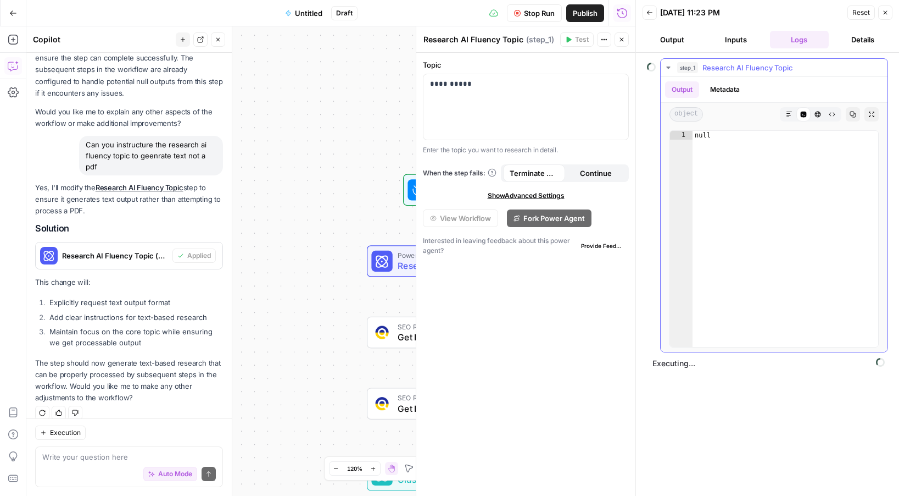
click at [728, 94] on button "Metadata" at bounding box center [725, 89] width 43 height 16
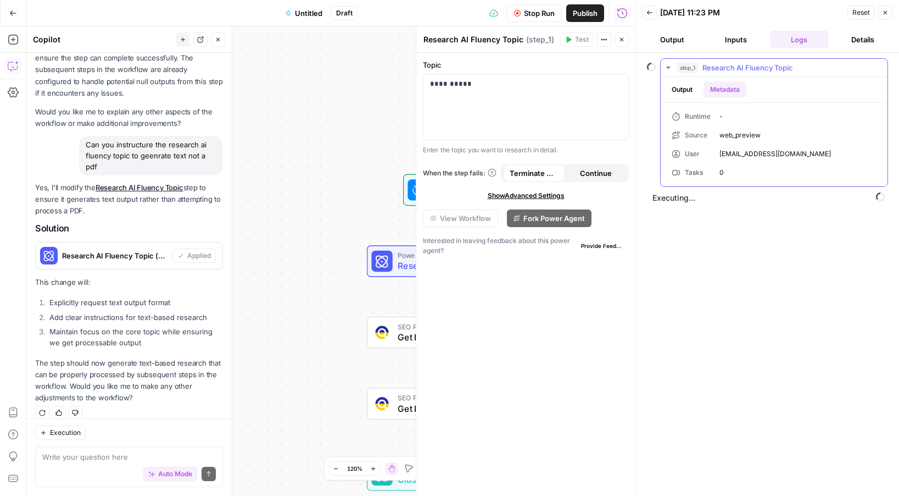
click at [687, 91] on button "Output" at bounding box center [682, 89] width 34 height 16
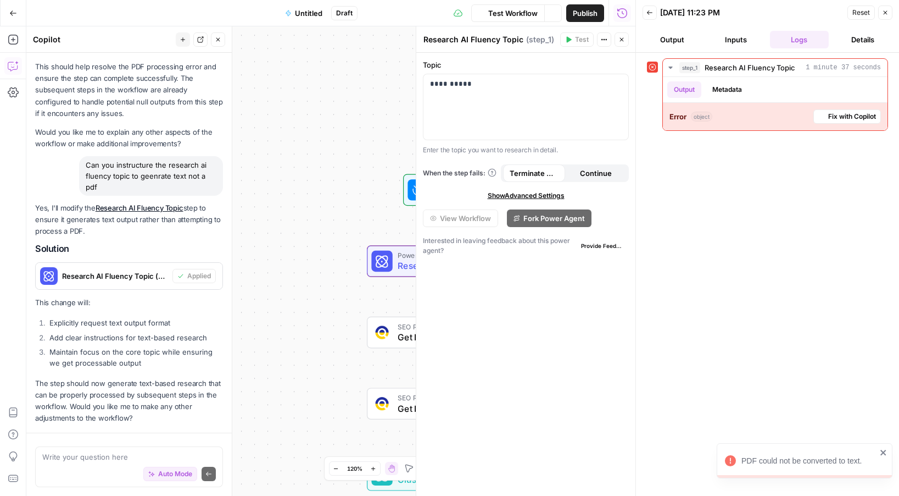
scroll to position [1569, 0]
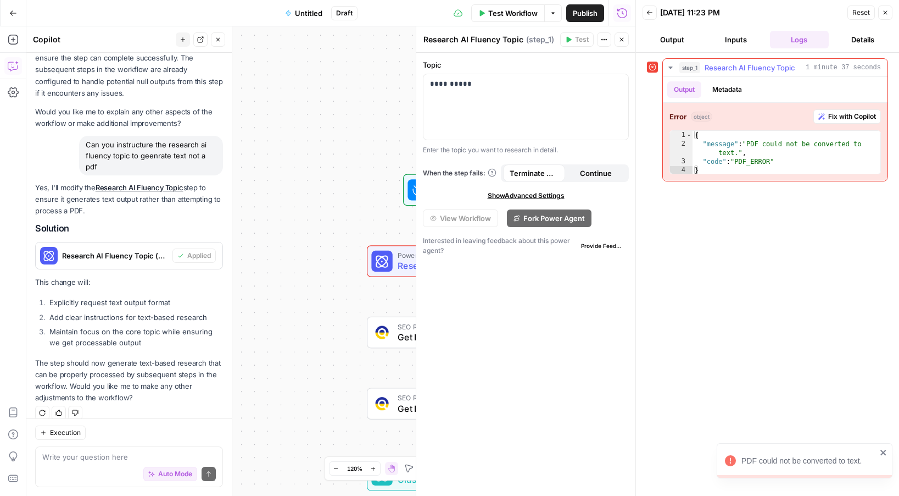
click at [725, 92] on button "Metadata" at bounding box center [727, 89] width 43 height 16
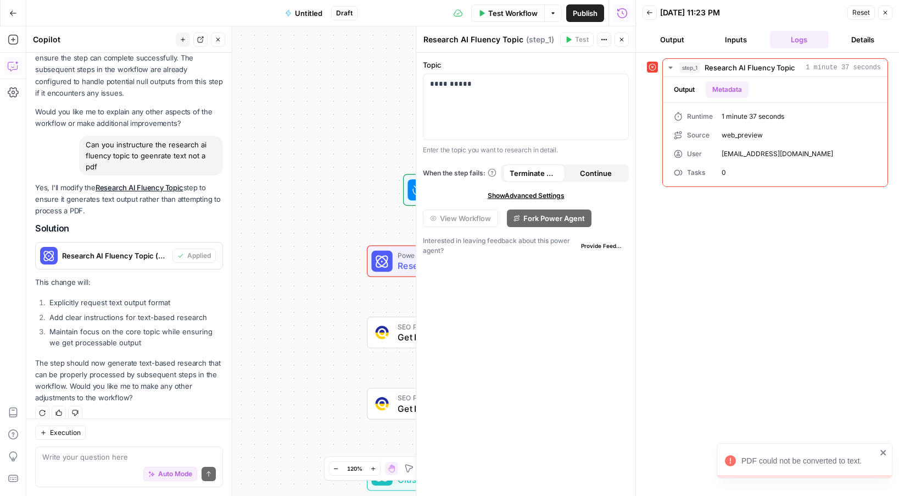
click at [889, 14] on button "Close" at bounding box center [885, 12] width 14 height 14
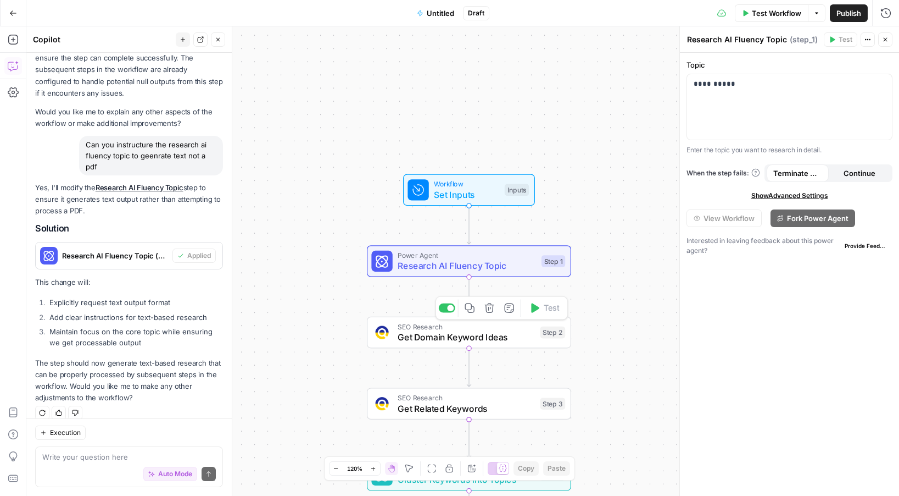
click at [468, 333] on span "Get Domain Keyword Ideas" at bounding box center [466, 336] width 137 height 13
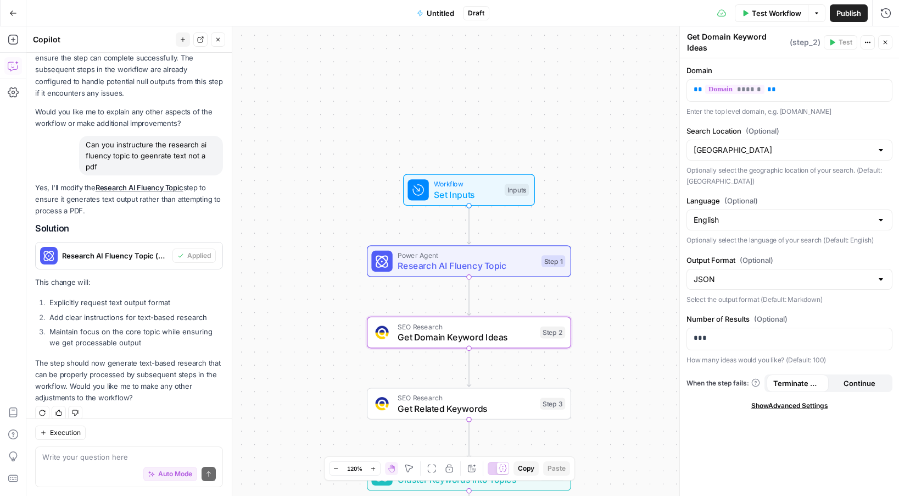
click at [504, 407] on span "Get Related Keywords" at bounding box center [466, 408] width 137 height 13
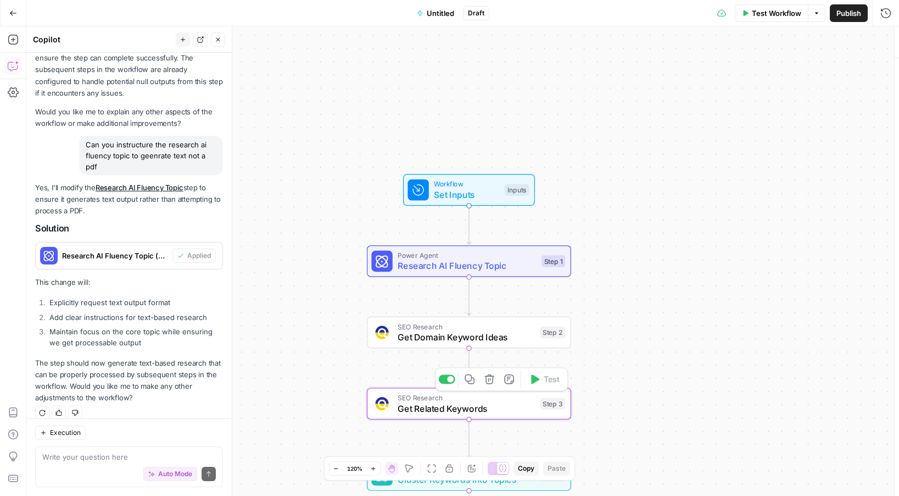
type textarea "Get Related Keywords"
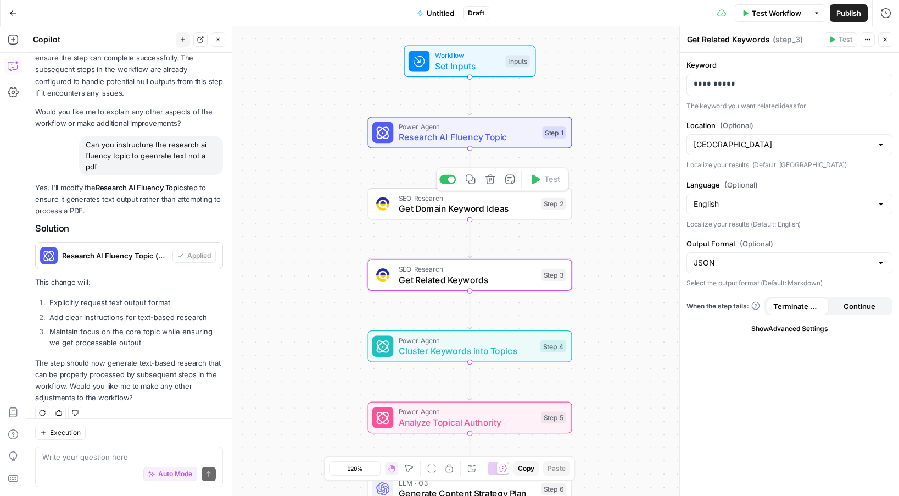
click at [523, 204] on span "Get Domain Keyword Ideas" at bounding box center [467, 208] width 137 height 13
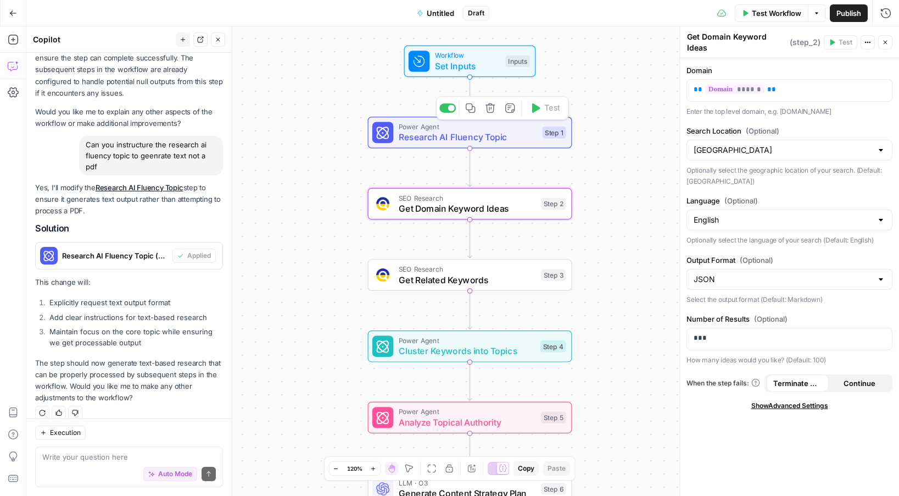
click at [520, 125] on span "Power Agent" at bounding box center [468, 126] width 138 height 10
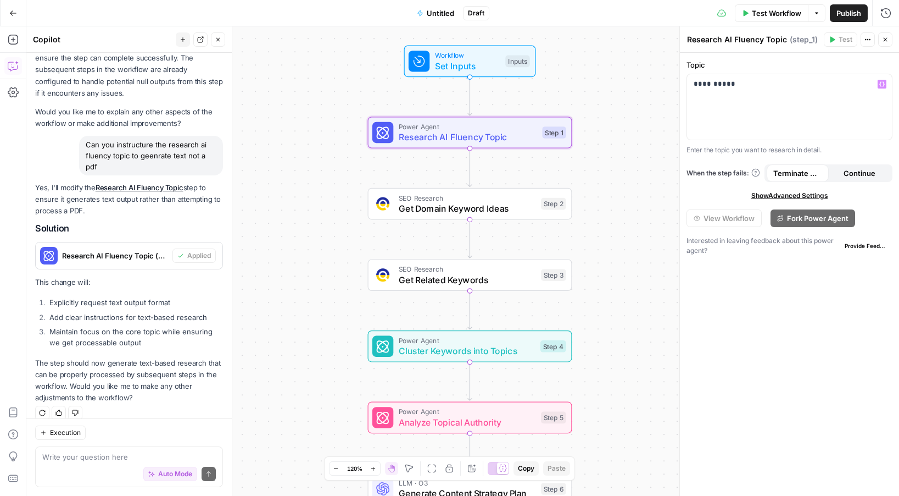
click at [862, 176] on span "Continue" at bounding box center [860, 173] width 32 height 11
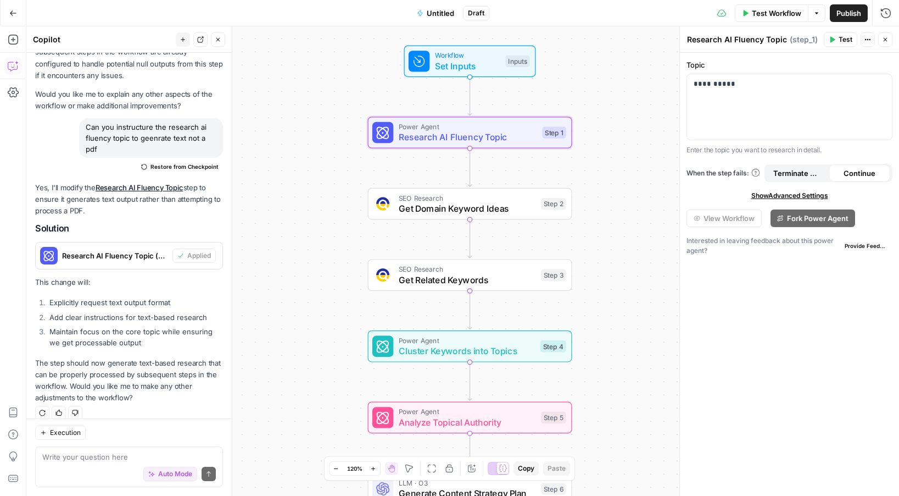
click at [768, 17] on span "Test Workflow" at bounding box center [776, 13] width 49 height 11
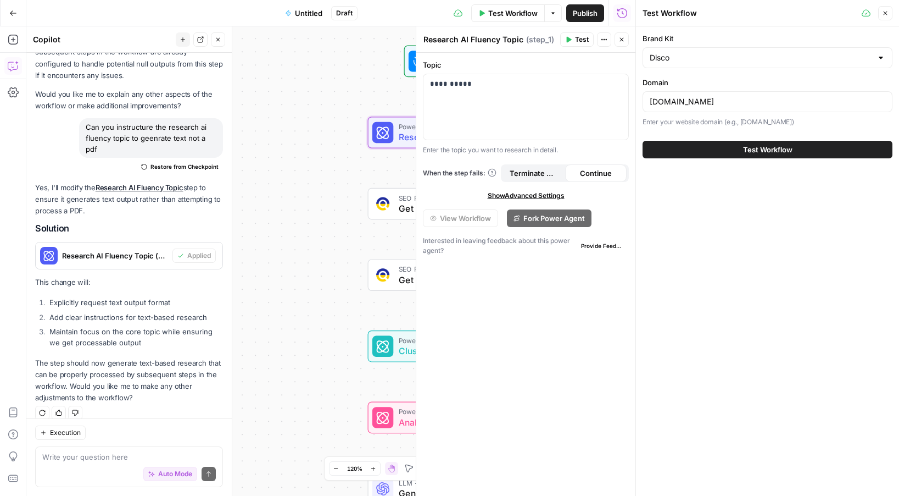
click at [731, 156] on button "Test Workflow" at bounding box center [768, 150] width 250 height 18
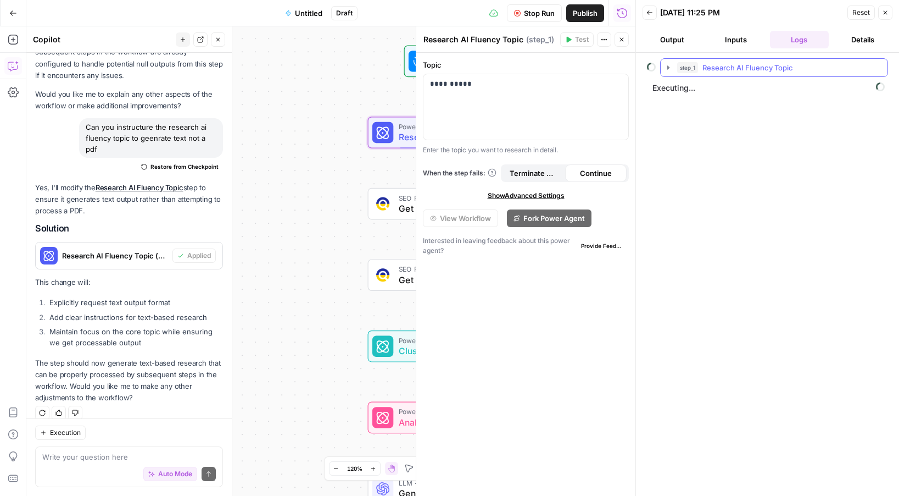
click at [669, 64] on icon "button" at bounding box center [668, 67] width 9 height 9
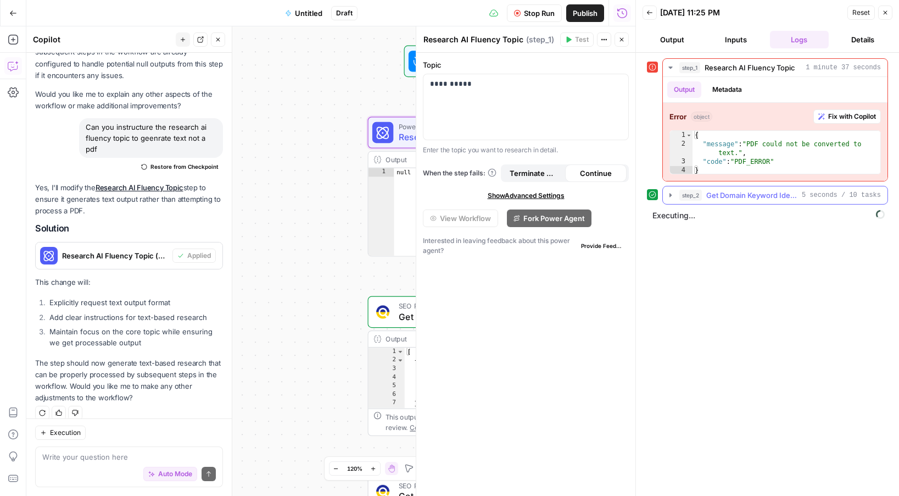
click at [670, 197] on icon "button" at bounding box center [670, 195] width 9 height 9
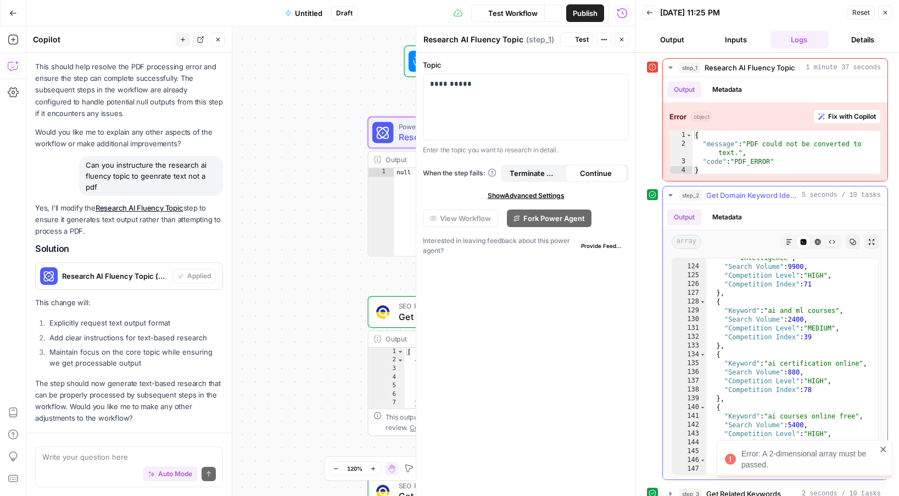
scroll to position [1604, 0]
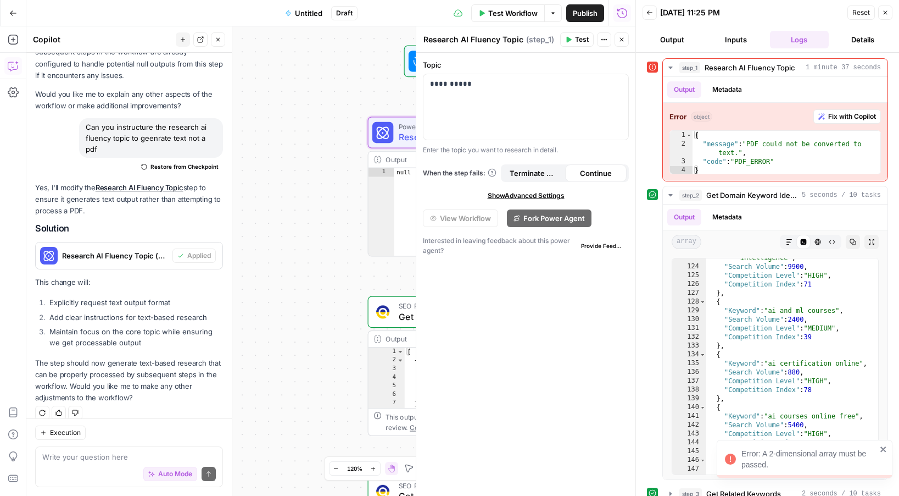
click at [884, 451] on icon "close" at bounding box center [884, 448] width 8 height 9
click at [885, 12] on icon "button" at bounding box center [886, 13] width 4 height 4
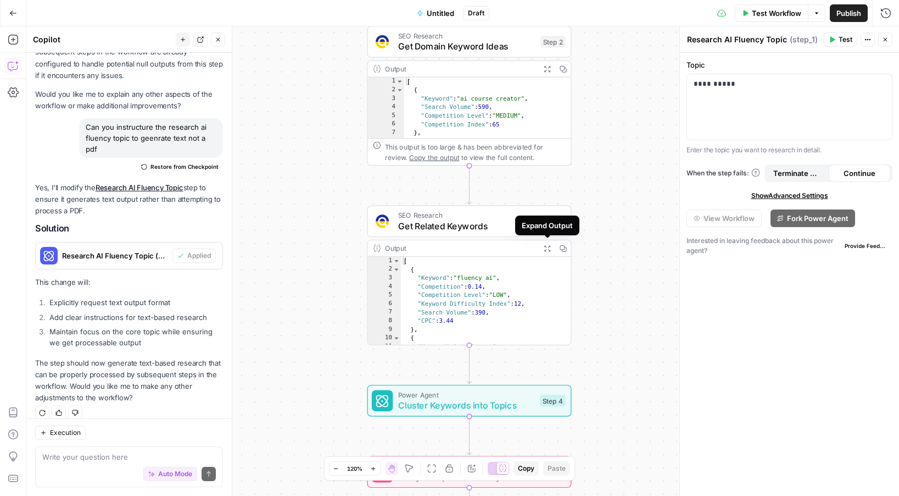
click at [543, 249] on button "Expand Output" at bounding box center [547, 248] width 16 height 16
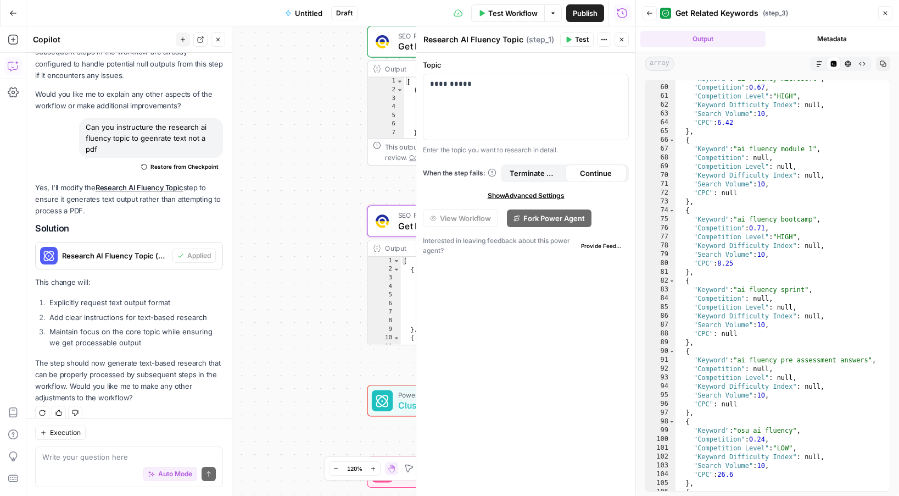
scroll to position [516, 0]
click at [882, 18] on button "Close" at bounding box center [885, 13] width 14 height 14
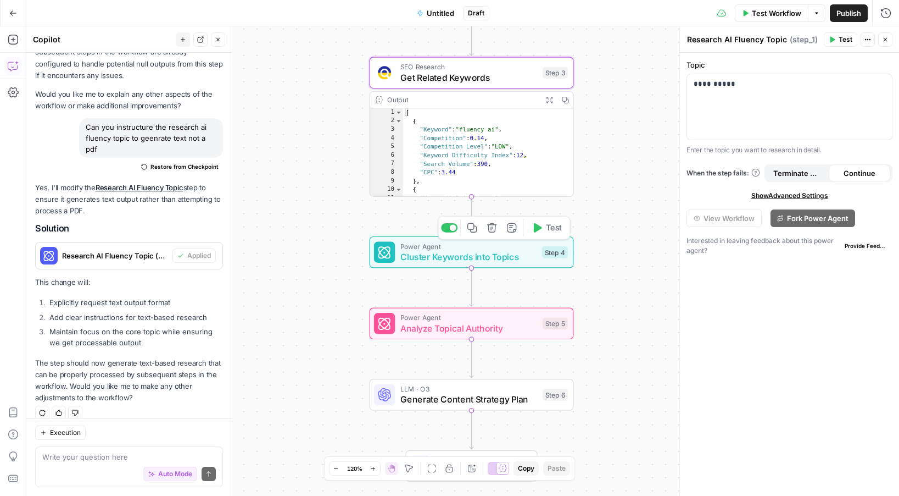
click at [528, 254] on span "Cluster Keywords into Topics" at bounding box center [468, 256] width 136 height 13
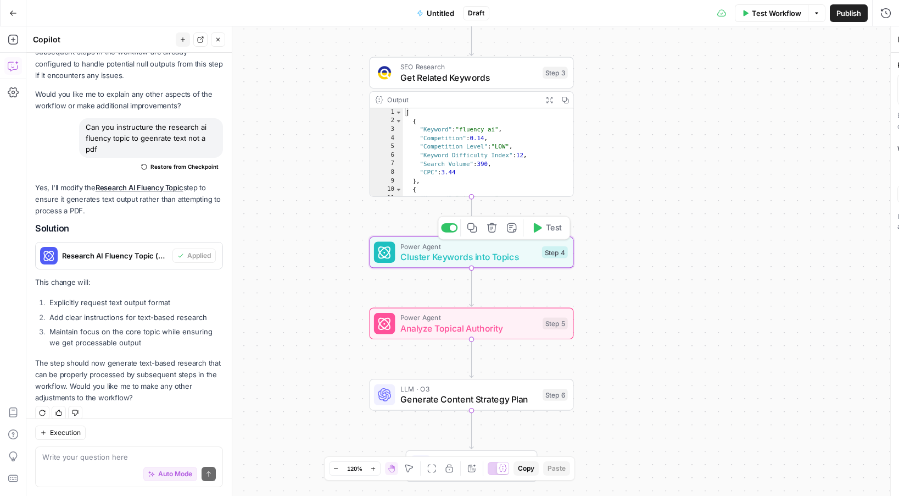
type textarea "Cluster Keywords into Topics"
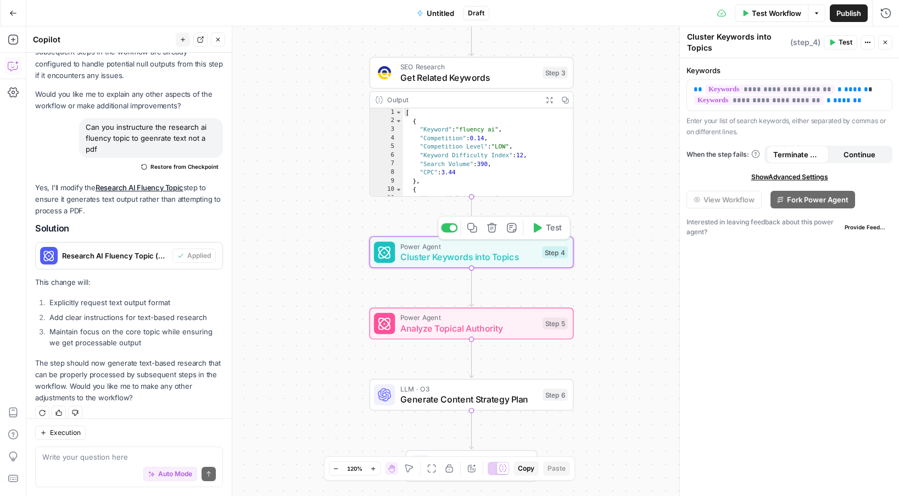
click at [519, 335] on div "Power Agent Analyze Topical Authority Step 5 Copy step Delete step Add Note Test" at bounding box center [472, 324] width 204 height 32
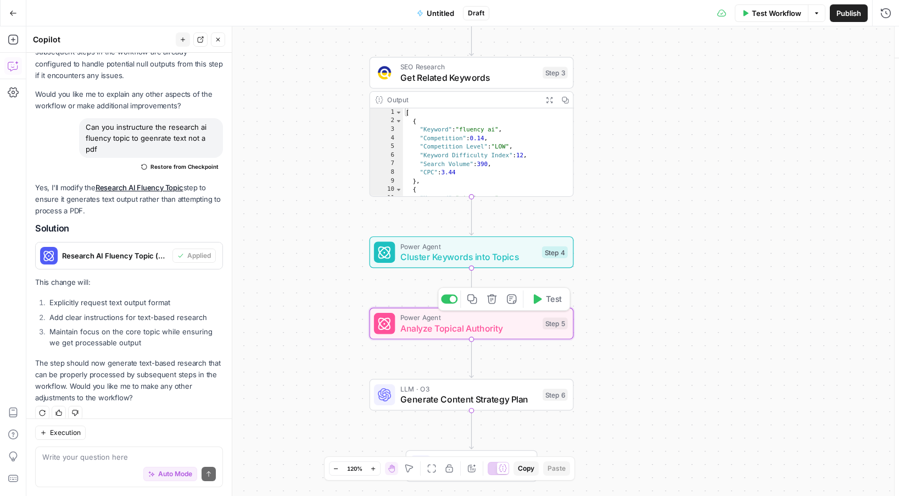
type textarea "Analyze Topical Authority"
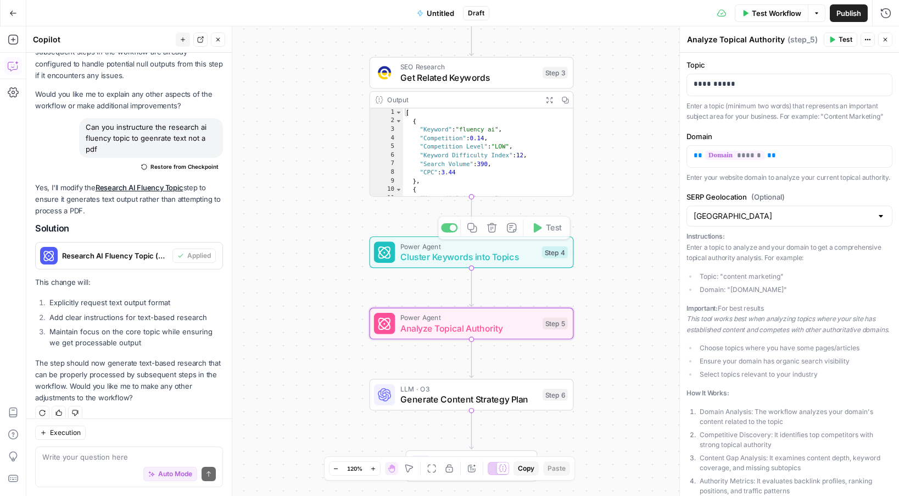
type textarea "*"
click at [494, 178] on div "[ { "Keyword" : "fluency ai" , "Competition" : 0.14 , "Competition Level" : "LO…" at bounding box center [488, 161] width 171 height 106
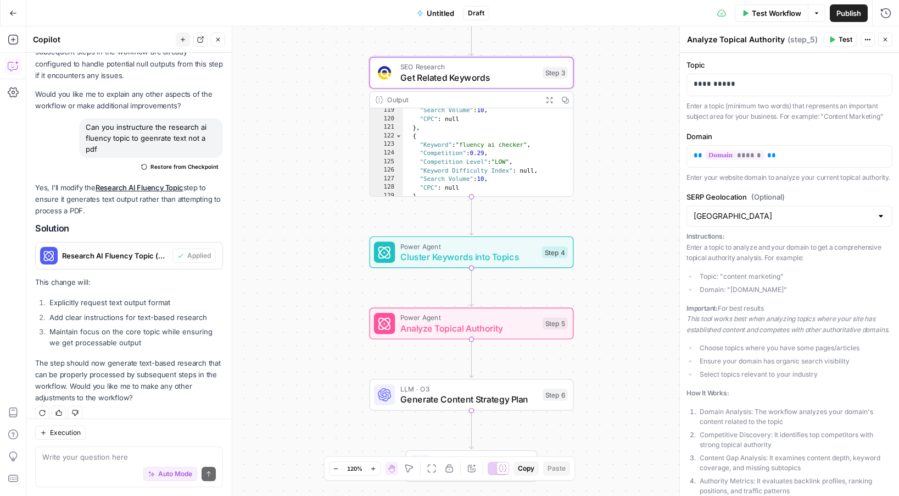
scroll to position [926, 0]
click at [16, 9] on icon "button" at bounding box center [13, 13] width 8 height 8
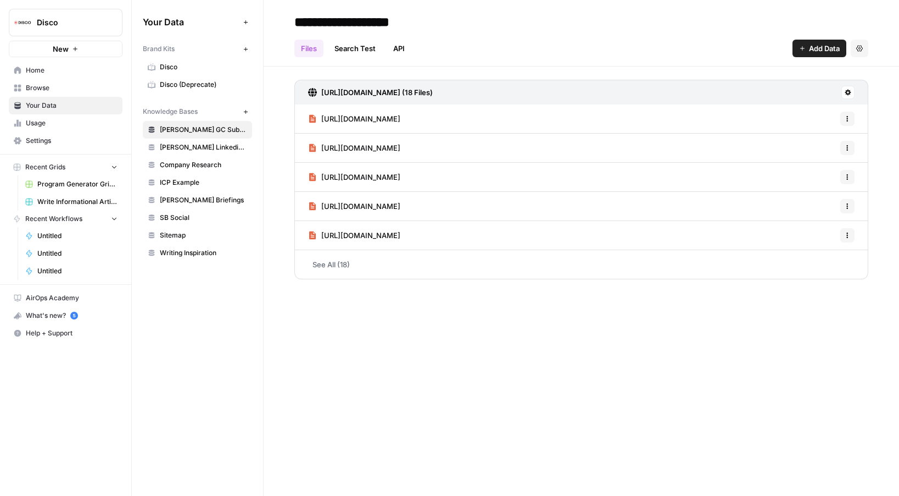
click at [41, 119] on span "Usage" at bounding box center [72, 123] width 92 height 10
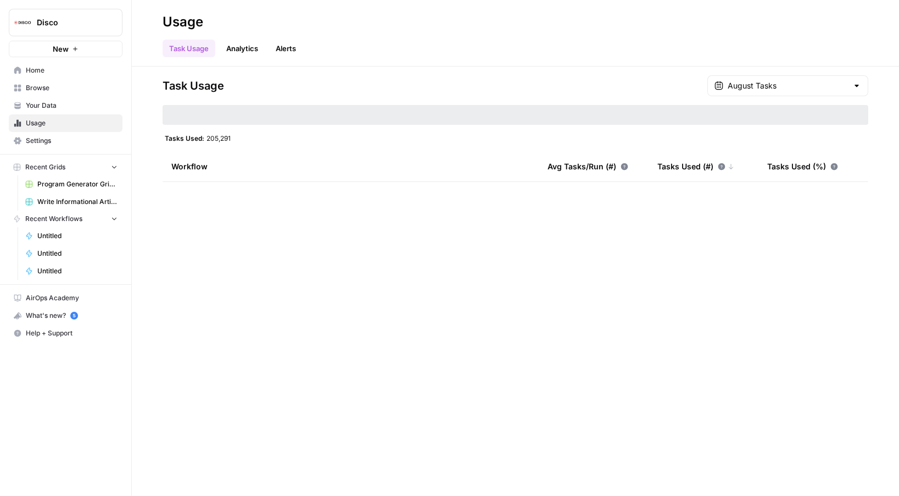
click at [23, 67] on link "Home" at bounding box center [66, 71] width 114 height 18
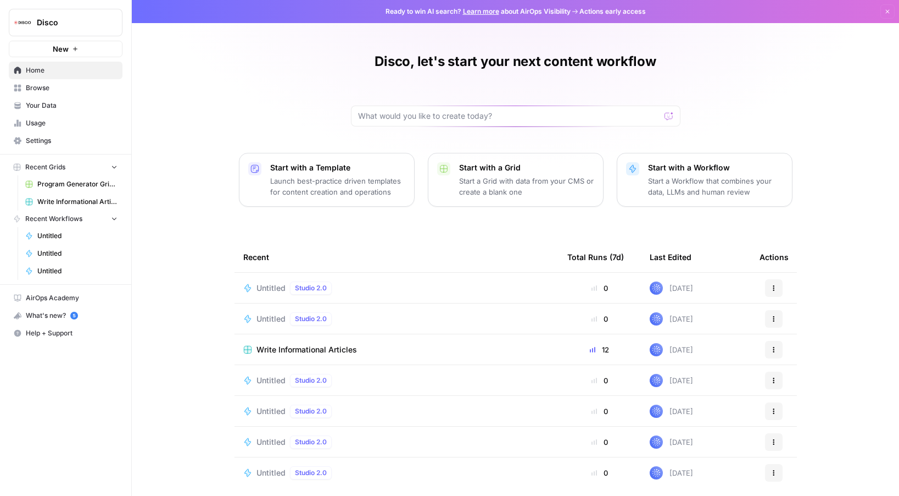
click at [86, 51] on button "New" at bounding box center [66, 49] width 114 height 16
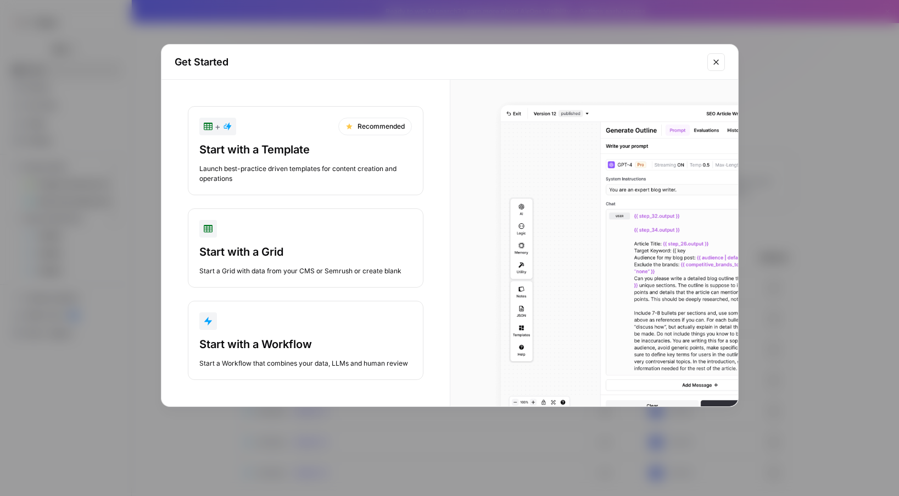
click at [244, 357] on div "Start with a Workflow Start a Workflow that combines your data, LLMs and human …" at bounding box center [305, 352] width 213 height 32
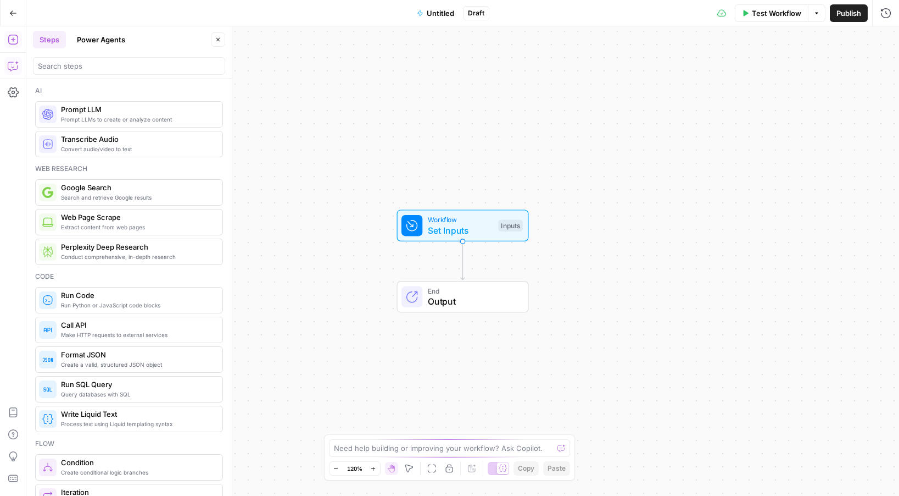
drag, startPoint x: 19, startPoint y: 69, endPoint x: 13, endPoint y: 65, distance: 6.7
click at [13, 65] on icon "button" at bounding box center [13, 65] width 11 height 11
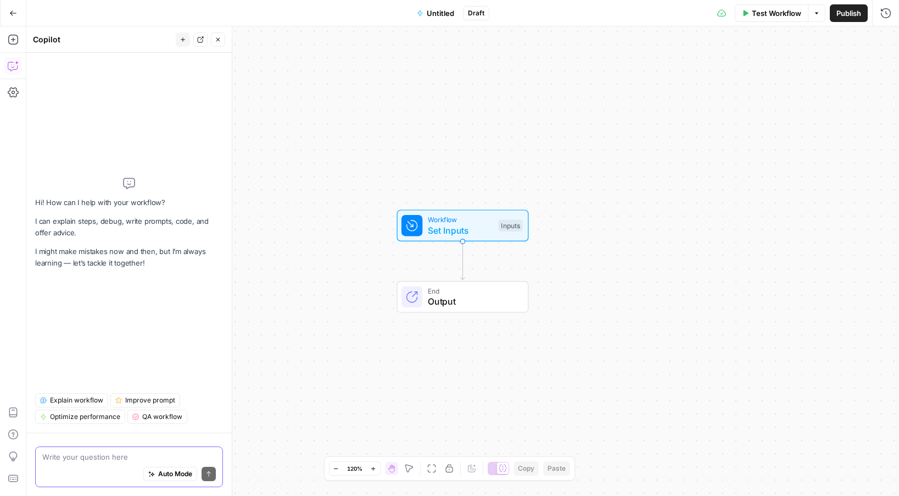
click at [174, 475] on span "Auto Mode" at bounding box center [175, 474] width 34 height 10
click at [162, 449] on div "Write your question here Auto Mode Send" at bounding box center [129, 466] width 188 height 41
type textarea "Build a system that generates multiple personal"
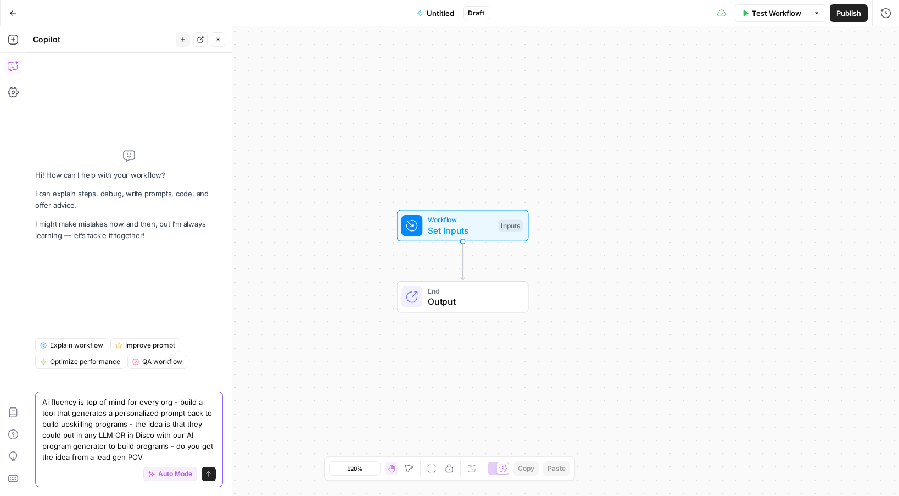
type textarea "Ai fluency is top of mind for every org - build a tool that generates a persona…"
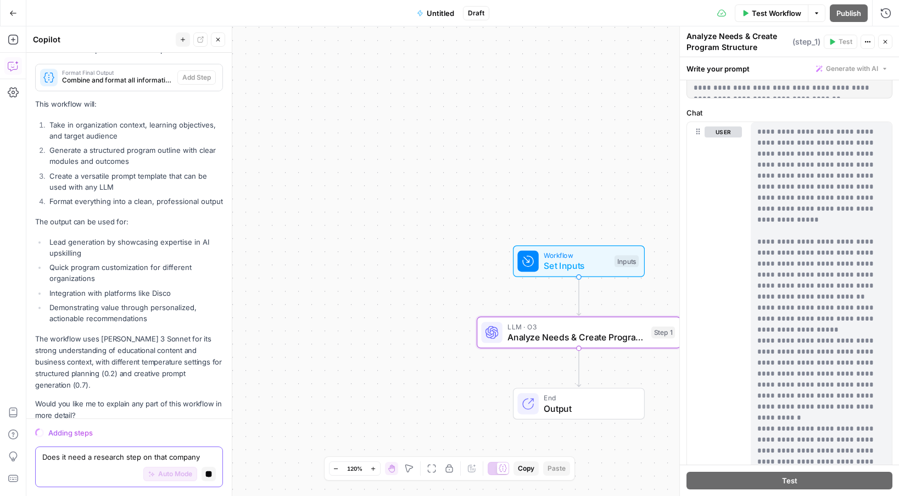
scroll to position [349, 0]
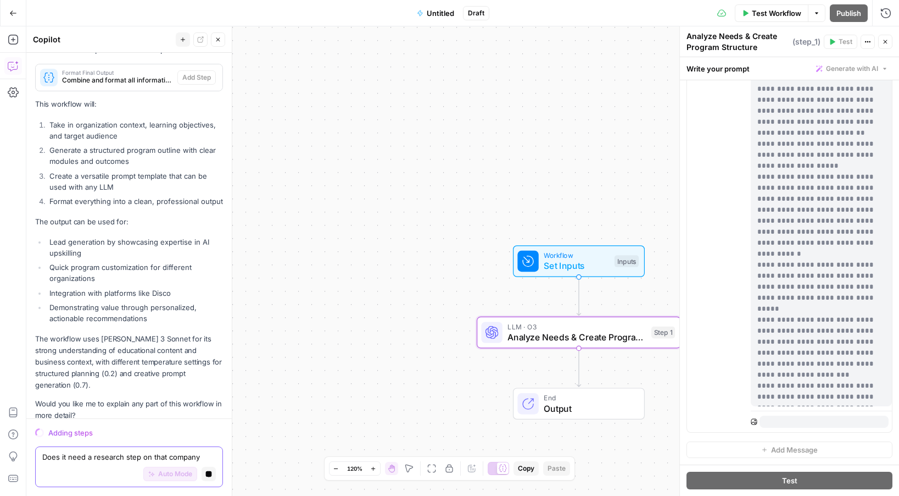
type textarea "Does it need a research step on that company"
click at [15, 69] on icon "button" at bounding box center [12, 66] width 9 height 9
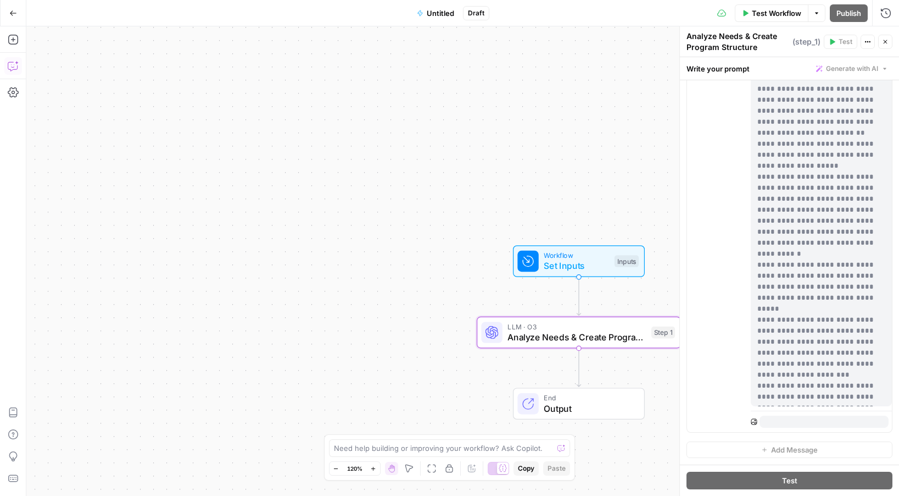
click at [15, 69] on icon "button" at bounding box center [12, 66] width 9 height 9
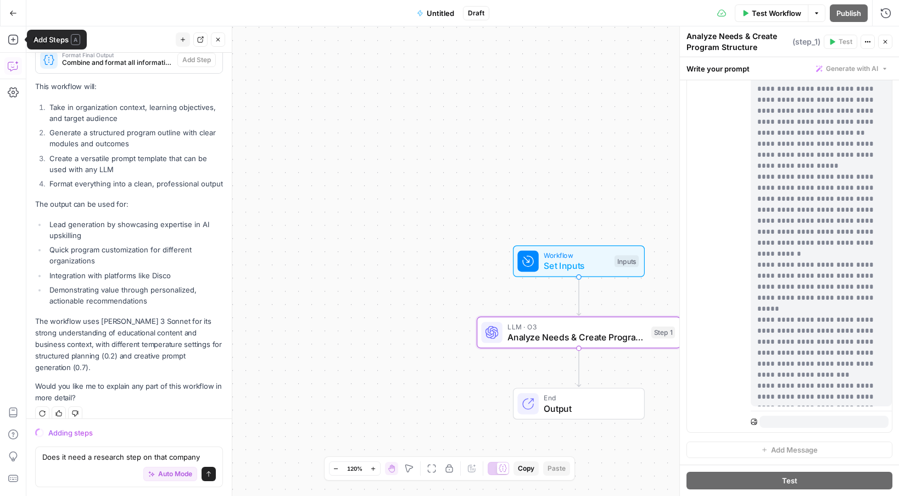
click at [10, 15] on icon "button" at bounding box center [13, 13] width 8 height 8
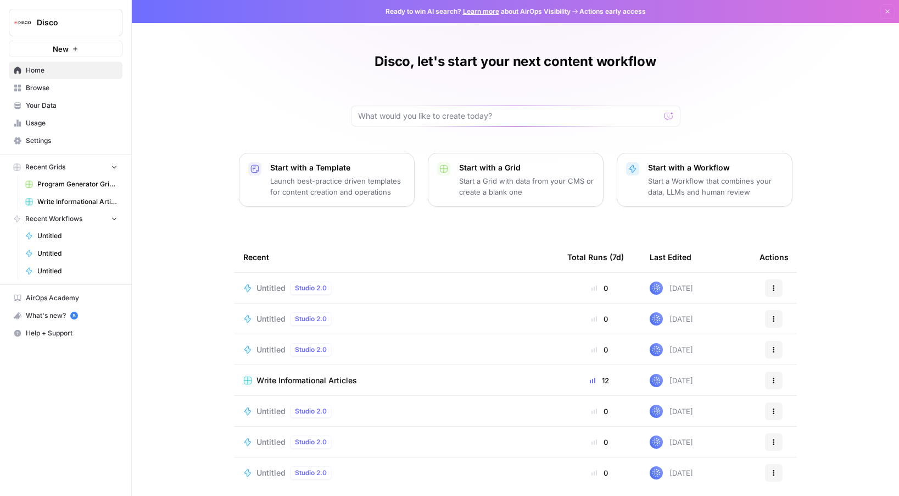
click at [64, 47] on span "New" at bounding box center [61, 48] width 16 height 11
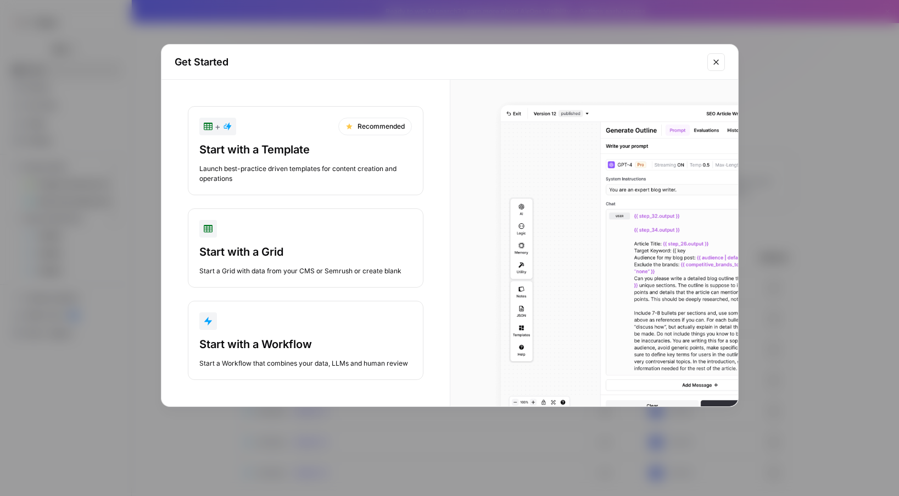
click at [290, 359] on div "Start a Workflow that combines your data, LLMs and human review" at bounding box center [305, 363] width 213 height 10
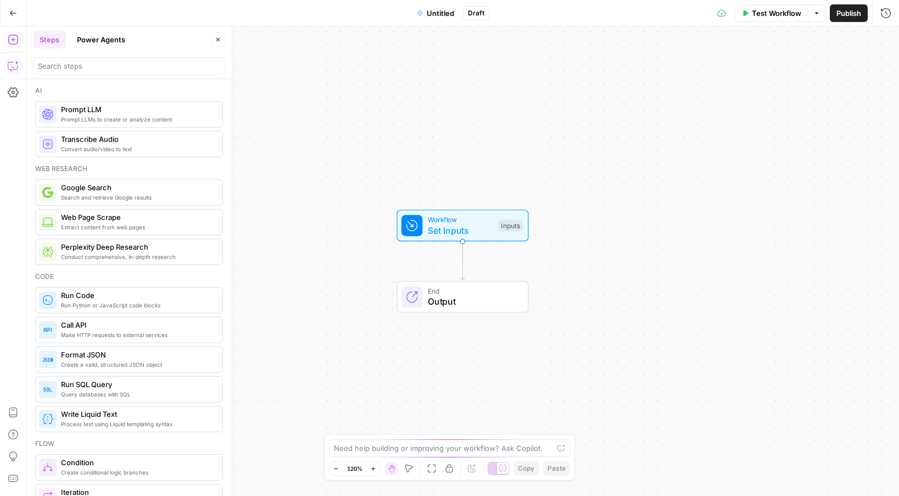
click at [13, 65] on icon "button" at bounding box center [13, 65] width 11 height 11
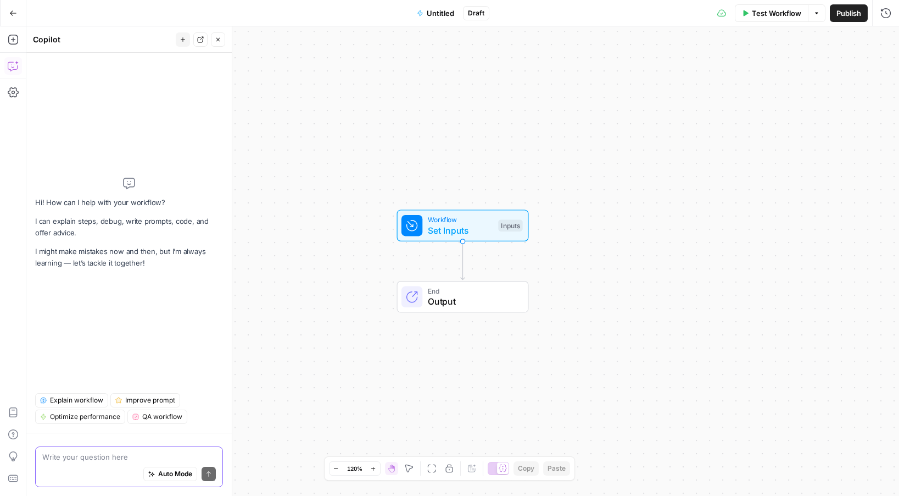
click at [152, 478] on button "Auto Mode" at bounding box center [170, 473] width 54 height 14
click at [175, 454] on textarea at bounding box center [129, 456] width 174 height 11
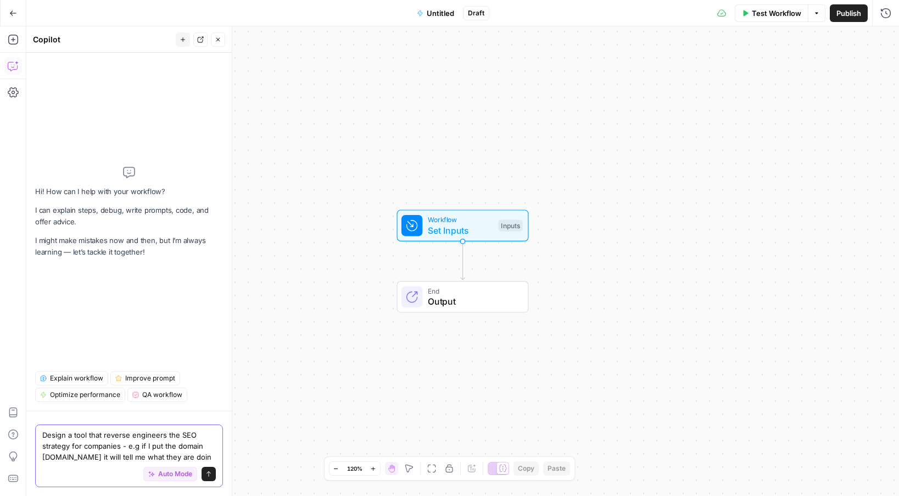
type textarea "Design a tool that reverse engineers the SEO strategy for companies - e.g if I …"
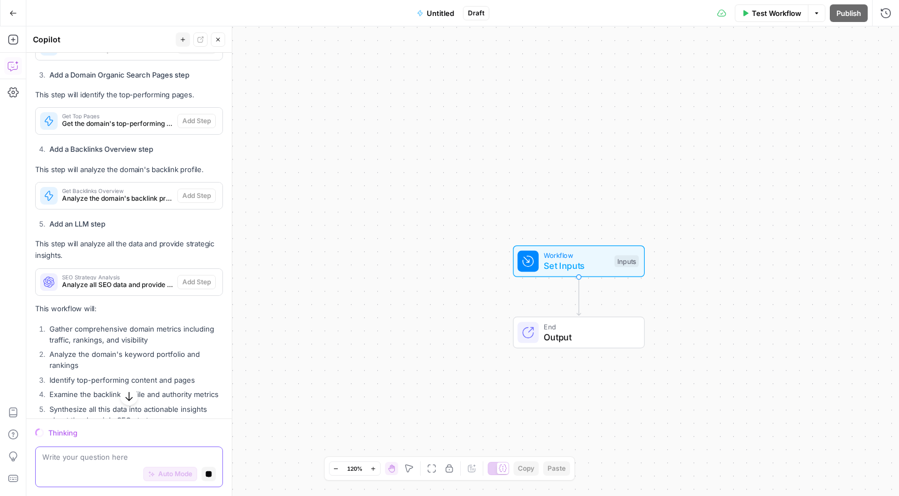
scroll to position [496, 0]
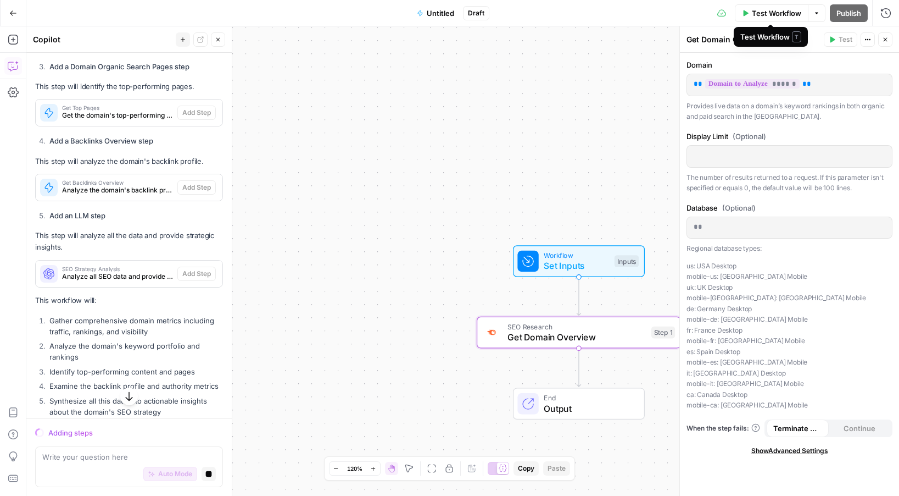
click at [767, 15] on span "Test Workflow" at bounding box center [776, 13] width 49 height 11
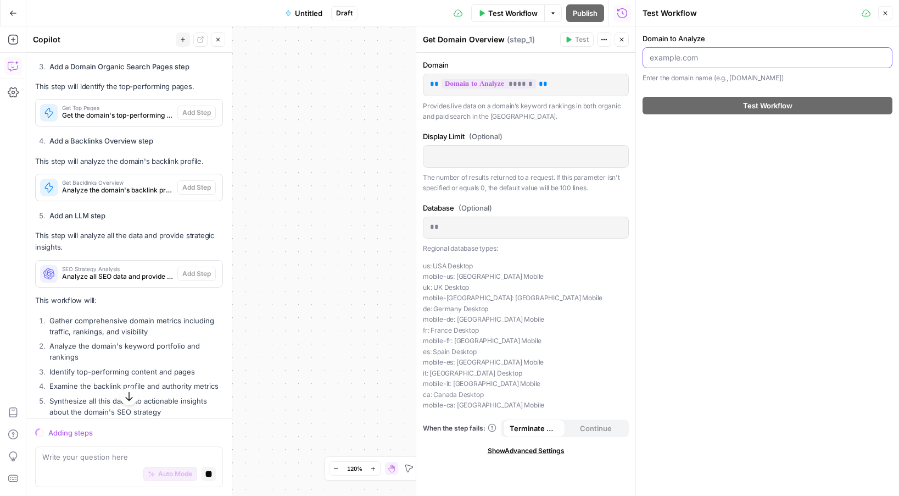
click at [724, 57] on input "Domain to Analyze" at bounding box center [768, 57] width 236 height 11
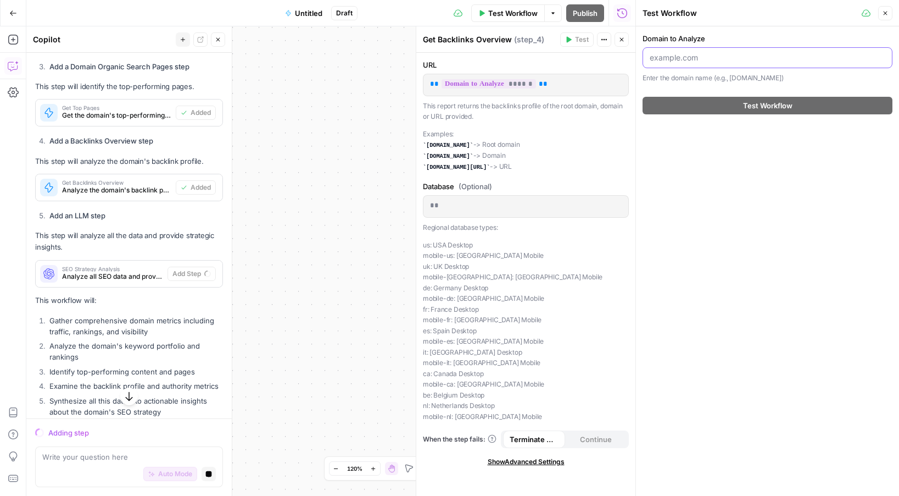
paste input "[URL][DOMAIN_NAME]"
type input "[URL][DOMAIN_NAME]"
click at [696, 117] on div "Test Workflow" at bounding box center [768, 105] width 250 height 31
click at [506, 8] on span "Test Workflow" at bounding box center [512, 13] width 49 height 11
click at [622, 37] on icon "button" at bounding box center [622, 39] width 7 height 7
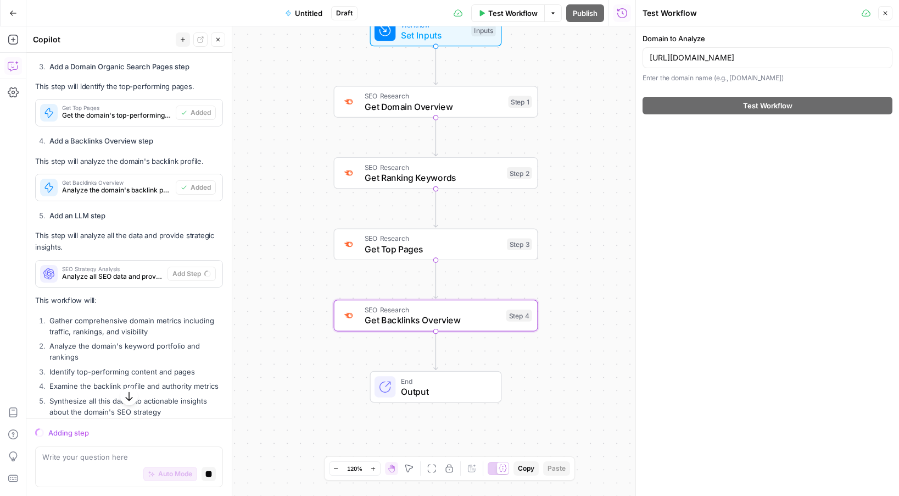
drag, startPoint x: 455, startPoint y: 191, endPoint x: 311, endPoint y: 77, distance: 183.0
click at [311, 77] on div "Workflow Set Inputs Inputs SEO Research Get Domain Overview Step 1 SEO Research…" at bounding box center [330, 260] width 609 height 469
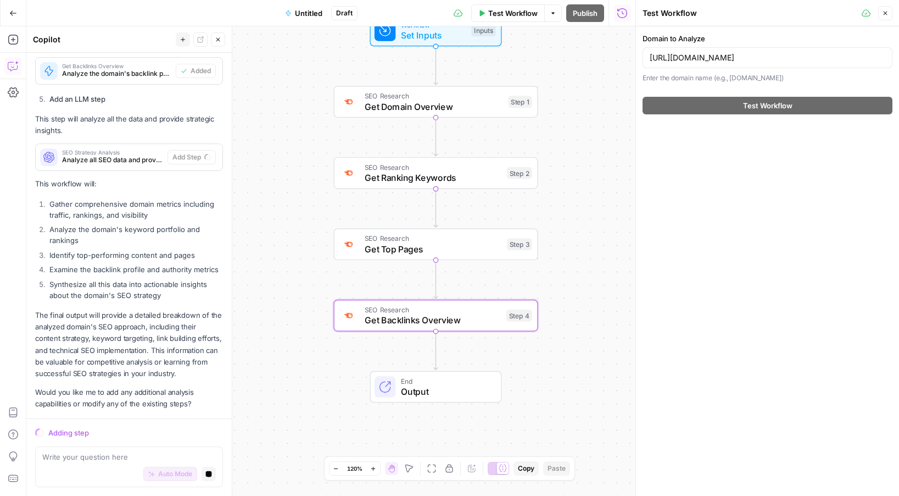
click at [884, 13] on icon "button" at bounding box center [886, 14] width 4 height 4
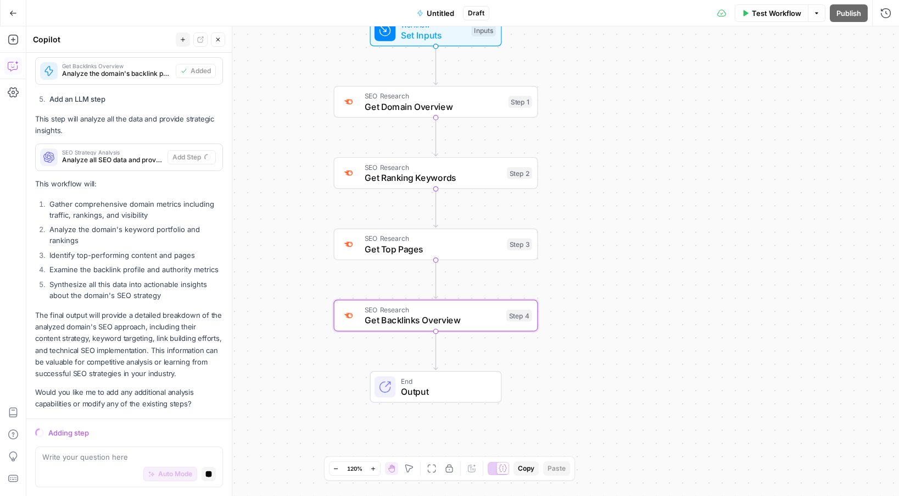
click at [766, 15] on span "Test Workflow" at bounding box center [776, 13] width 49 height 11
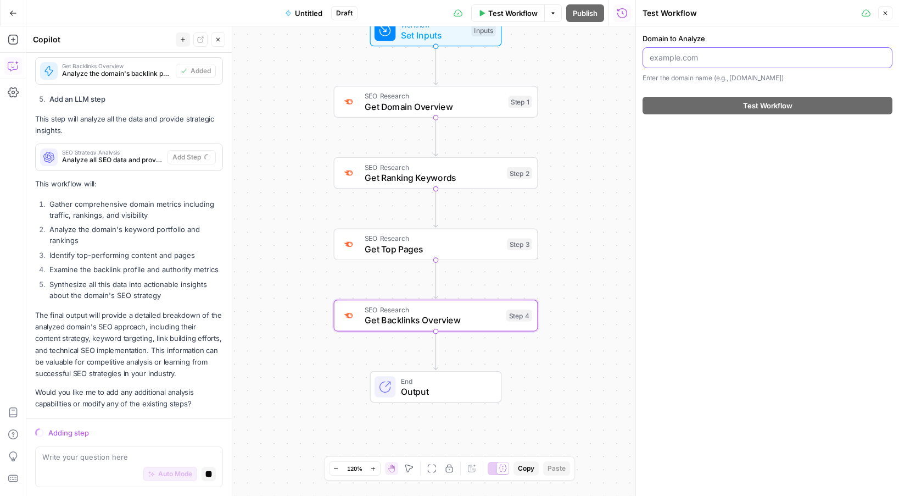
click at [722, 59] on input "Domain to Analyze" at bounding box center [768, 57] width 236 height 11
paste input "[URL][DOMAIN_NAME]"
type input "[URL][DOMAIN_NAME]"
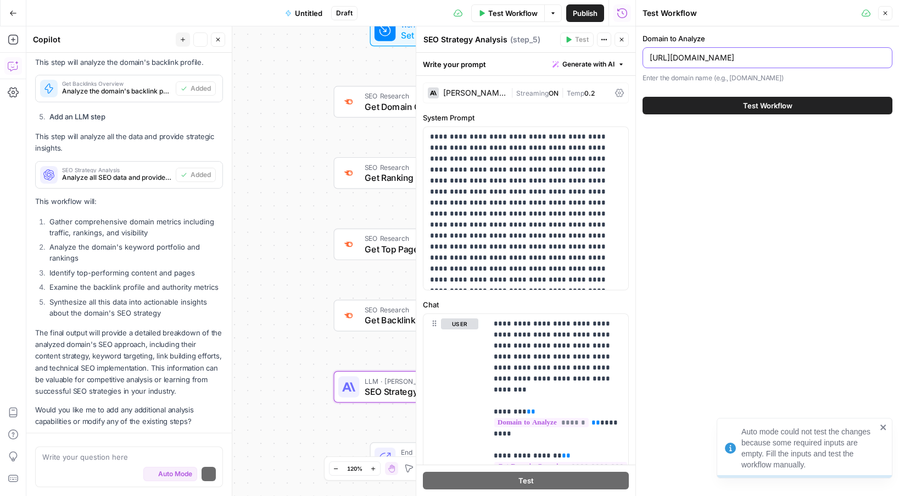
scroll to position [633, 0]
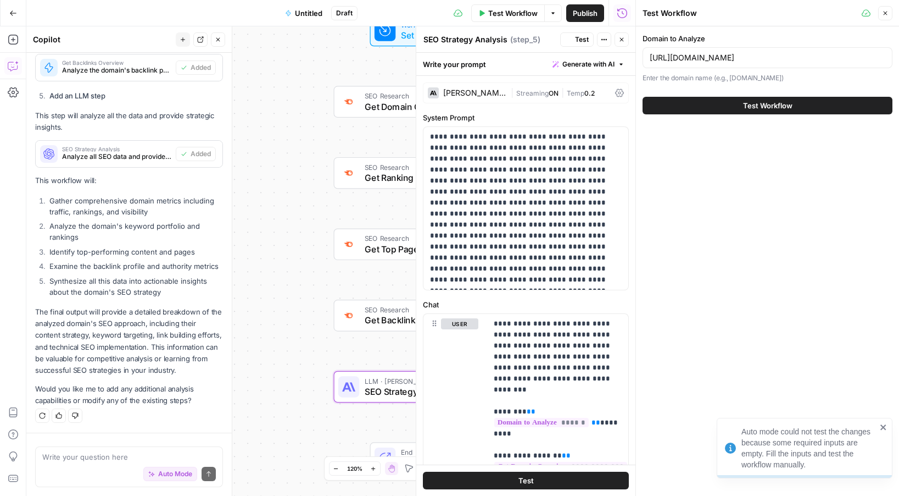
click at [734, 101] on button "Test Workflow" at bounding box center [768, 106] width 250 height 18
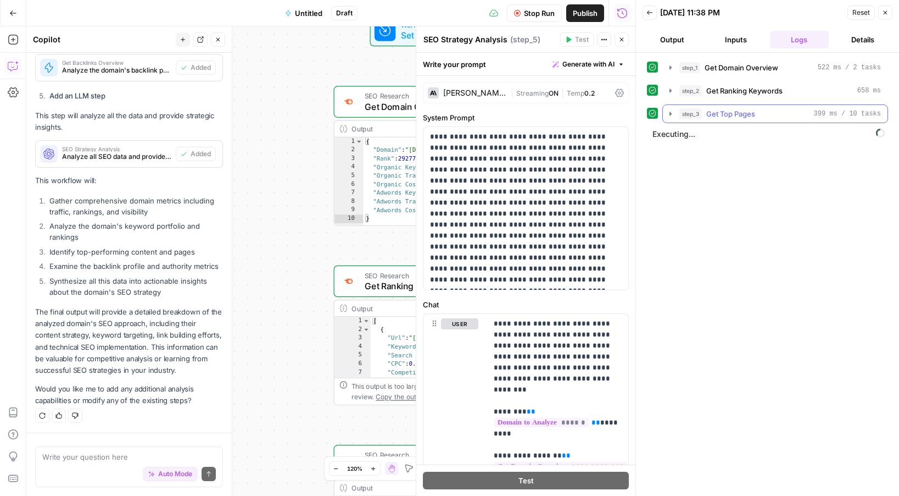
click at [671, 115] on icon "button" at bounding box center [670, 113] width 9 height 9
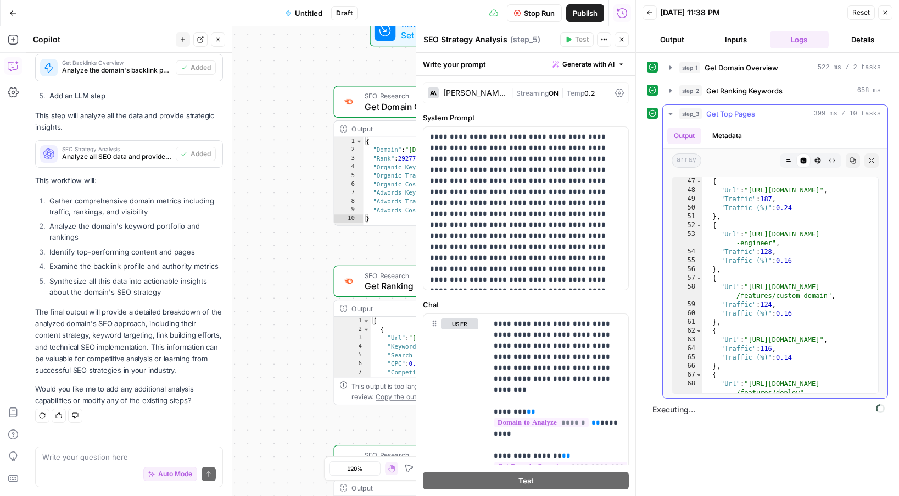
scroll to position [483, 0]
click at [884, 15] on icon "button" at bounding box center [885, 12] width 7 height 7
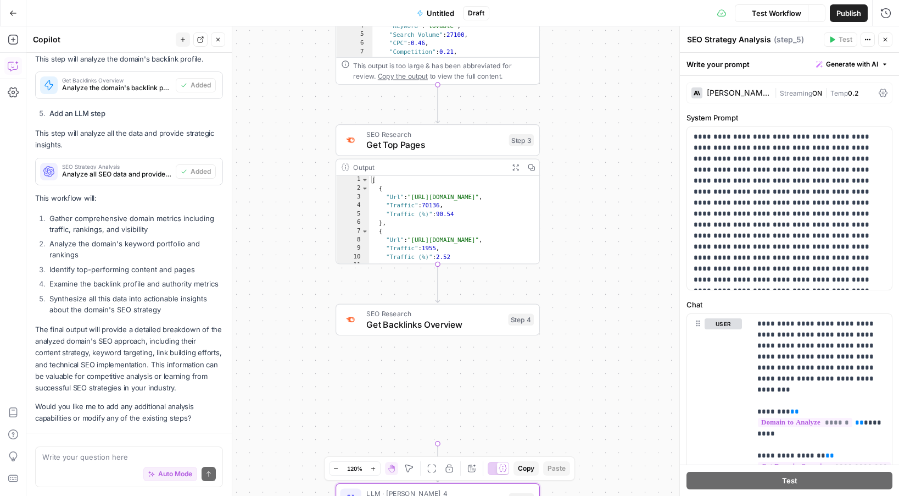
scroll to position [648, 0]
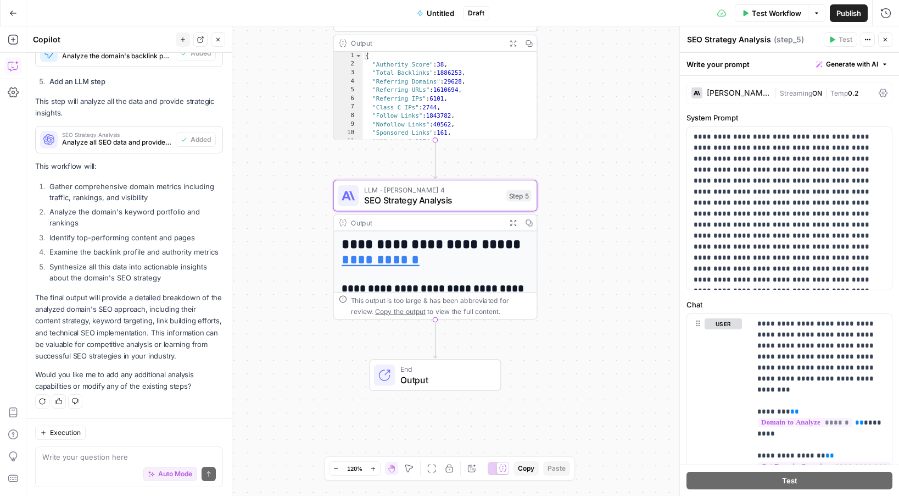
click at [514, 220] on icon "button" at bounding box center [513, 222] width 7 height 7
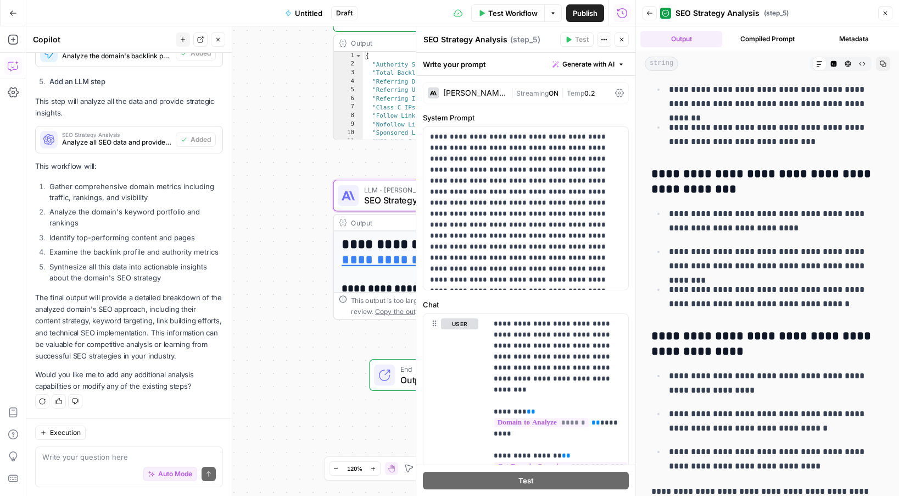
scroll to position [3821, 0]
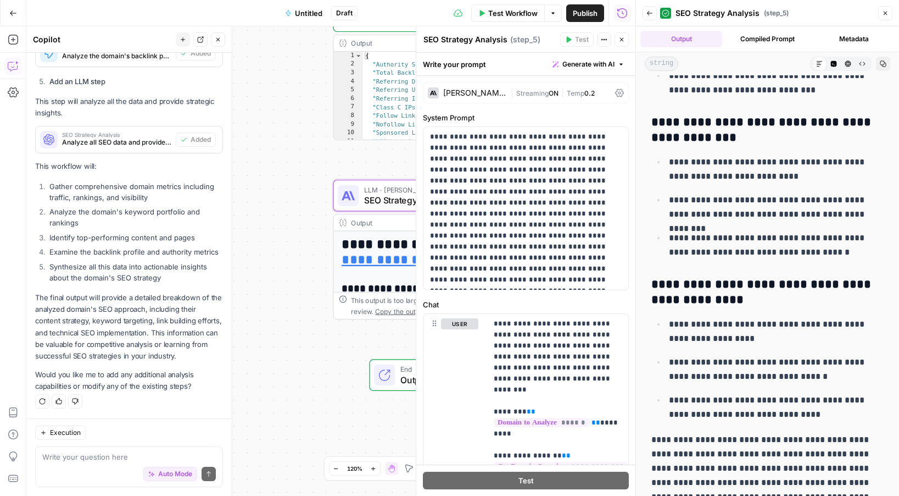
click at [884, 10] on icon "button" at bounding box center [885, 13] width 7 height 7
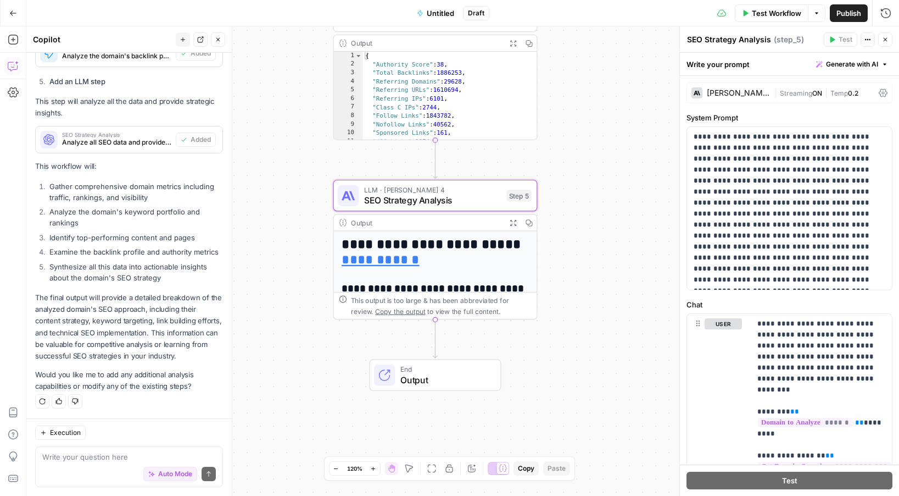
click at [776, 12] on span "Test Workflow" at bounding box center [776, 13] width 49 height 11
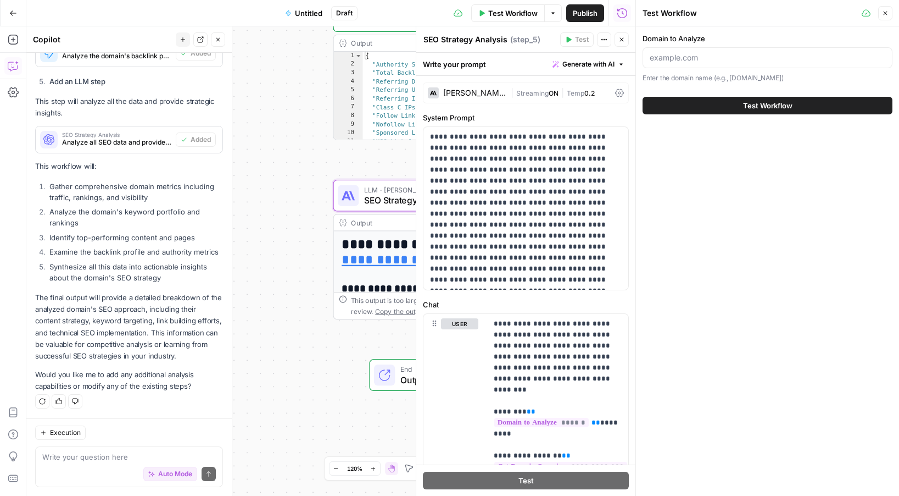
click at [715, 63] on div at bounding box center [768, 57] width 250 height 21
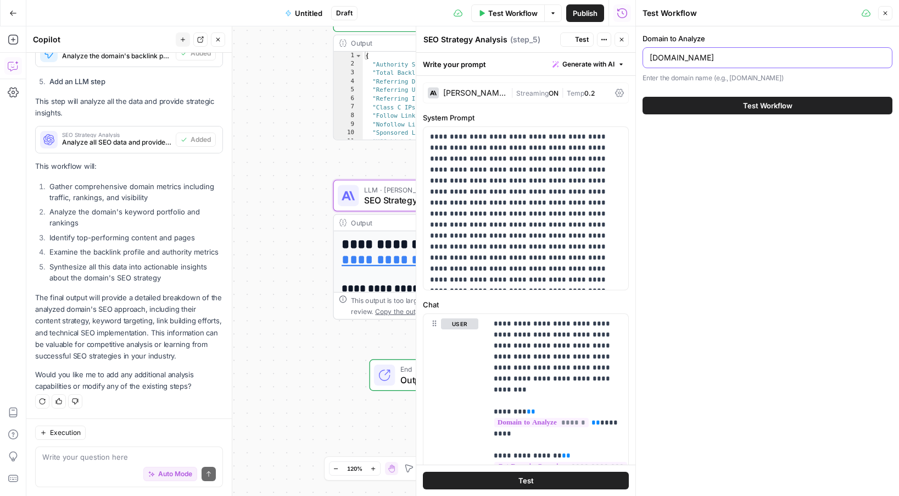
type input "[DOMAIN_NAME]"
click at [735, 103] on button "Test Workflow" at bounding box center [768, 106] width 250 height 18
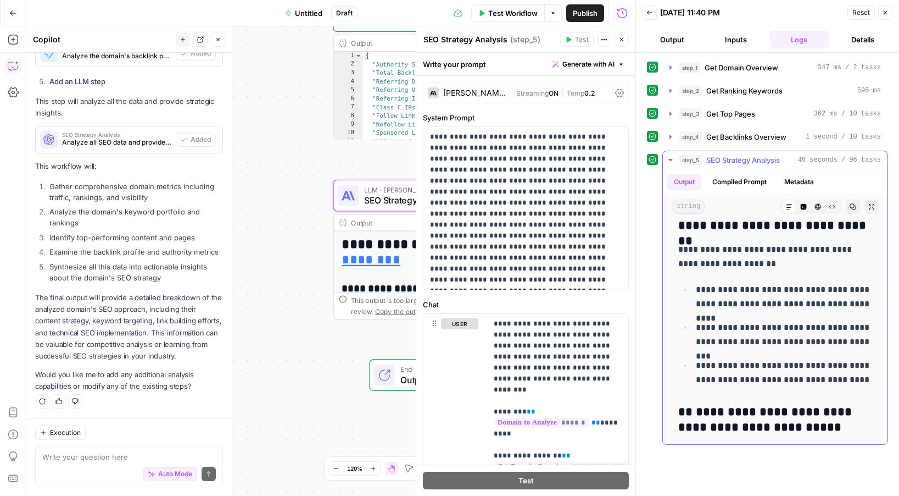
scroll to position [4540, 0]
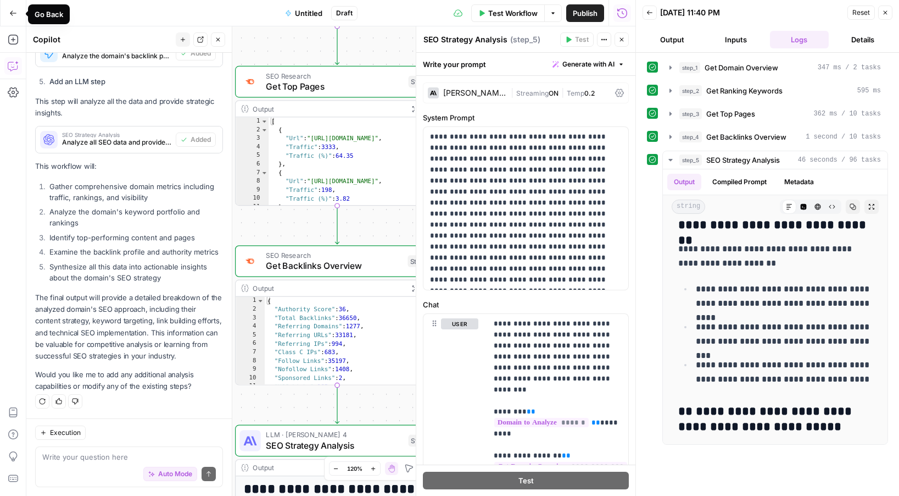
click at [13, 18] on button "Go Back" at bounding box center [13, 13] width 20 height 20
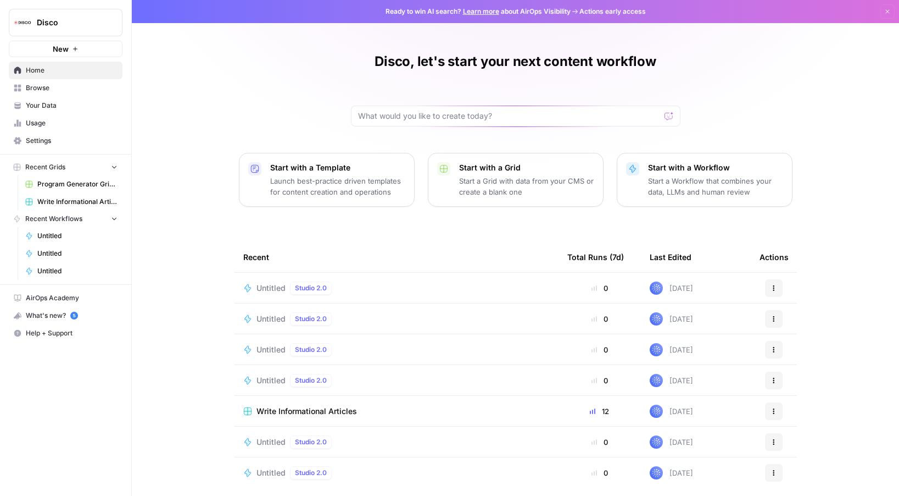
click at [70, 44] on button "New" at bounding box center [66, 49] width 114 height 16
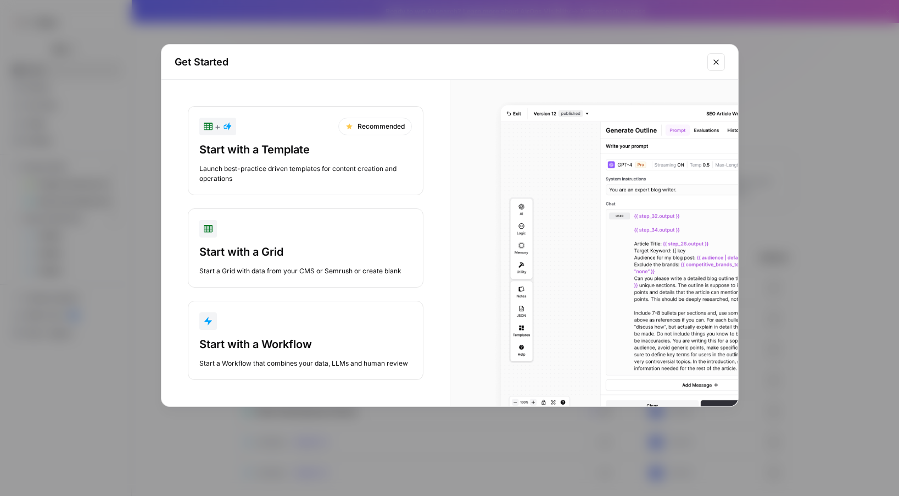
click at [244, 353] on div "Start with a Workflow Start a Workflow that combines your data, LLMs and human …" at bounding box center [305, 352] width 213 height 32
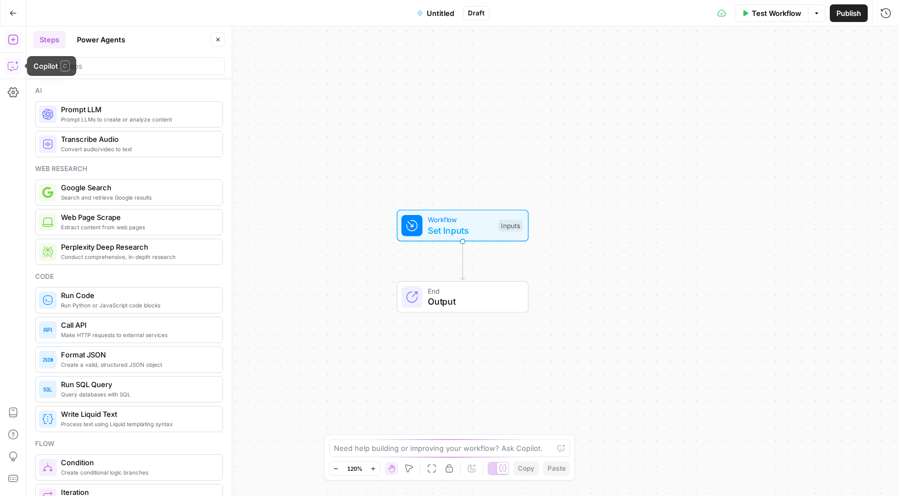
click at [17, 62] on icon "button" at bounding box center [17, 63] width 4 height 4
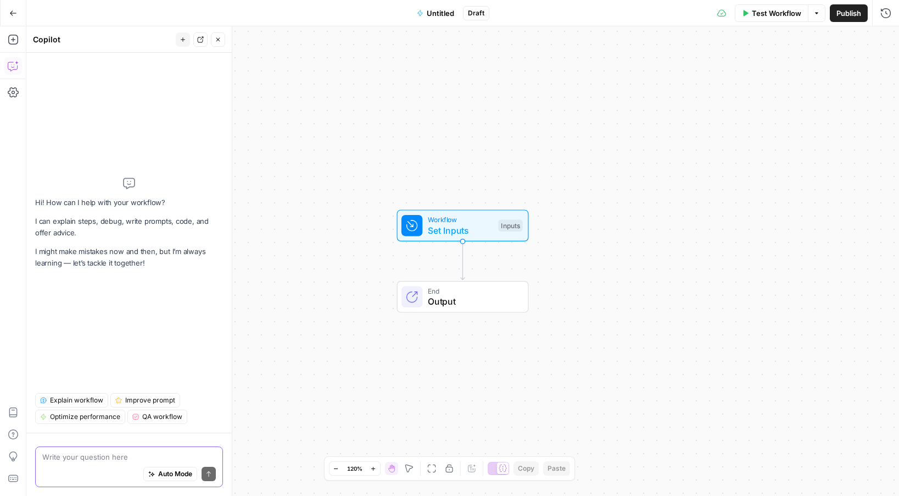
click at [182, 477] on span "Auto Mode" at bounding box center [175, 474] width 34 height 10
click at [176, 455] on textarea at bounding box center [129, 456] width 174 height 11
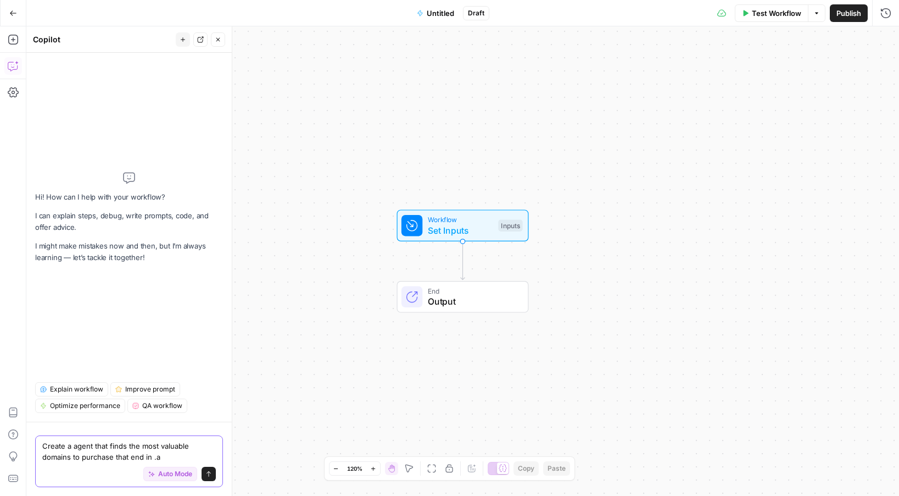
type textarea "Create a agent that finds the most valuable domains to purchase that end in .ai"
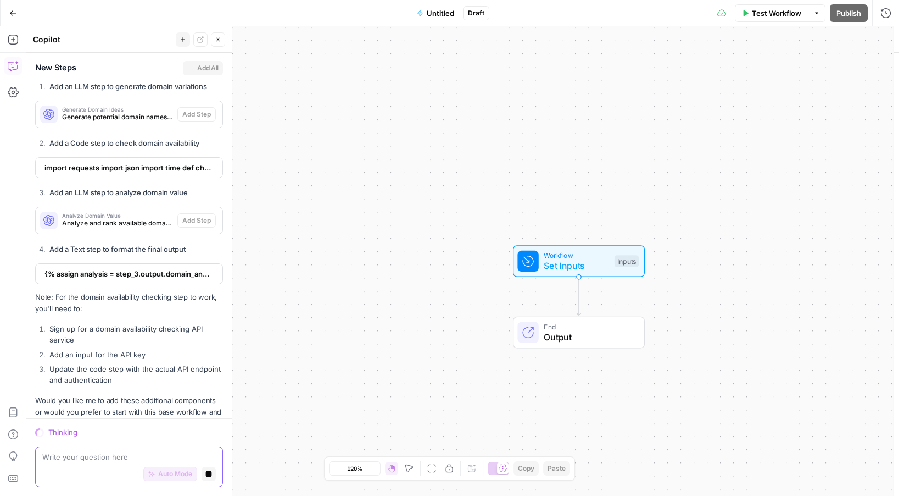
scroll to position [513, 0]
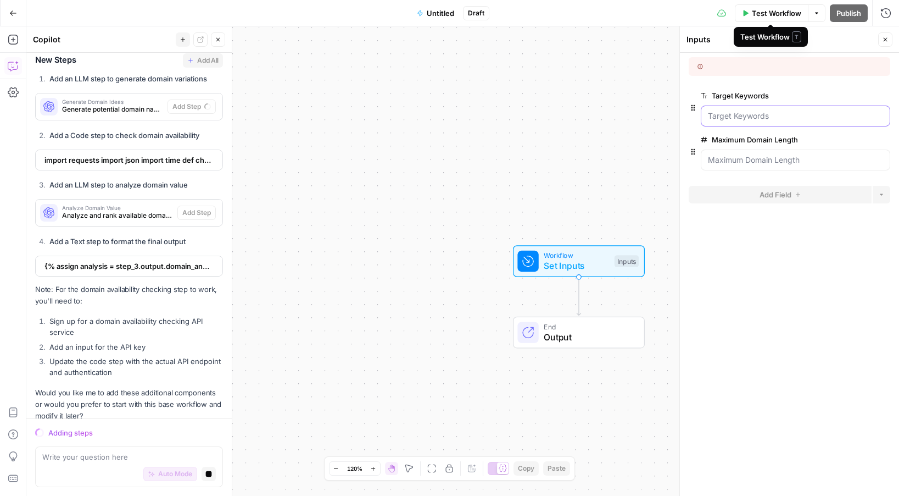
click at [747, 112] on Keywords "Target Keywords" at bounding box center [795, 115] width 175 height 11
click at [767, 155] on Length "Maximum Domain Length" at bounding box center [795, 159] width 175 height 11
click at [785, 12] on span "Test Workflow" at bounding box center [776, 13] width 49 height 11
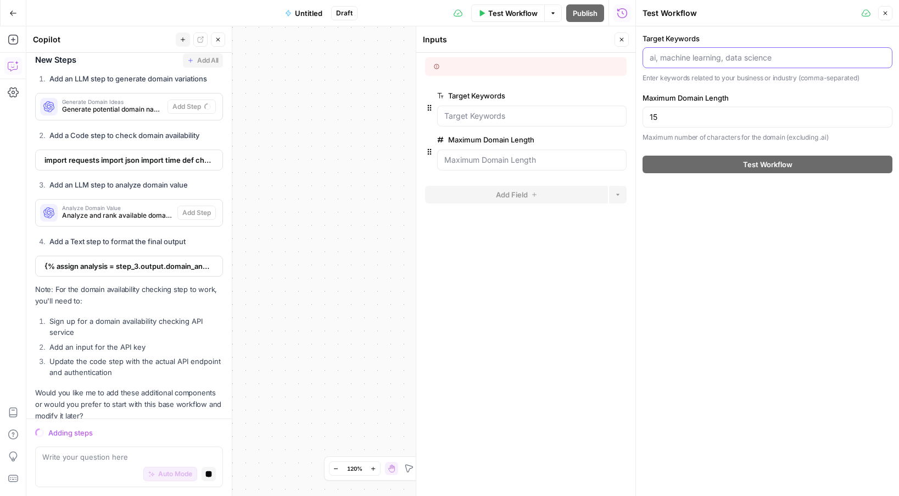
click at [697, 60] on input "Target Keywords" at bounding box center [768, 57] width 236 height 11
type input "data"
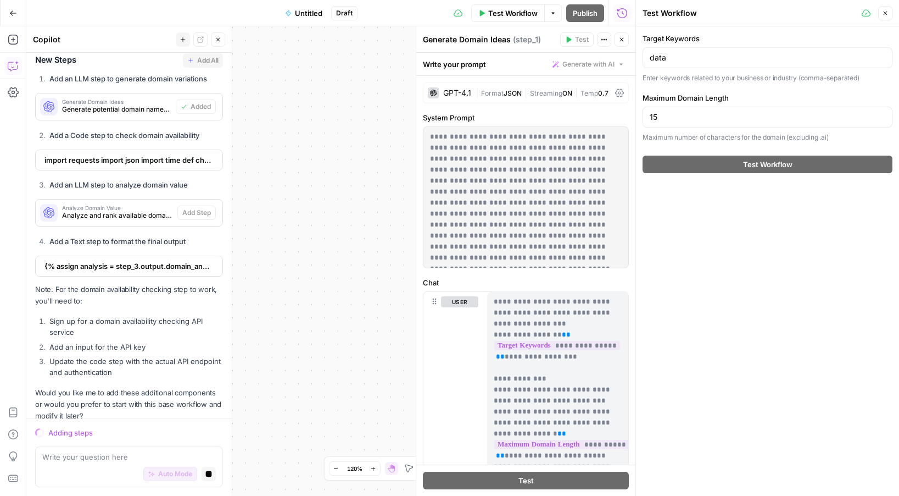
click at [297, 216] on div "Workflow Set Inputs Inputs LLM · GPT-4.1 Generate Domain Ideas Step 1 End Output" at bounding box center [330, 260] width 609 height 469
click at [888, 8] on button "Close" at bounding box center [885, 13] width 14 height 14
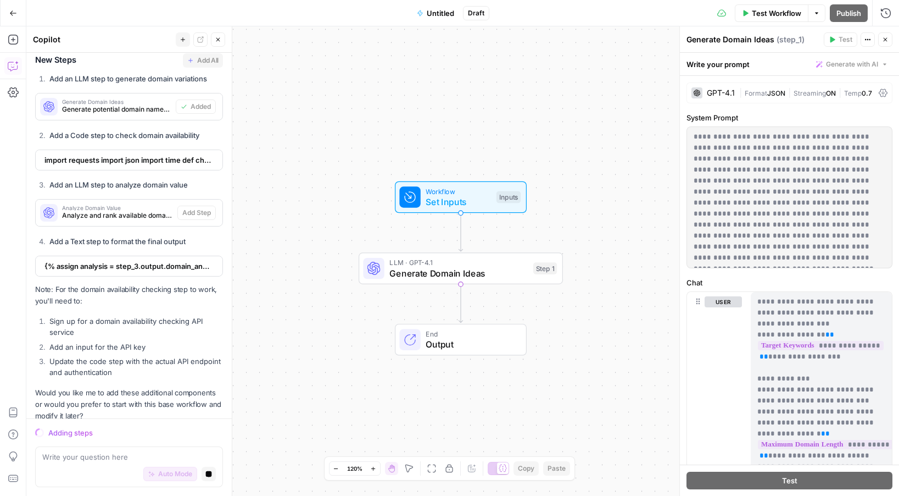
drag, startPoint x: 605, startPoint y: 97, endPoint x: 470, endPoint y: 120, distance: 136.5
click at [470, 120] on div "Workflow Set Inputs Inputs LLM · GPT-4.1 Generate Domain Ideas Step 1 End Output" at bounding box center [462, 260] width 873 height 469
